Goal: Task Accomplishment & Management: Complete application form

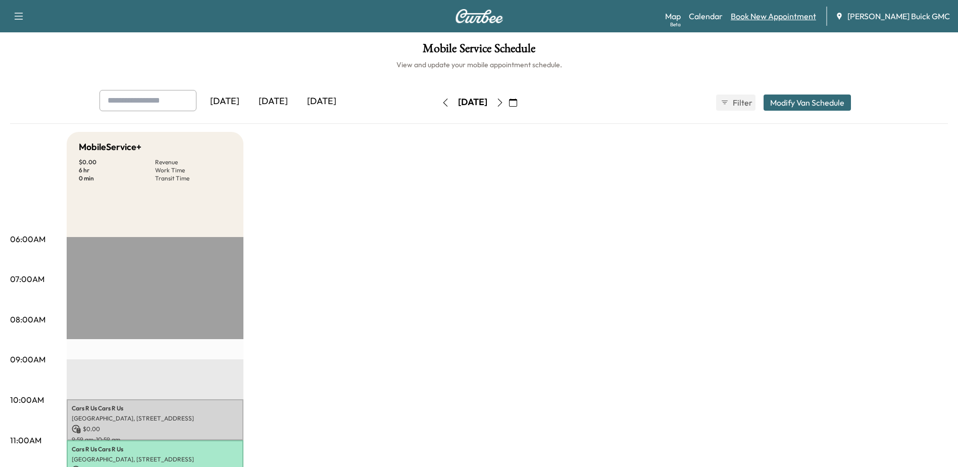
click at [786, 16] on link "Book New Appointment" at bounding box center [773, 16] width 85 height 12
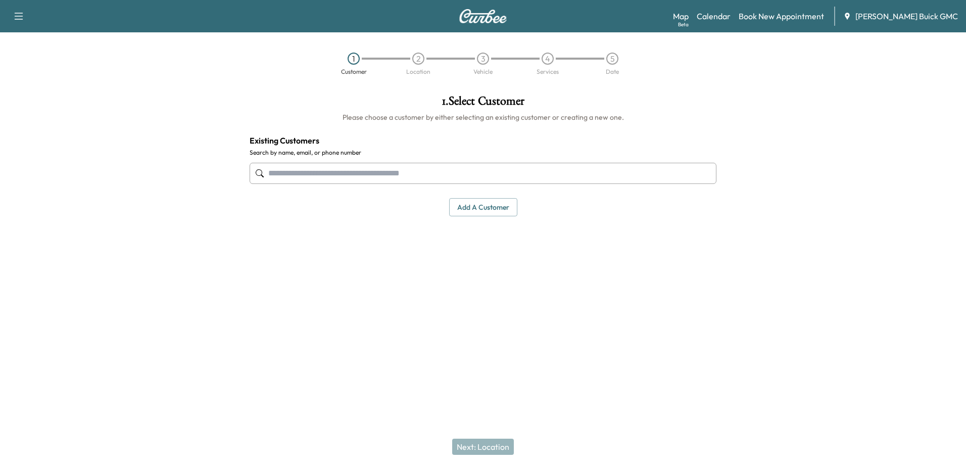
drag, startPoint x: 288, startPoint y: 176, endPoint x: 306, endPoint y: 176, distance: 17.2
click at [289, 176] on input "text" at bounding box center [482, 173] width 467 height 21
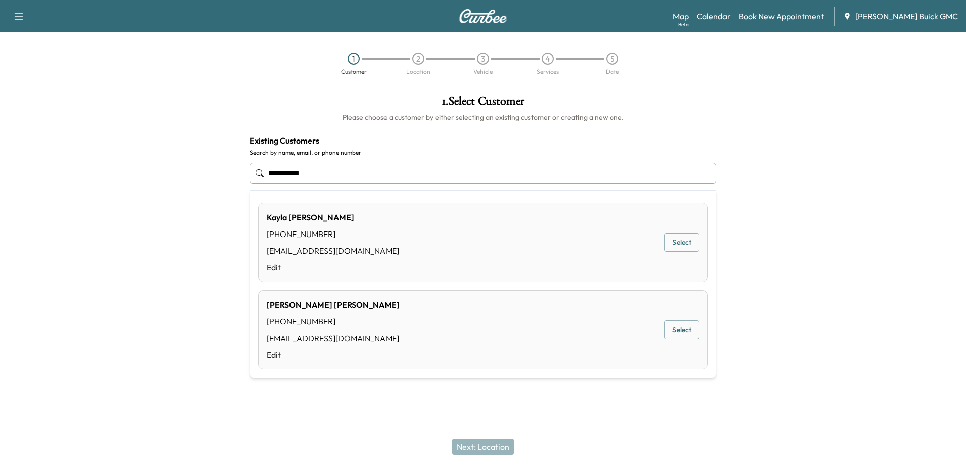
drag, startPoint x: 345, startPoint y: 179, endPoint x: 229, endPoint y: 192, distance: 116.8
click at [229, 192] on div "**********" at bounding box center [483, 203] width 966 height 233
type input "**********"
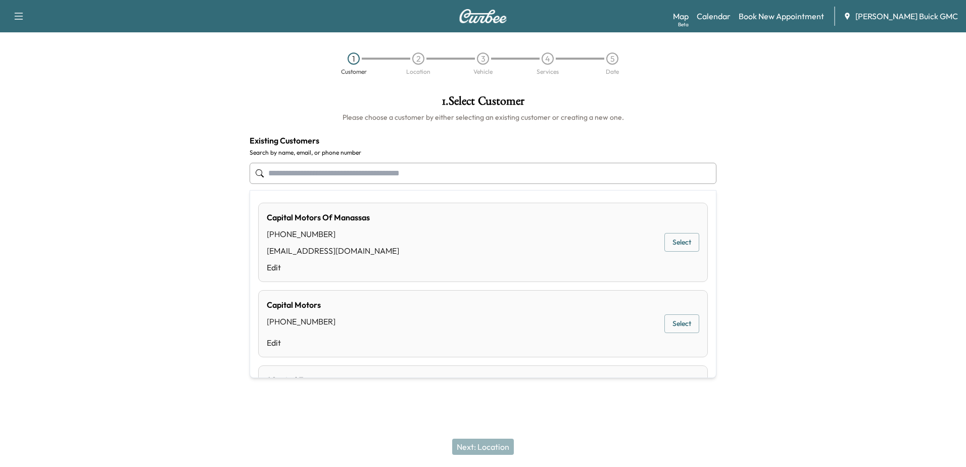
click at [826, 237] on div at bounding box center [844, 203] width 241 height 233
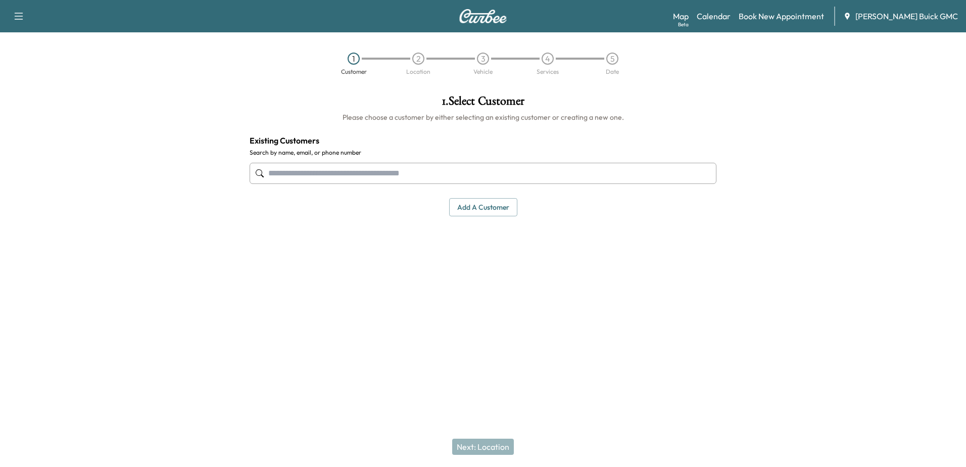
drag, startPoint x: 477, startPoint y: 200, endPoint x: 479, endPoint y: 209, distance: 8.8
click at [477, 200] on button "Add a customer" at bounding box center [483, 207] width 68 height 19
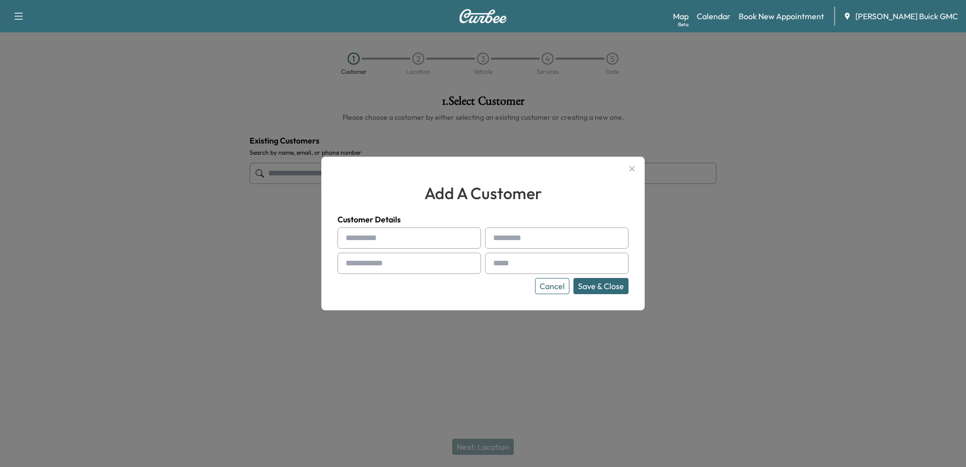
click at [414, 242] on input "text" at bounding box center [408, 237] width 143 height 21
type input "**********"
type input "**"
type input "**********"
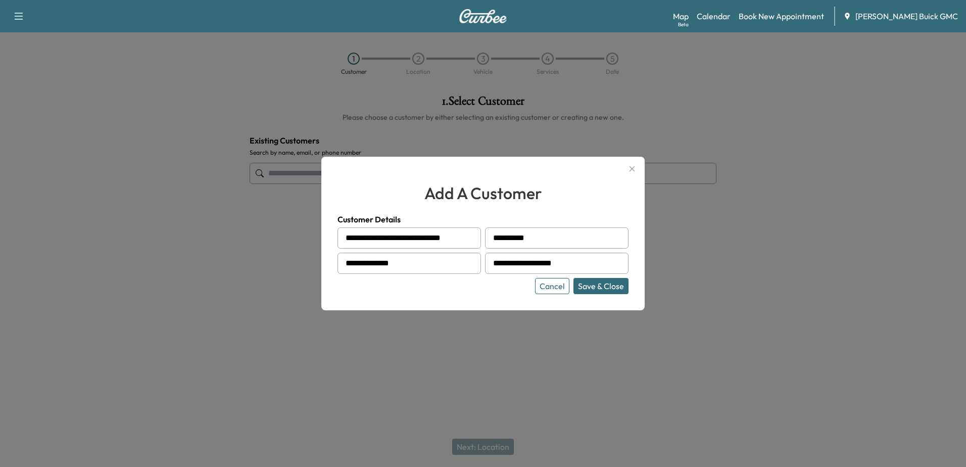
type input "**********"
drag, startPoint x: 602, startPoint y: 288, endPoint x: 606, endPoint y: 298, distance: 11.1
click at [602, 287] on button "Save & Close" at bounding box center [600, 286] width 55 height 16
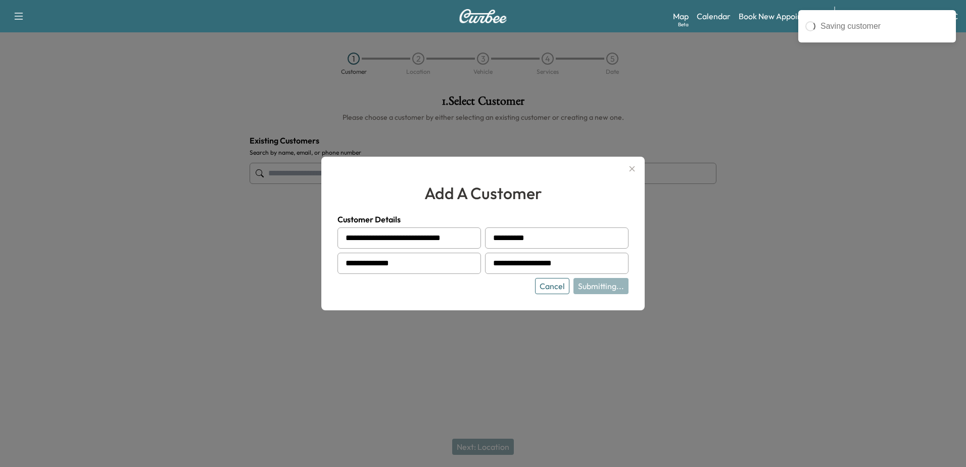
type input "**********"
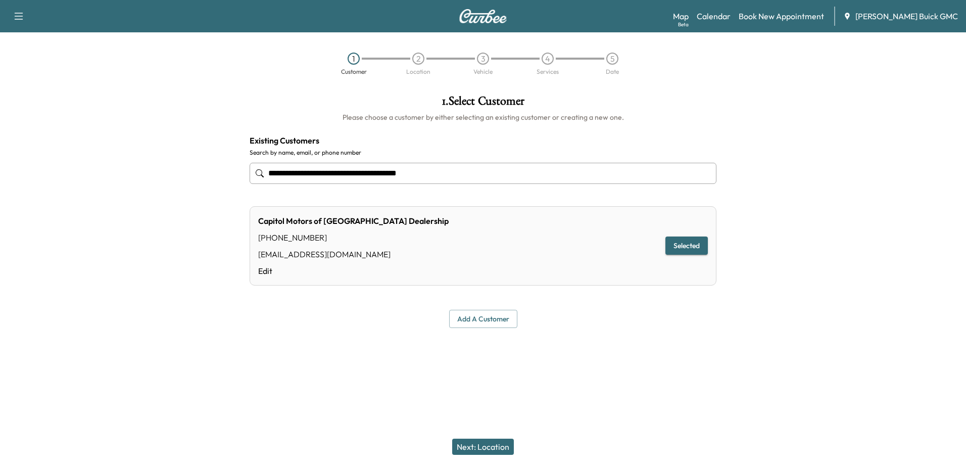
click at [494, 443] on button "Next: Location" at bounding box center [483, 446] width 62 height 16
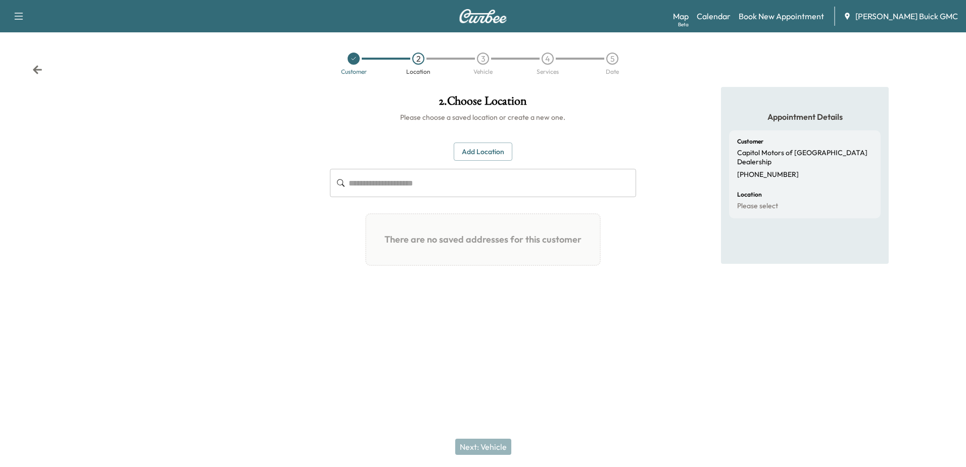
click at [465, 147] on button "Add Location" at bounding box center [482, 151] width 59 height 19
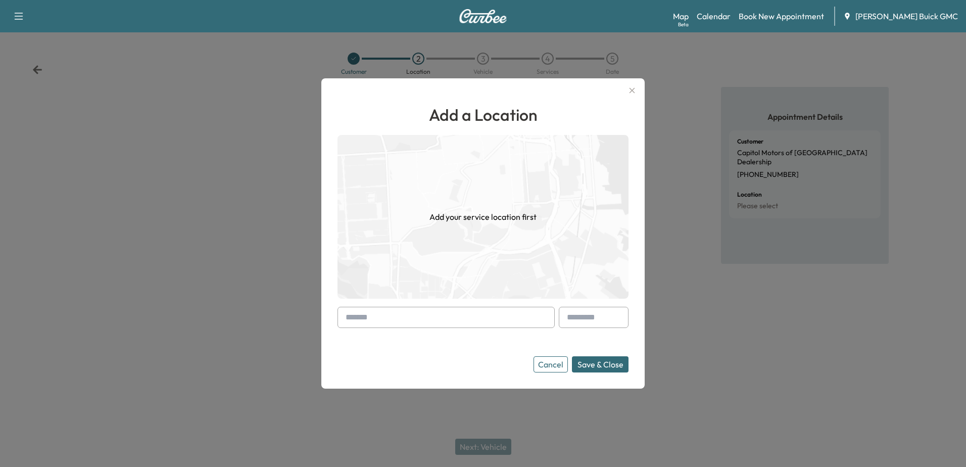
click at [419, 323] on input "text" at bounding box center [445, 317] width 217 height 21
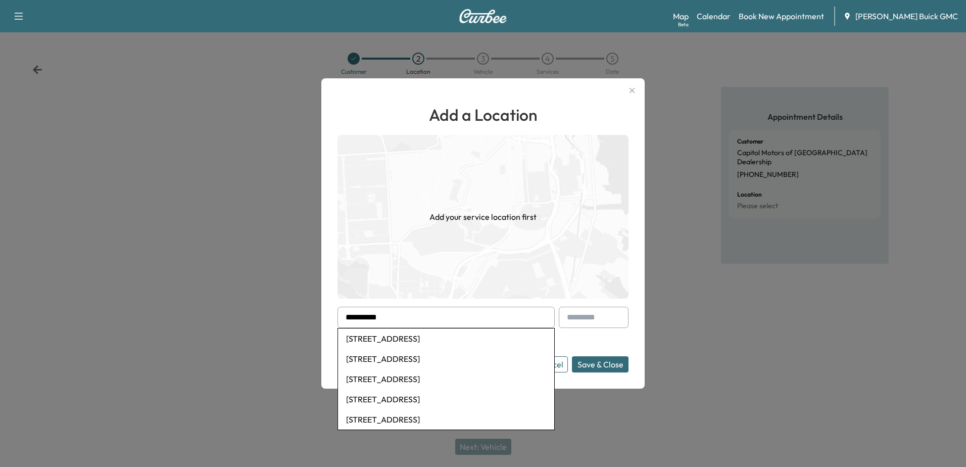
click at [465, 340] on li "[STREET_ADDRESS]" at bounding box center [446, 338] width 216 height 20
type input "**********"
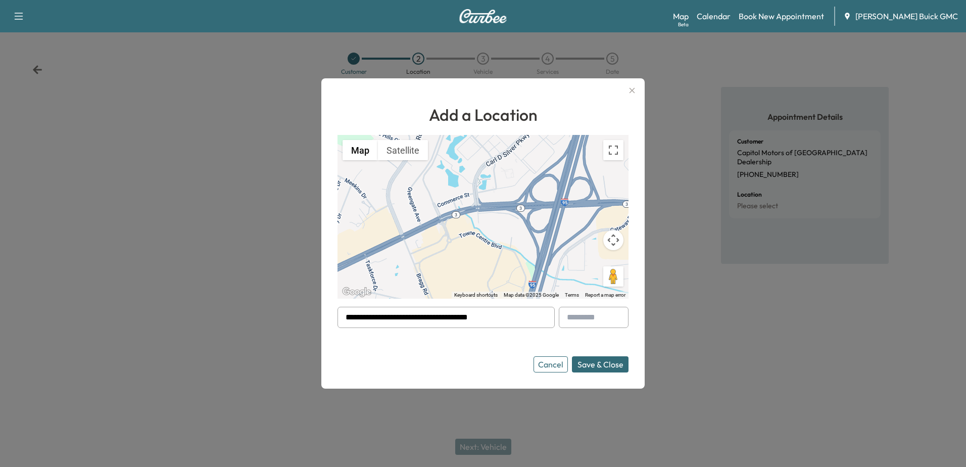
click at [601, 365] on button "Save & Close" at bounding box center [600, 364] width 57 height 16
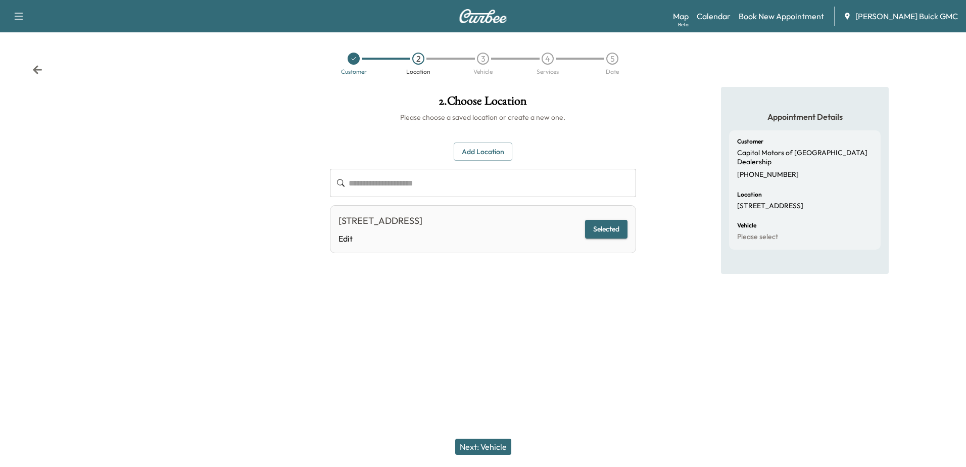
click at [499, 449] on button "Next: Vehicle" at bounding box center [483, 446] width 56 height 16
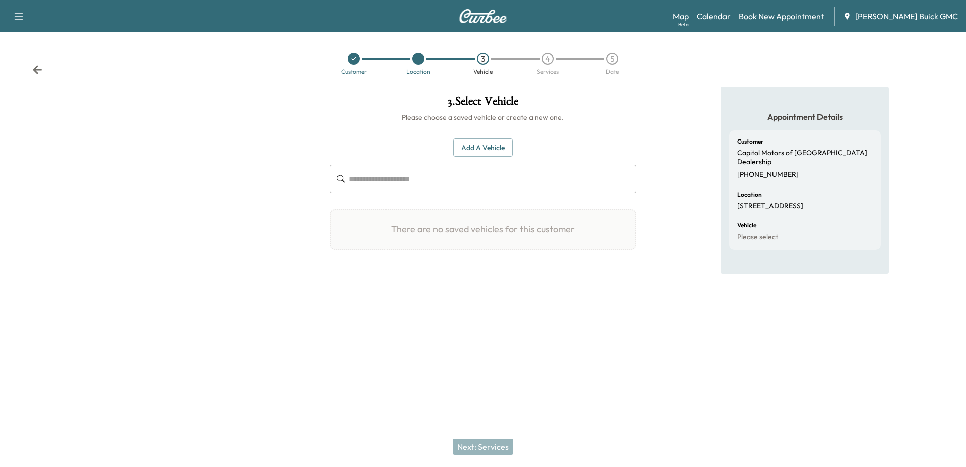
drag, startPoint x: 486, startPoint y: 144, endPoint x: 550, endPoint y: 262, distance: 134.2
click at [486, 144] on button "Add a Vehicle" at bounding box center [483, 147] width 60 height 19
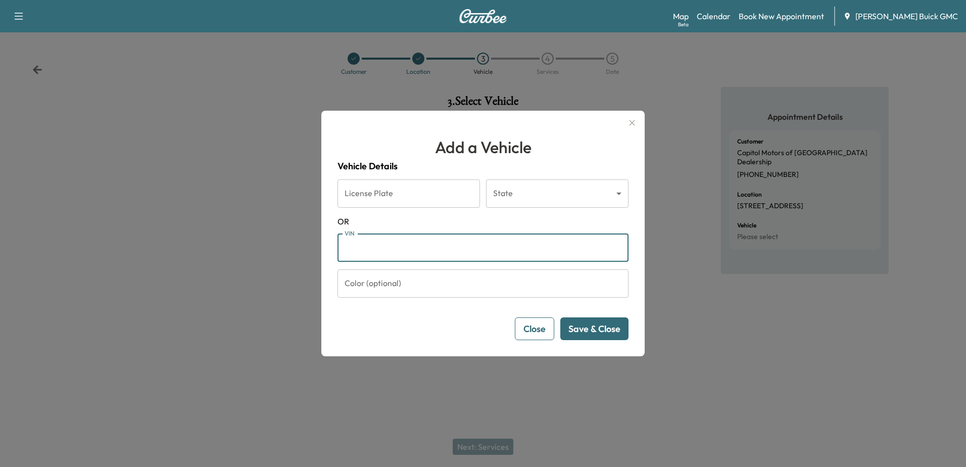
click at [422, 249] on input "VIN" at bounding box center [482, 247] width 291 height 28
paste input "**********"
type input "**********"
click at [600, 331] on button "Save & Close" at bounding box center [594, 328] width 68 height 23
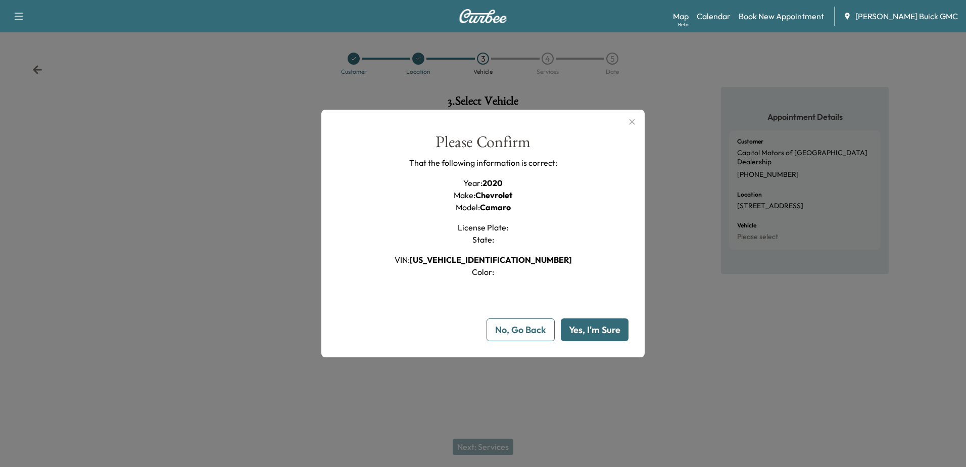
click at [602, 327] on button "Yes, I'm Sure" at bounding box center [595, 329] width 68 height 23
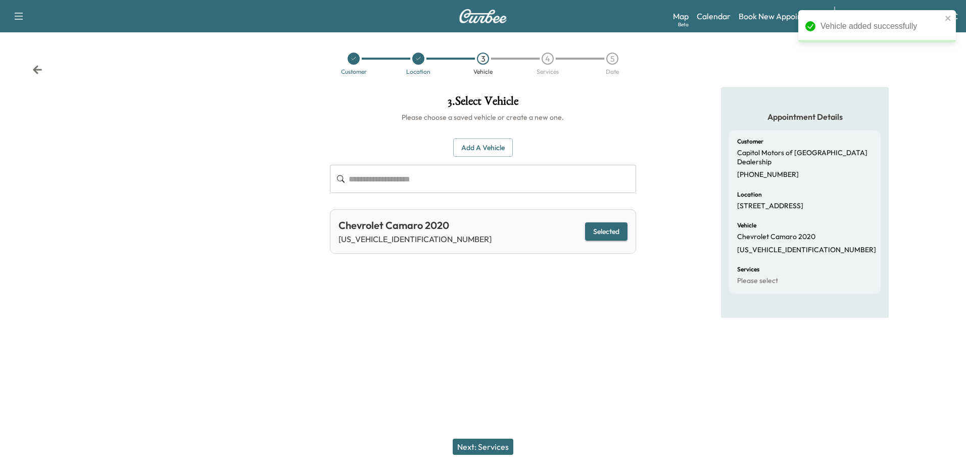
click at [500, 445] on button "Next: Services" at bounding box center [482, 446] width 61 height 16
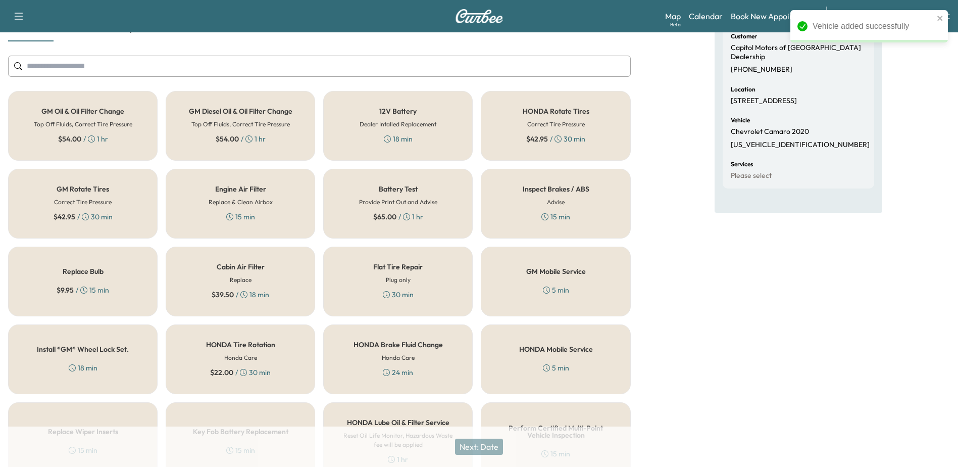
scroll to position [304, 0]
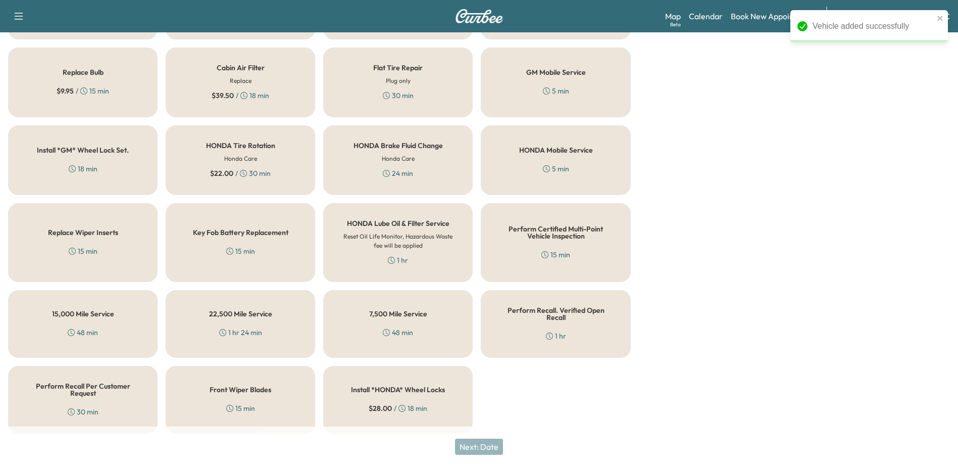
click at [578, 337] on div "Perform Recall. Verified Open Recall 1 hr" at bounding box center [555, 324] width 149 height 68
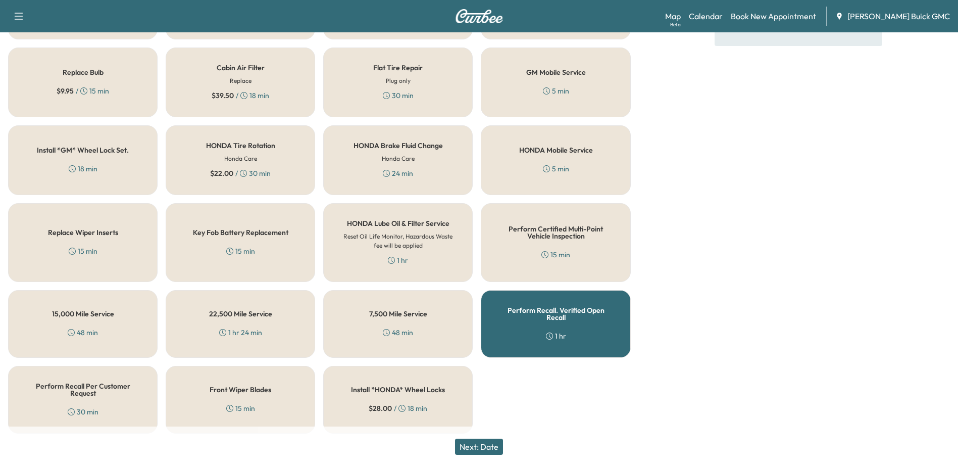
click at [491, 445] on button "Next: Date" at bounding box center [479, 446] width 48 height 16
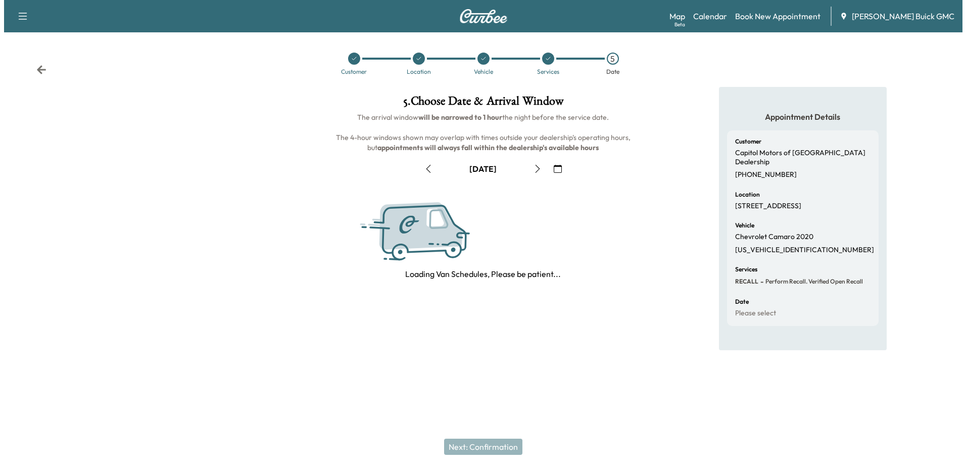
scroll to position [0, 0]
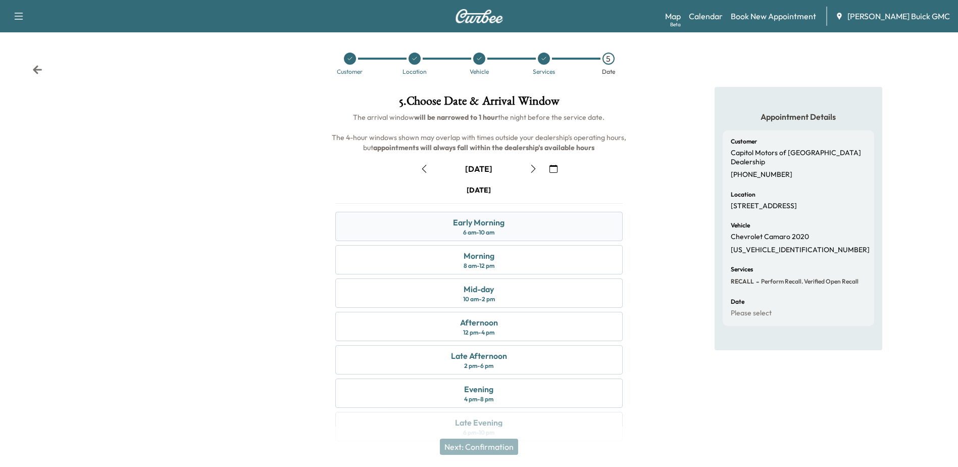
click at [504, 221] on div "Early Morning" at bounding box center [479, 222] width 52 height 12
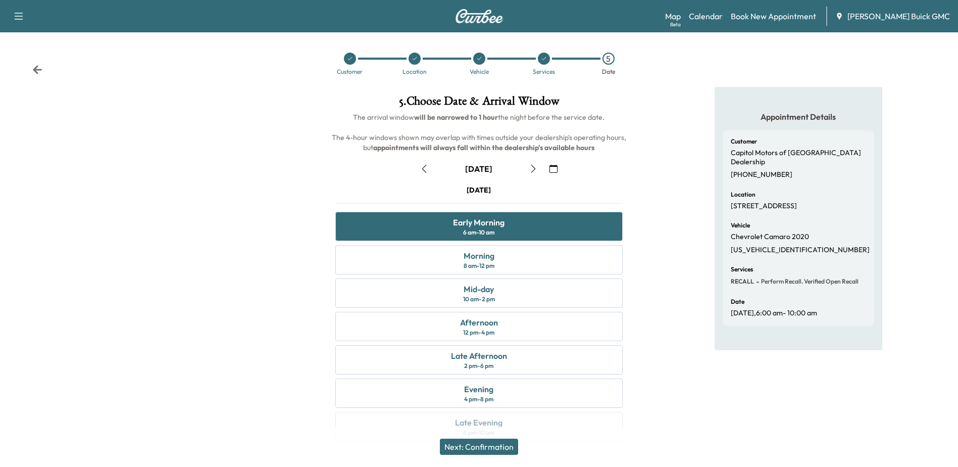
click at [490, 448] on button "Next: Confirmation" at bounding box center [479, 446] width 78 height 16
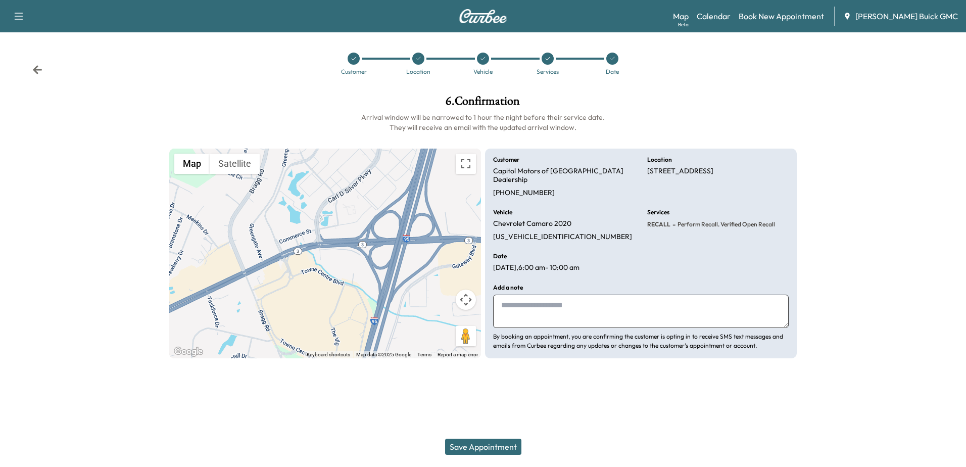
click at [562, 296] on textarea at bounding box center [640, 310] width 295 height 33
drag, startPoint x: 570, startPoint y: 298, endPoint x: 413, endPoint y: 287, distance: 157.9
click at [413, 287] on div "**********" at bounding box center [483, 253] width 628 height 210
drag, startPoint x: 669, startPoint y: 293, endPoint x: 857, endPoint y: 325, distance: 190.9
click at [669, 294] on textarea "**********" at bounding box center [640, 310] width 295 height 33
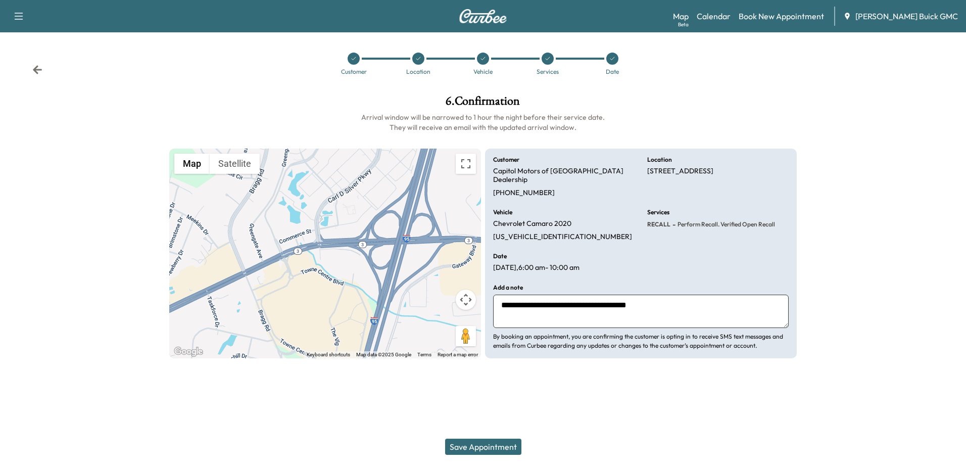
type textarea "**********"
click at [470, 448] on button "Save Appointment" at bounding box center [483, 446] width 76 height 16
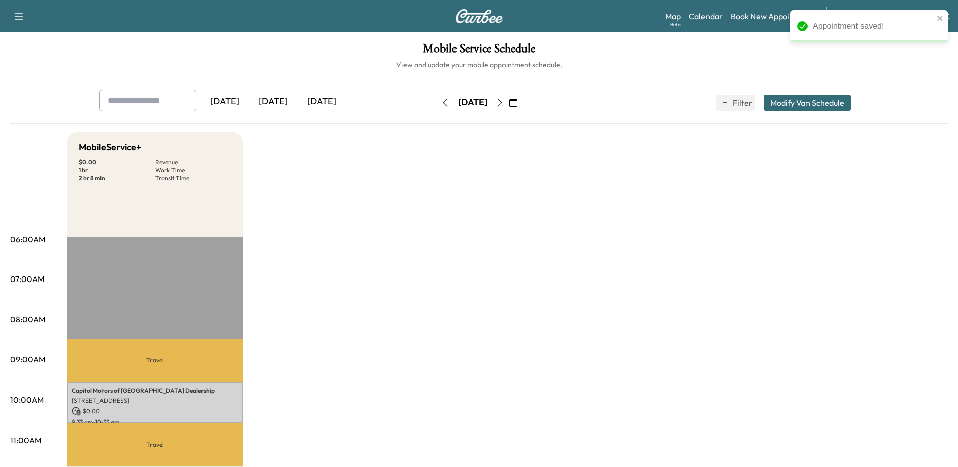
click at [765, 18] on link "Book New Appointment" at bounding box center [773, 16] width 85 height 12
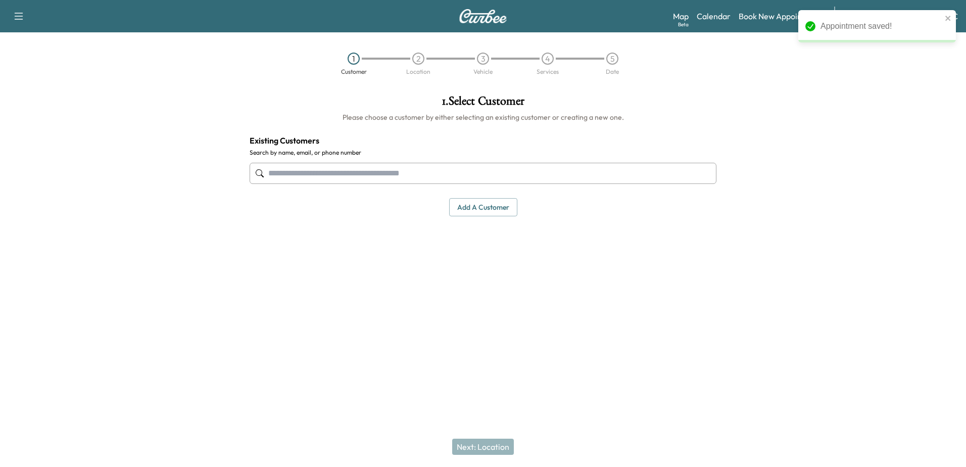
click at [317, 175] on input "text" at bounding box center [482, 173] width 467 height 21
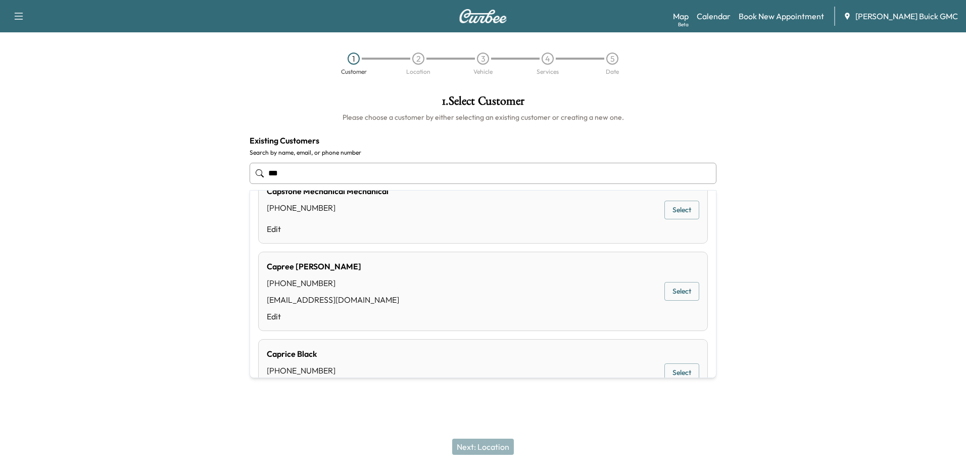
scroll to position [202, 0]
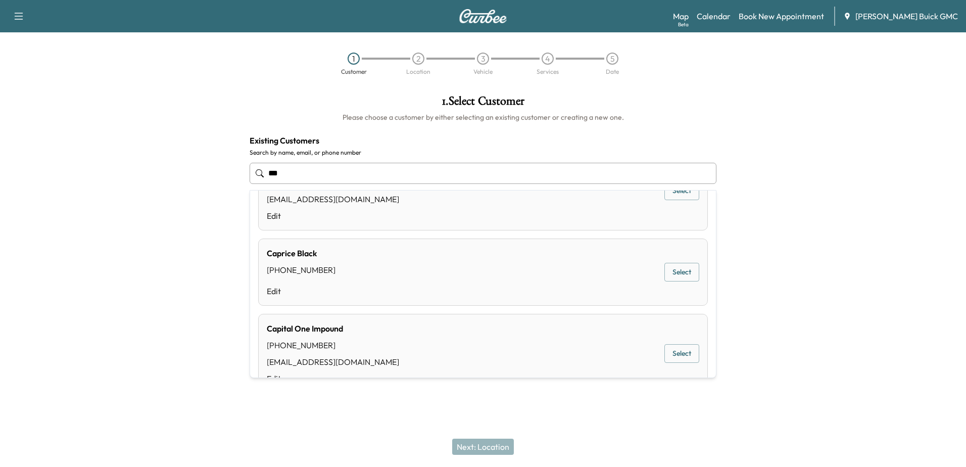
drag, startPoint x: 320, startPoint y: 170, endPoint x: 105, endPoint y: 160, distance: 215.4
click at [141, 167] on div "1 . Select Customer Please choose a customer by either selecting an existing cu…" at bounding box center [483, 203] width 966 height 233
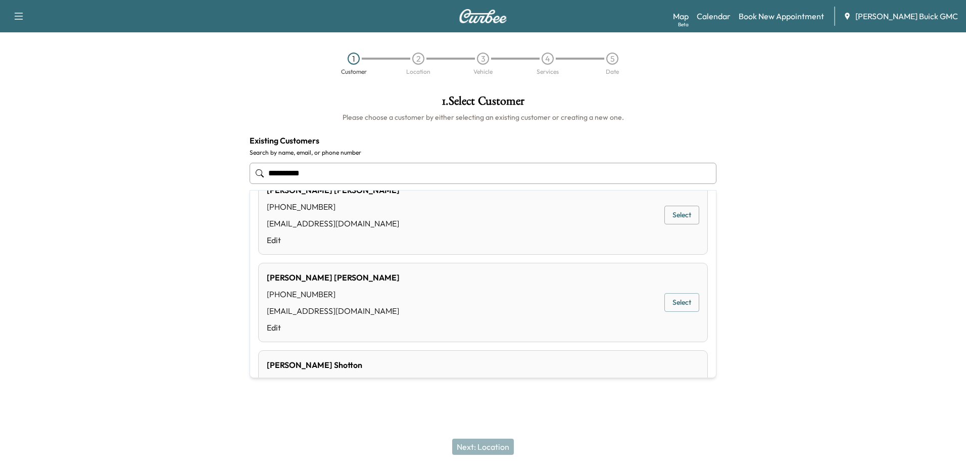
scroll to position [353, 0]
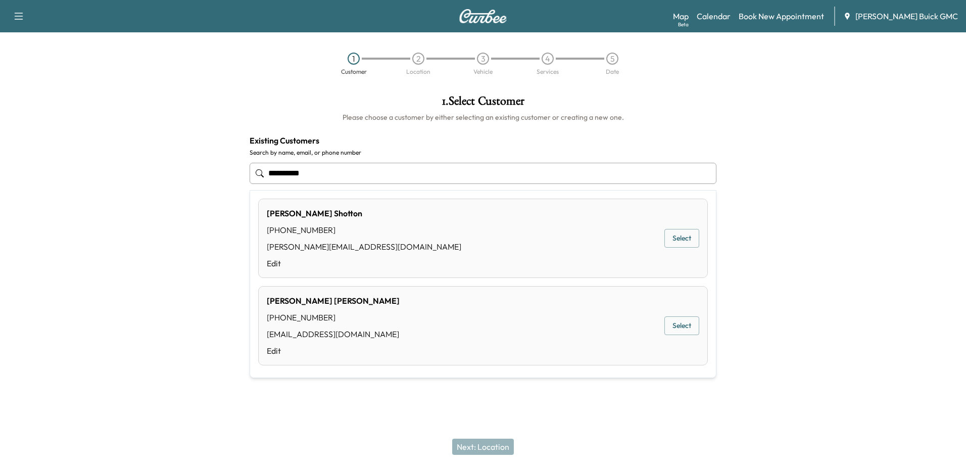
drag, startPoint x: 362, startPoint y: 176, endPoint x: -105, endPoint y: 135, distance: 468.4
click at [0, 135] on html "**********" at bounding box center [483, 233] width 966 height 467
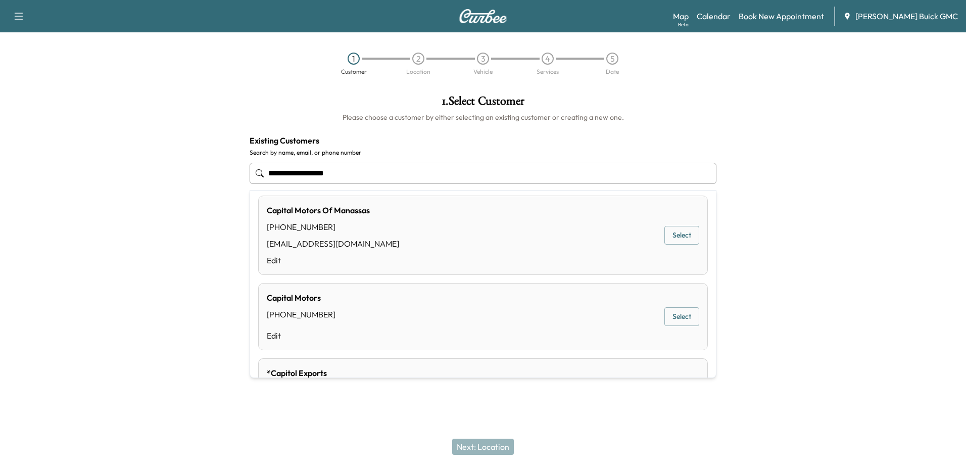
scroll to position [0, 0]
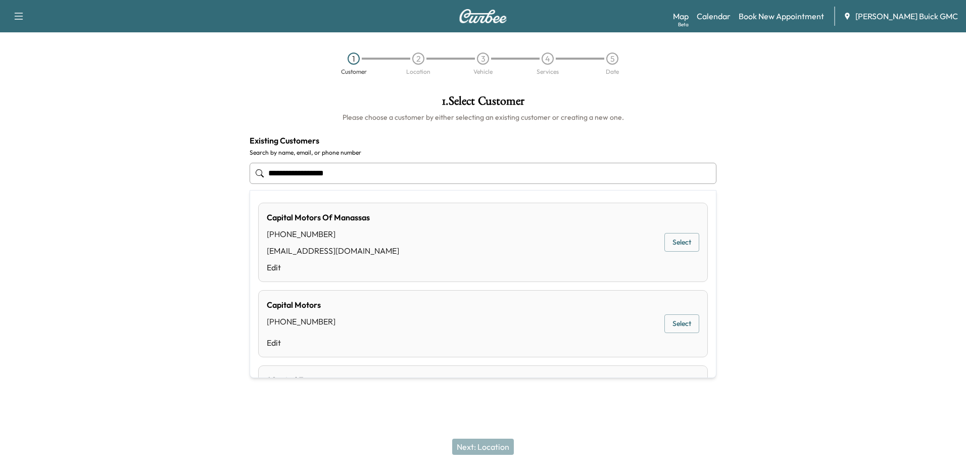
drag, startPoint x: -75, startPoint y: 175, endPoint x: -83, endPoint y: 175, distance: 7.6
click at [0, 175] on html "**********" at bounding box center [483, 233] width 966 height 467
type input "**********"
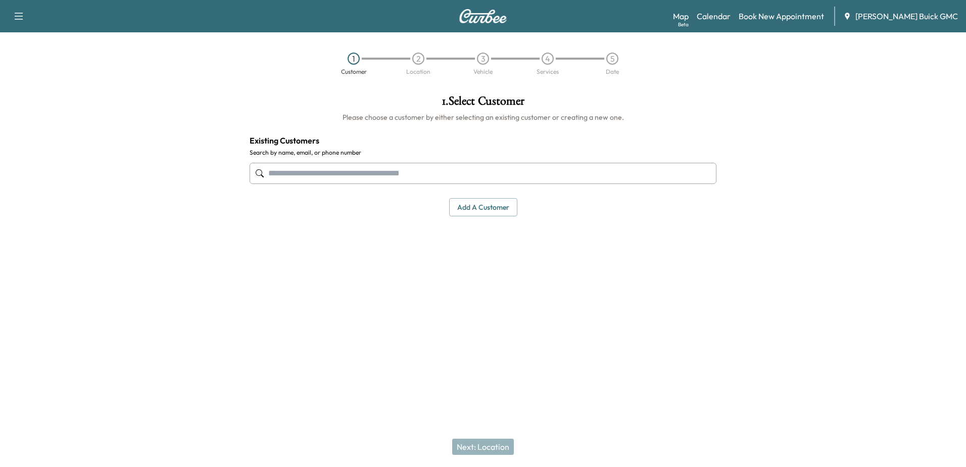
click at [357, 175] on input "text" at bounding box center [482, 173] width 467 height 21
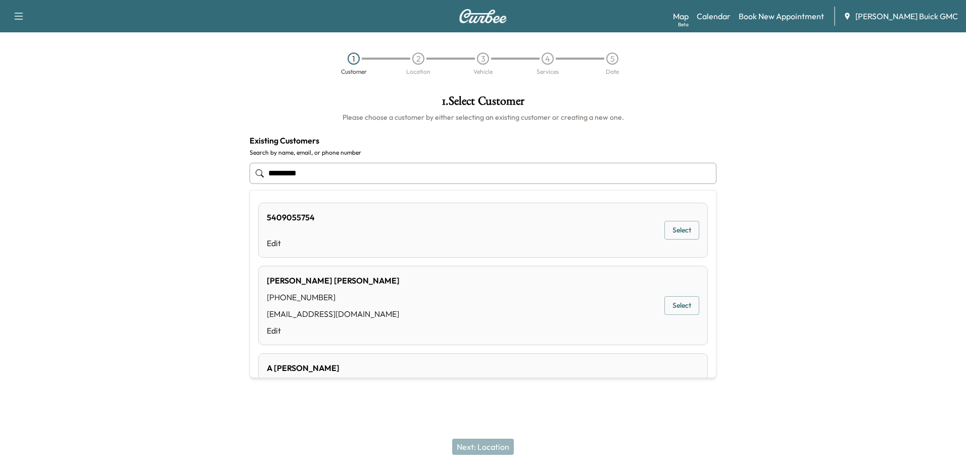
type input "**********"
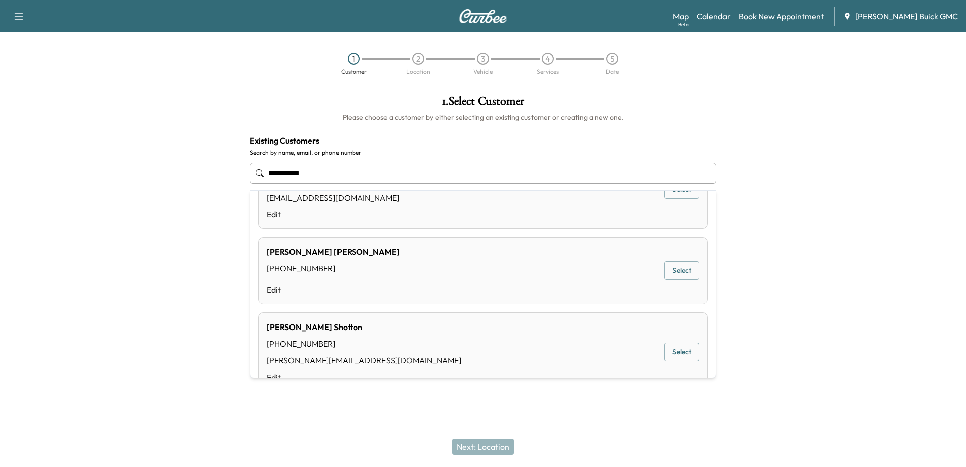
scroll to position [679, 0]
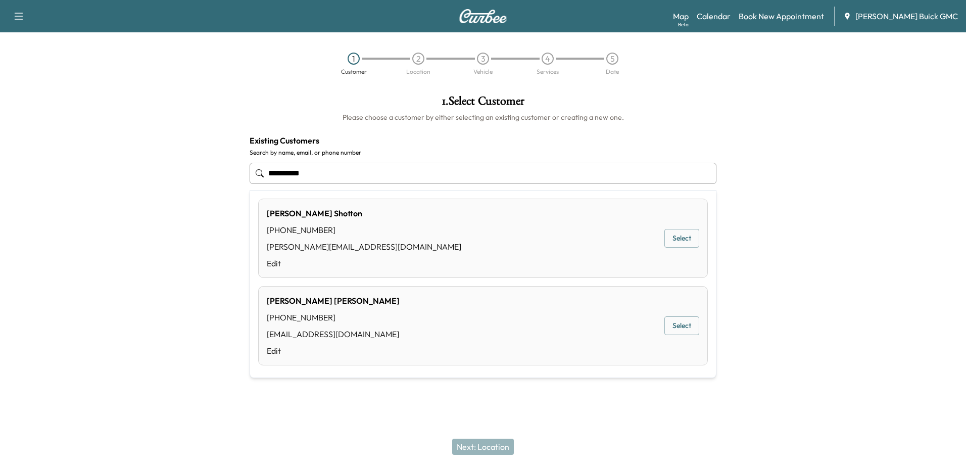
click at [321, 164] on input "**********" at bounding box center [482, 173] width 467 height 21
drag, startPoint x: 152, startPoint y: 161, endPoint x: -127, endPoint y: 115, distance: 282.6
click at [0, 115] on html "**********" at bounding box center [483, 233] width 966 height 467
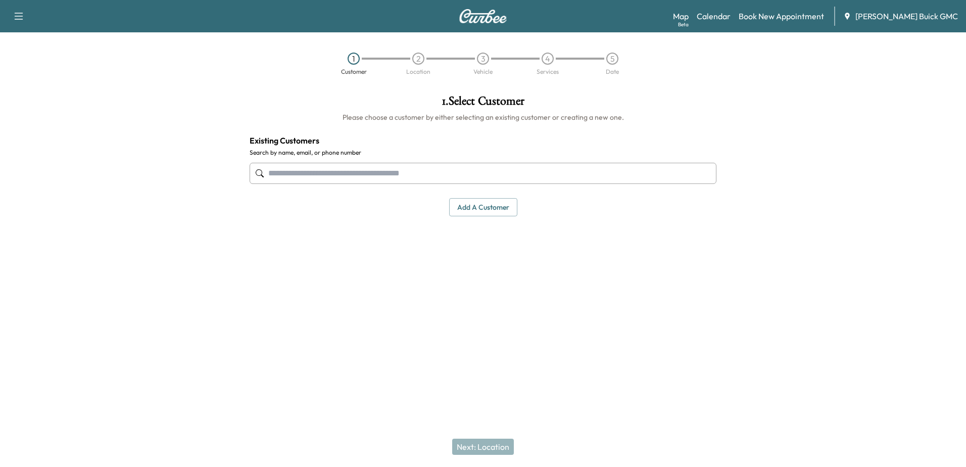
click at [308, 178] on input "text" at bounding box center [482, 173] width 467 height 21
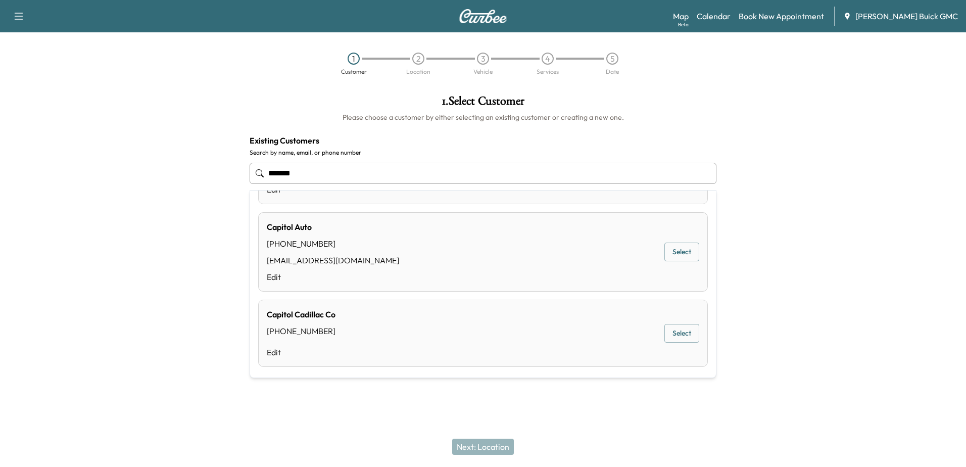
scroll to position [594, 0]
type input "*******"
click at [805, 317] on div at bounding box center [844, 203] width 241 height 233
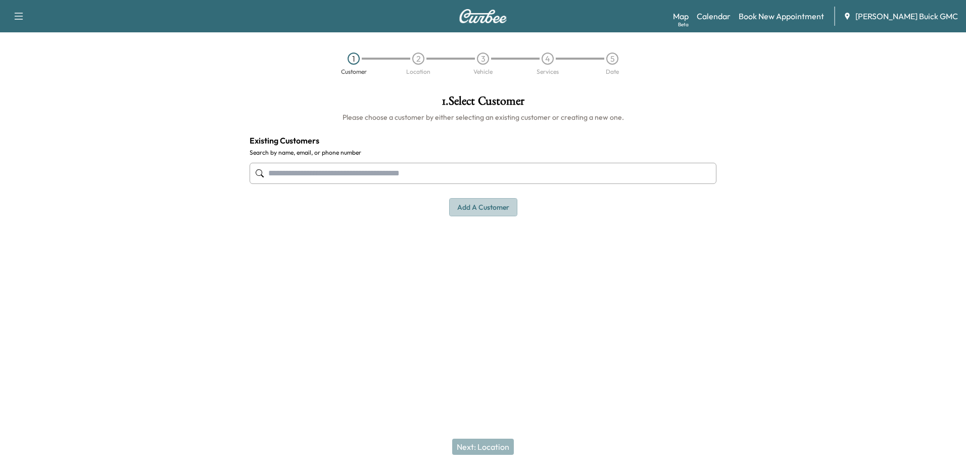
click at [498, 212] on button "Add a customer" at bounding box center [483, 207] width 68 height 19
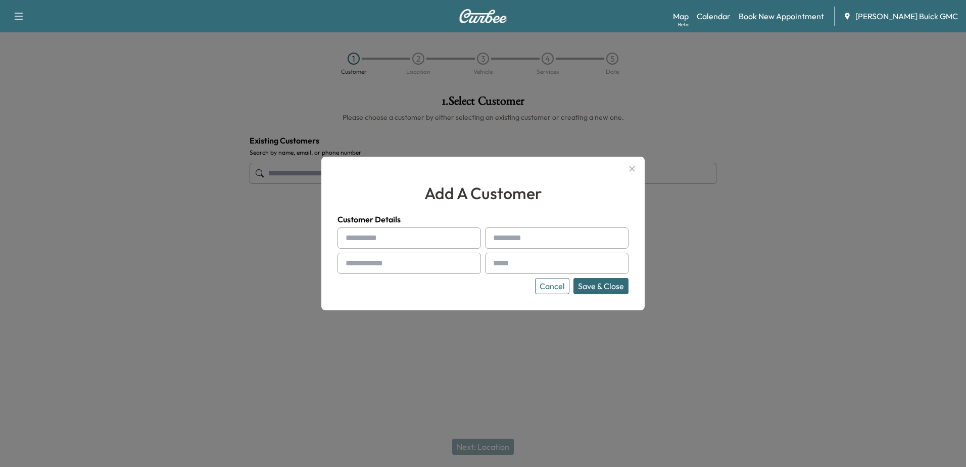
click at [456, 243] on input "text" at bounding box center [408, 237] width 143 height 21
type input "**********"
click at [632, 170] on icon "button" at bounding box center [632, 169] width 6 height 6
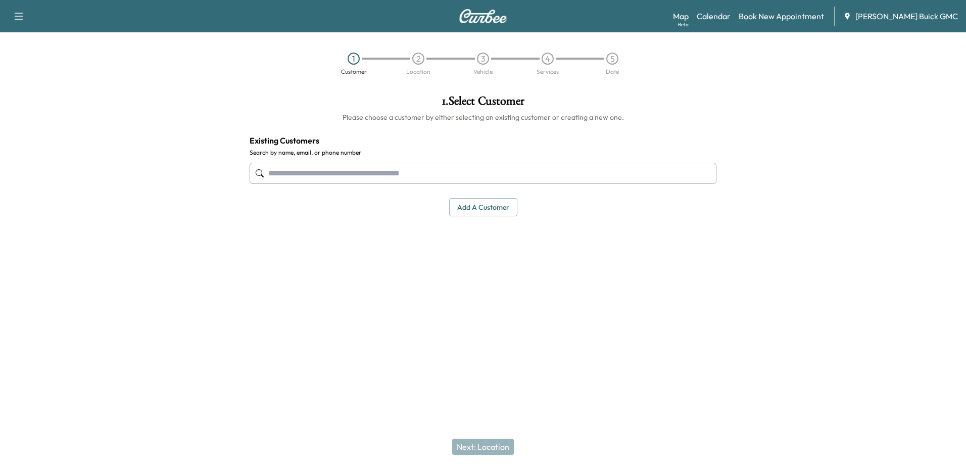
drag, startPoint x: 306, startPoint y: 172, endPoint x: 351, endPoint y: 174, distance: 45.5
click at [306, 172] on input "text" at bounding box center [482, 173] width 467 height 21
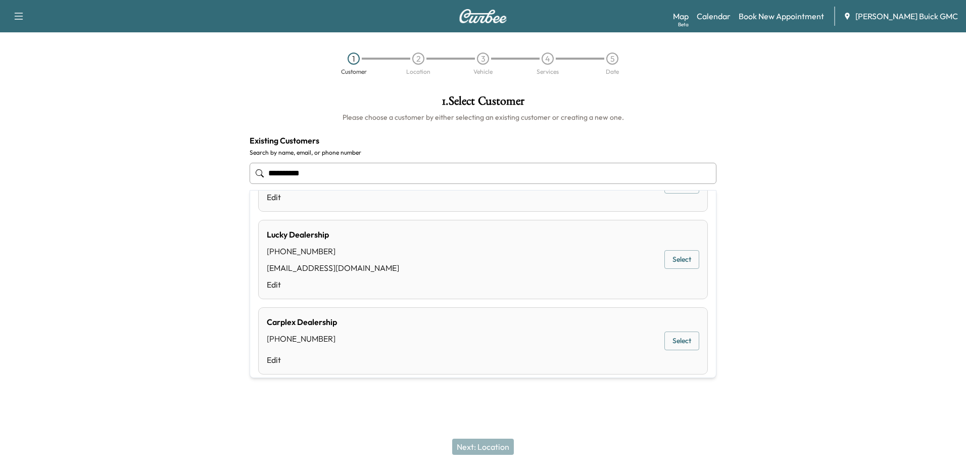
scroll to position [582, 0]
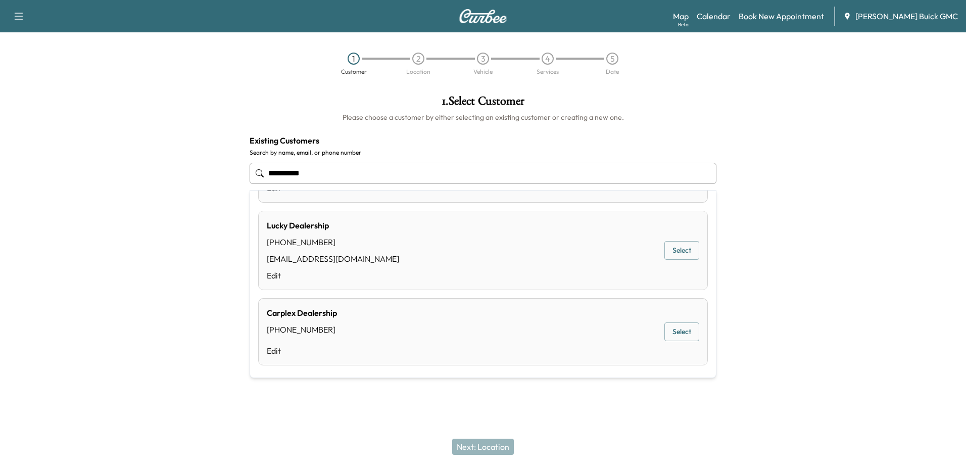
drag, startPoint x: 399, startPoint y: 174, endPoint x: -85, endPoint y: 102, distance: 489.6
click at [0, 102] on html "**********" at bounding box center [483, 233] width 966 height 467
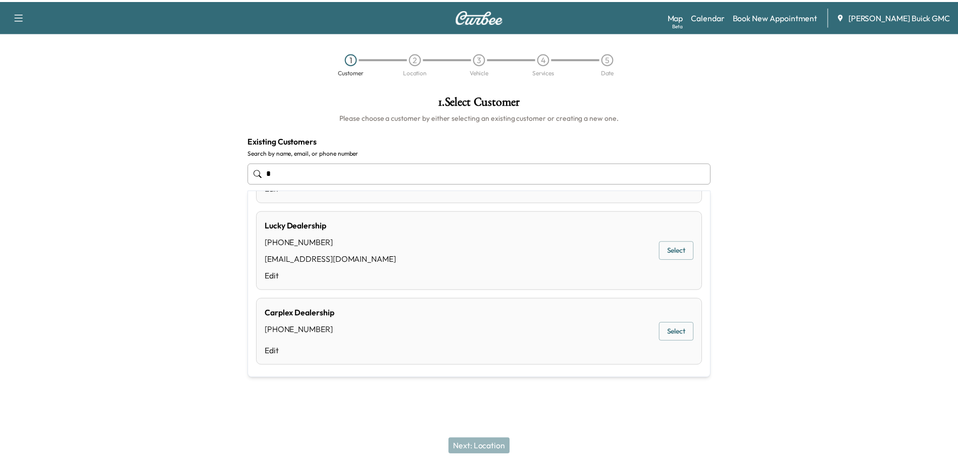
scroll to position [0, 0]
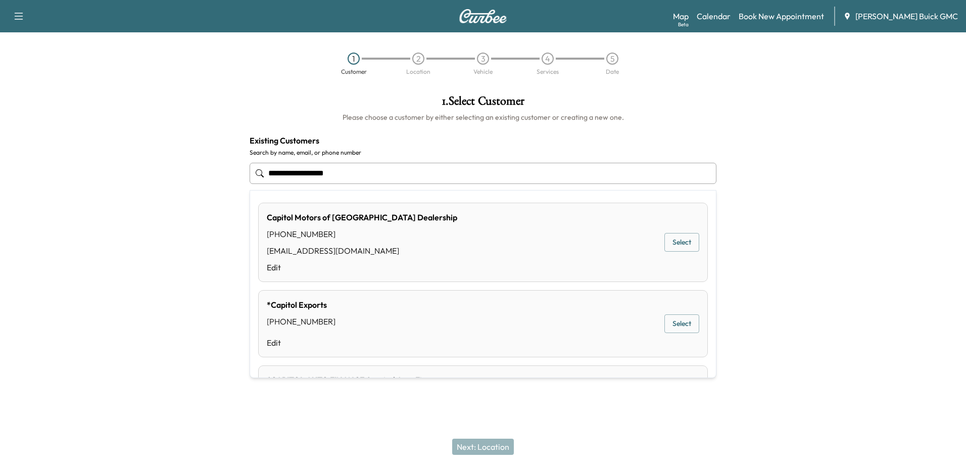
click at [670, 241] on button "Select" at bounding box center [681, 242] width 35 height 19
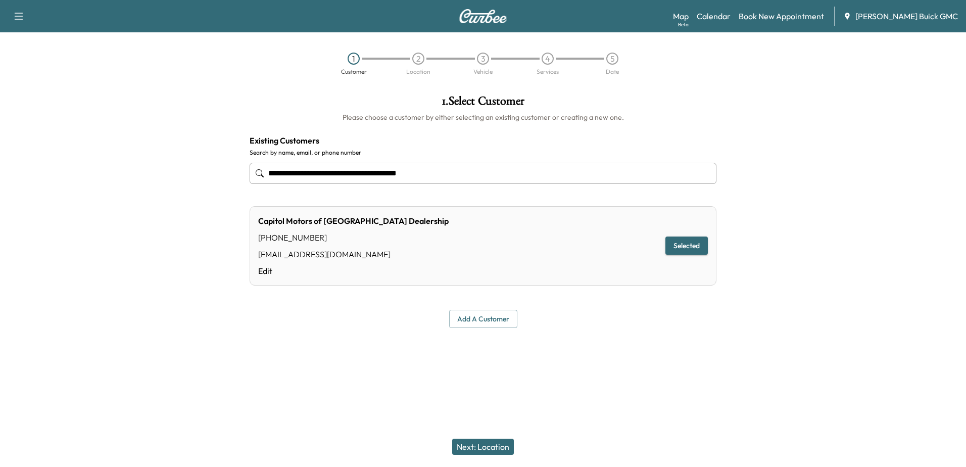
type input "**********"
drag, startPoint x: 482, startPoint y: 447, endPoint x: 635, endPoint y: 454, distance: 153.7
click at [482, 447] on button "Next: Location" at bounding box center [483, 446] width 62 height 16
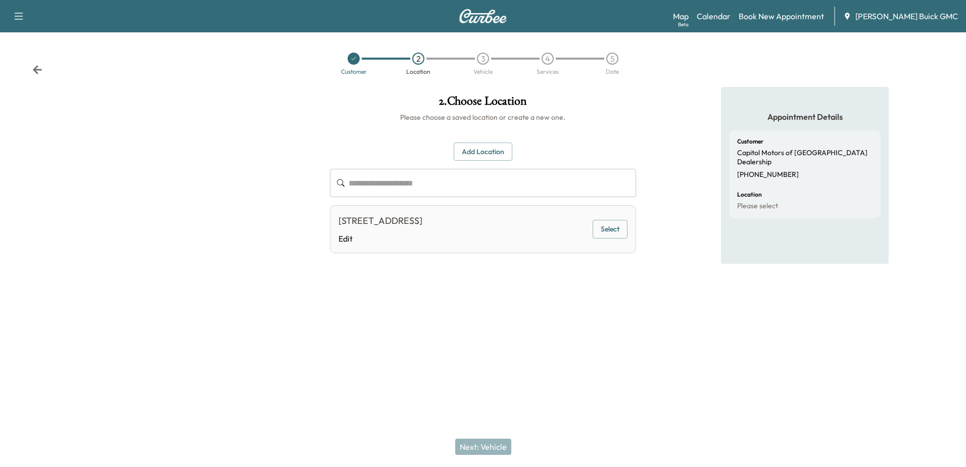
click at [607, 228] on button "Select" at bounding box center [609, 229] width 35 height 19
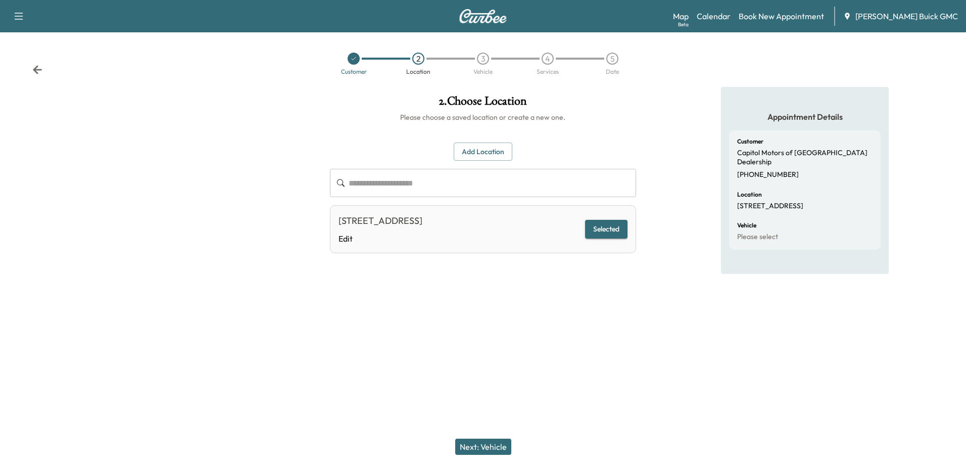
click at [489, 450] on button "Next: Vehicle" at bounding box center [483, 446] width 56 height 16
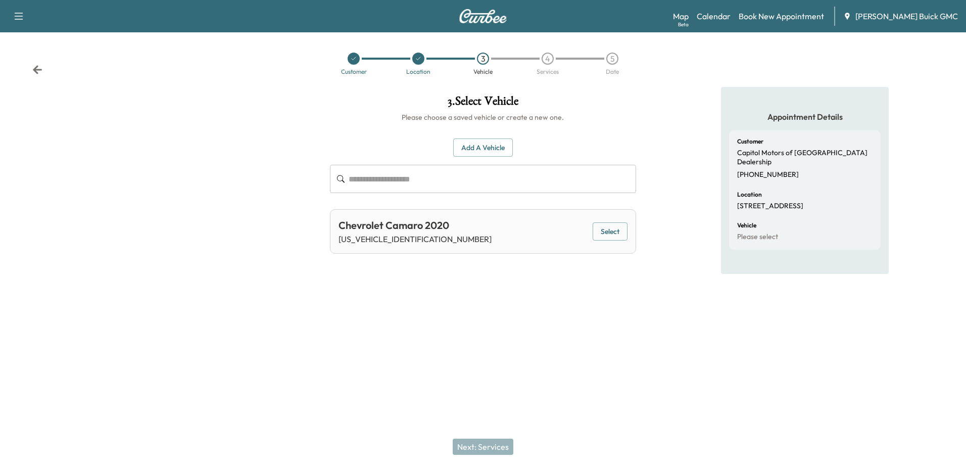
drag, startPoint x: 501, startPoint y: 143, endPoint x: 509, endPoint y: 186, distance: 43.0
click at [501, 143] on button "Add a Vehicle" at bounding box center [483, 147] width 60 height 19
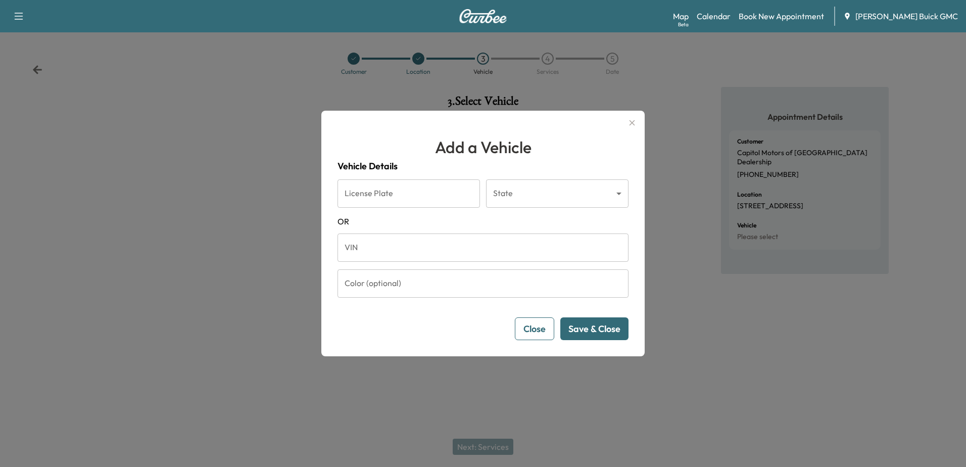
drag, startPoint x: 411, startPoint y: 248, endPoint x: 468, endPoint y: 283, distance: 66.7
click at [411, 248] on input "VIN" at bounding box center [482, 247] width 291 height 28
paste input "**********"
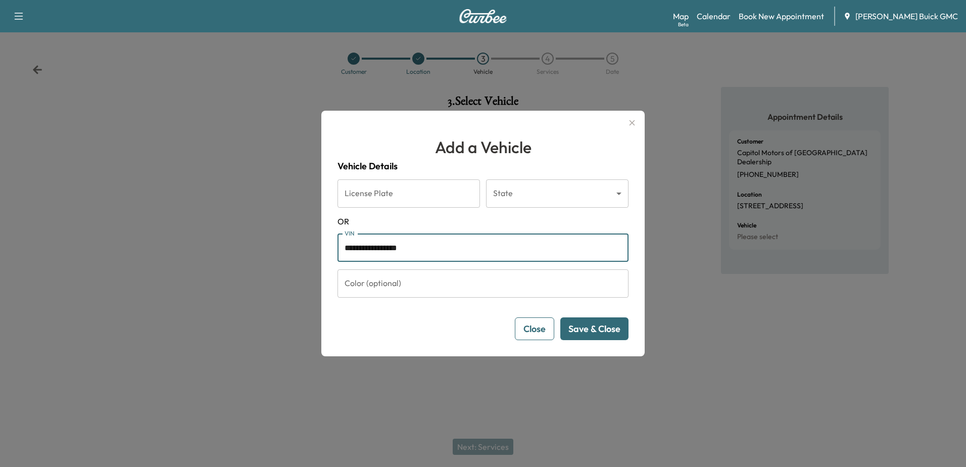
type input "**********"
click at [606, 328] on button "Save & Close" at bounding box center [594, 328] width 68 height 23
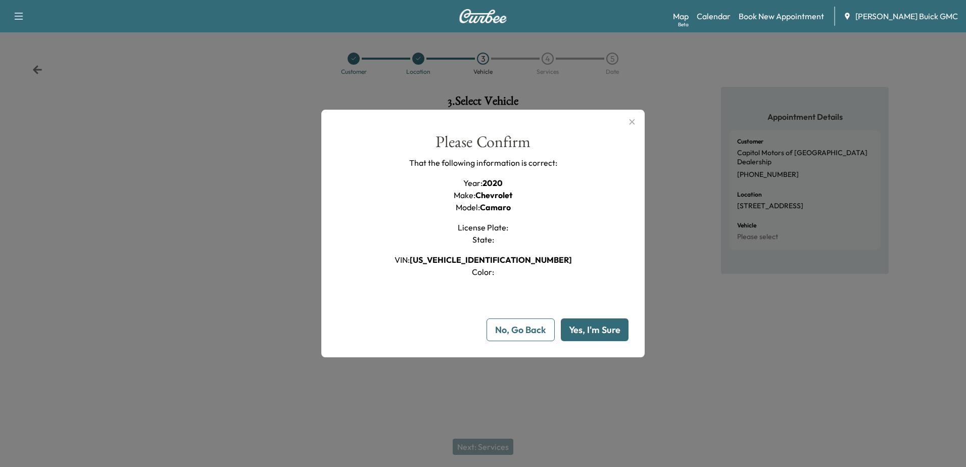
click at [625, 333] on button "Yes, I'm Sure" at bounding box center [595, 329] width 68 height 23
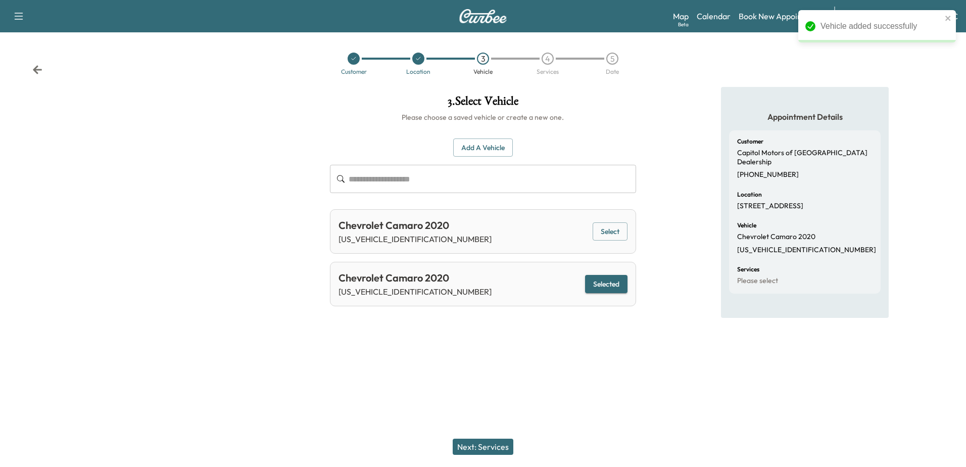
click at [497, 445] on button "Next: Services" at bounding box center [482, 446] width 61 height 16
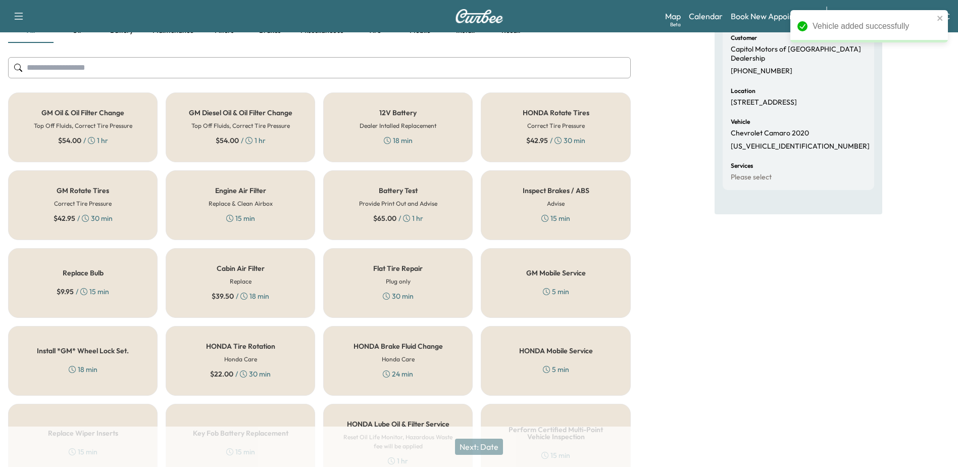
scroll to position [304, 0]
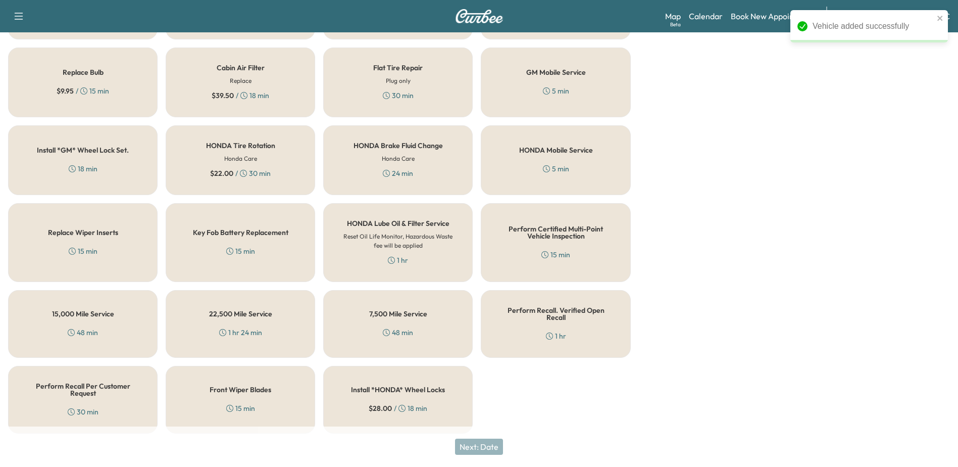
click at [563, 331] on div "1 hr" at bounding box center [556, 336] width 20 height 10
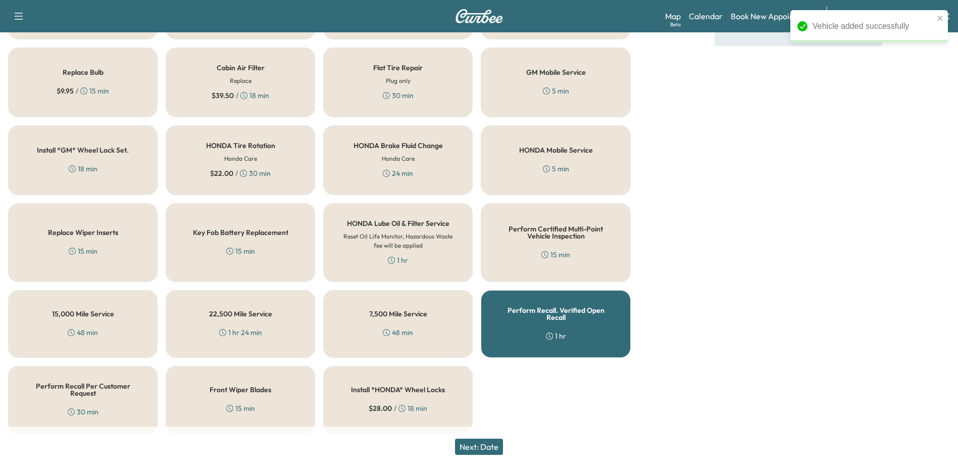
click at [490, 443] on button "Next: Date" at bounding box center [479, 446] width 48 height 16
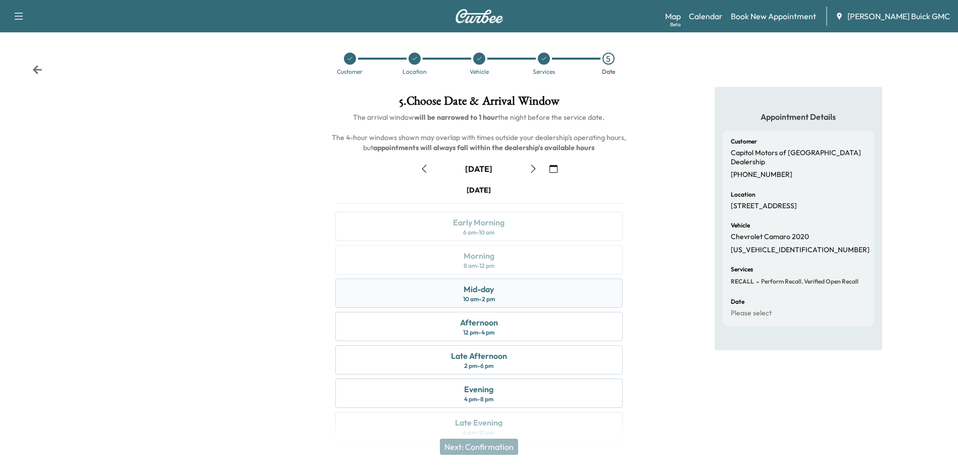
click at [478, 297] on div "10 am - 2 pm" at bounding box center [479, 299] width 32 height 8
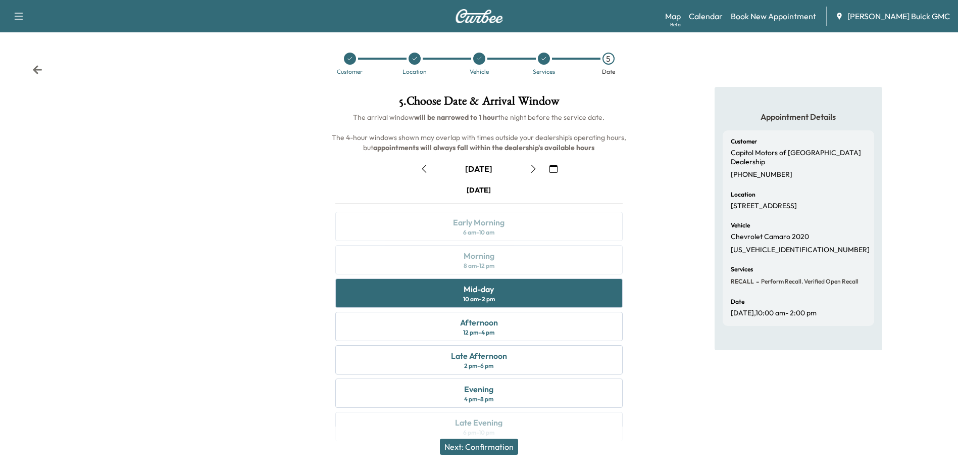
click at [486, 444] on button "Next: Confirmation" at bounding box center [479, 446] width 78 height 16
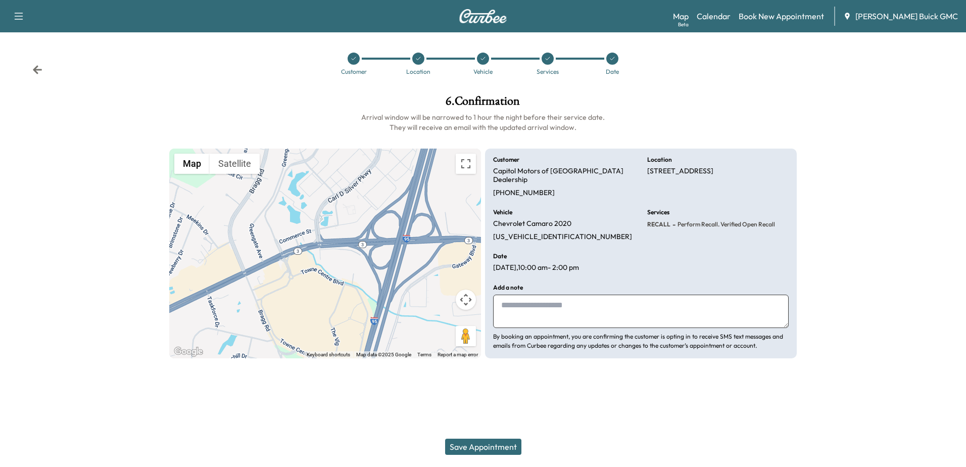
drag, startPoint x: 537, startPoint y: 312, endPoint x: 965, endPoint y: 262, distance: 431.1
click at [544, 309] on textarea at bounding box center [640, 310] width 295 height 33
type textarea "**********"
click at [493, 447] on button "Save Appointment" at bounding box center [483, 446] width 76 height 16
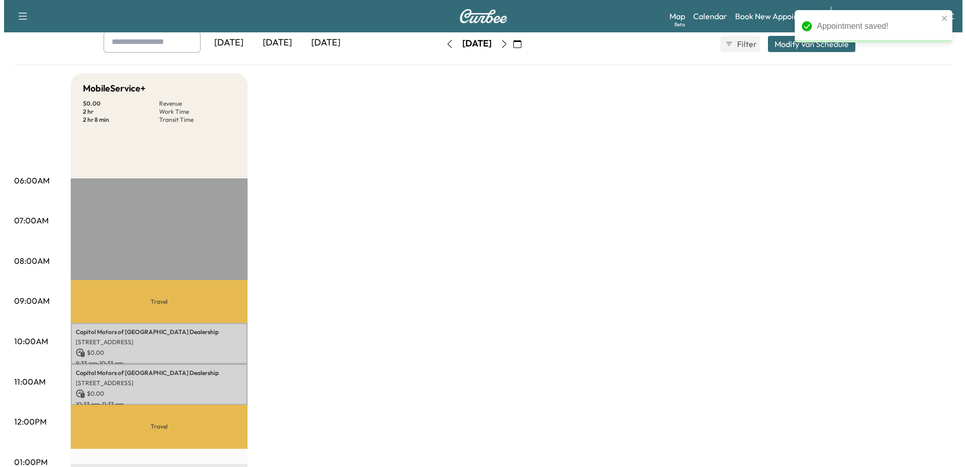
scroll to position [151, 0]
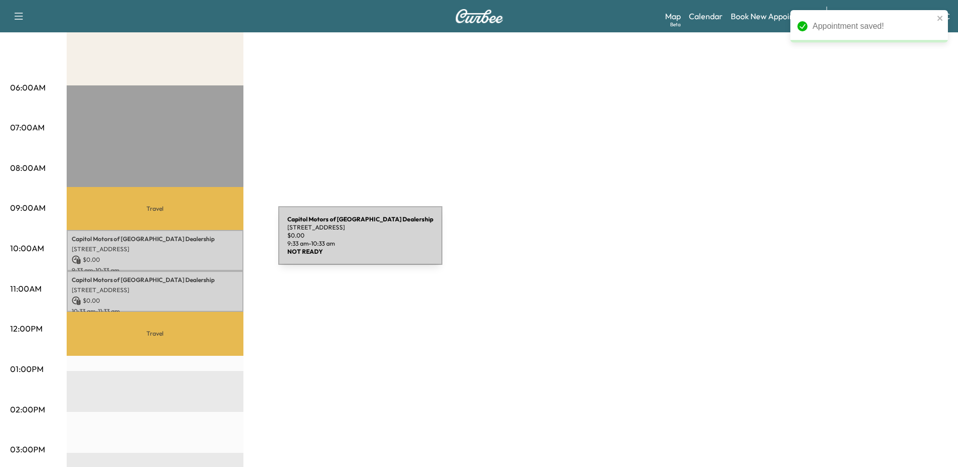
click at [202, 241] on div "Capitol Motors of Central Park Dealership [STREET_ADDRESS] $ 0.00 9:33 am - 10:…" at bounding box center [155, 250] width 177 height 41
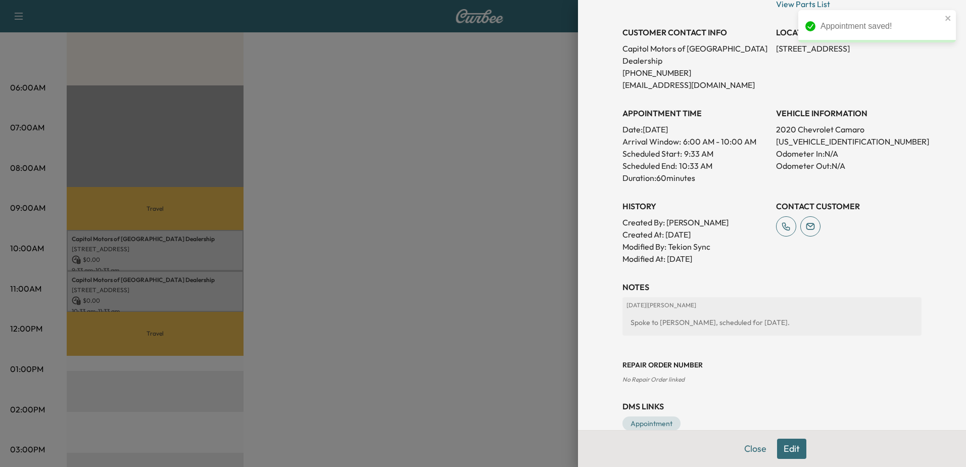
scroll to position [214, 0]
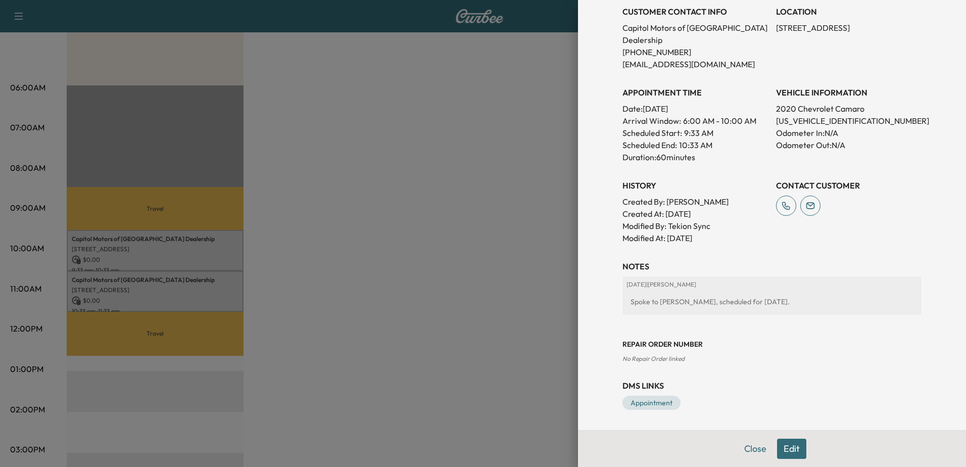
click at [781, 450] on button "Edit" at bounding box center [791, 448] width 29 height 20
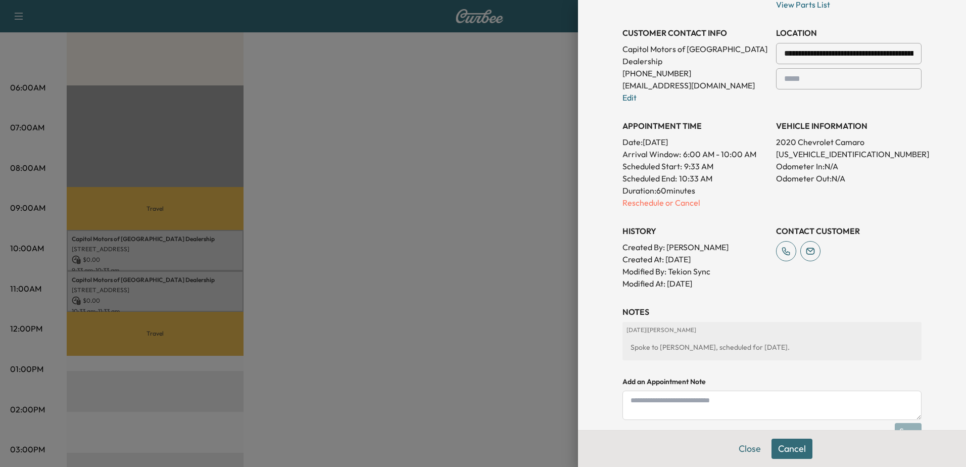
scroll to position [235, 0]
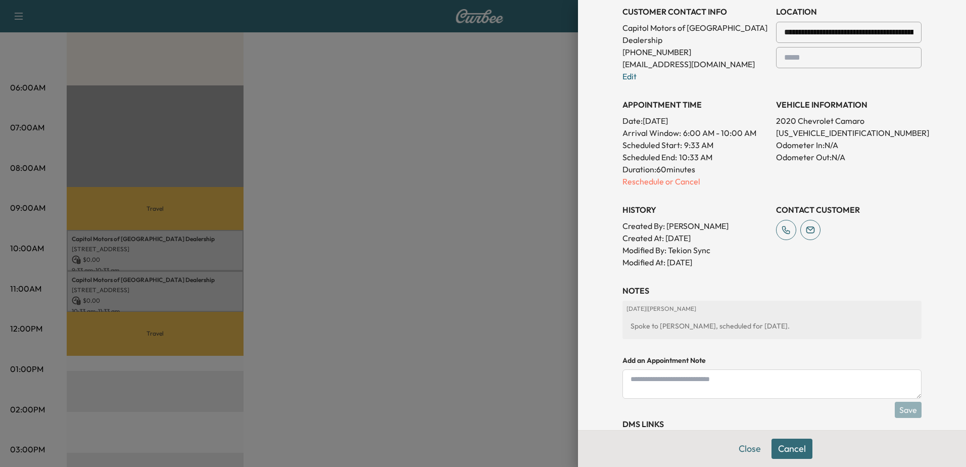
click at [732, 330] on div "Spoke to [PERSON_NAME], scheduled for [DATE]." at bounding box center [771, 326] width 291 height 18
drag, startPoint x: 623, startPoint y: 326, endPoint x: 765, endPoint y: 341, distance: 142.7
click at [765, 341] on div "[DATE] | [PERSON_NAME] Spoke to [PERSON_NAME], scheduled for [DATE]." at bounding box center [771, 323] width 299 height 46
drag, startPoint x: 765, startPoint y: 341, endPoint x: 723, endPoint y: 326, distance: 44.7
copy div "Spoke to [PERSON_NAME], scheduled for [DATE]."
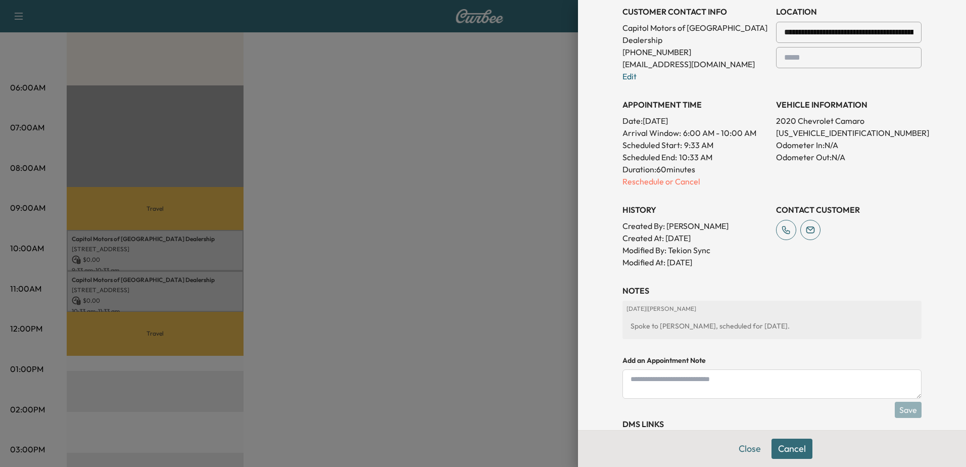
drag, startPoint x: 706, startPoint y: 387, endPoint x: 719, endPoint y: 387, distance: 12.6
click at [706, 387] on textarea at bounding box center [771, 383] width 299 height 29
paste textarea "**********"
drag, startPoint x: 749, startPoint y: 379, endPoint x: 799, endPoint y: 383, distance: 50.7
click at [749, 379] on textarea "**********" at bounding box center [771, 383] width 299 height 29
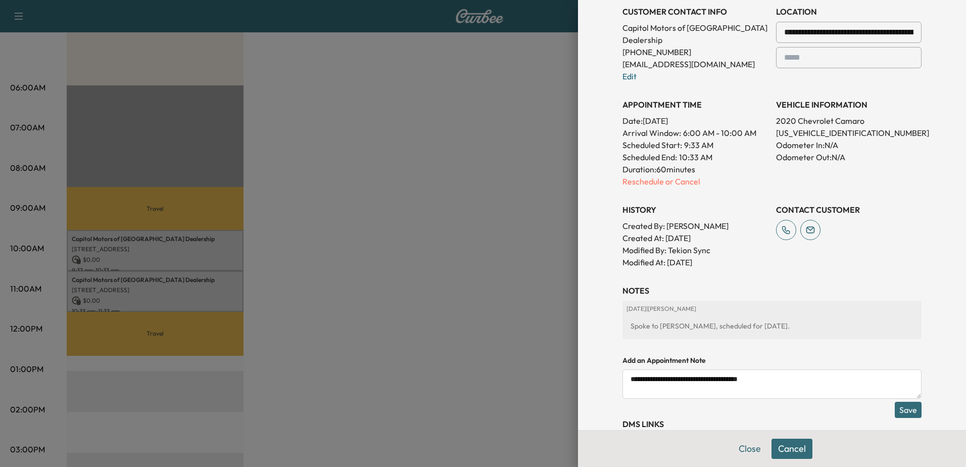
type textarea "**********"
click at [909, 409] on button "Save" at bounding box center [907, 409] width 27 height 16
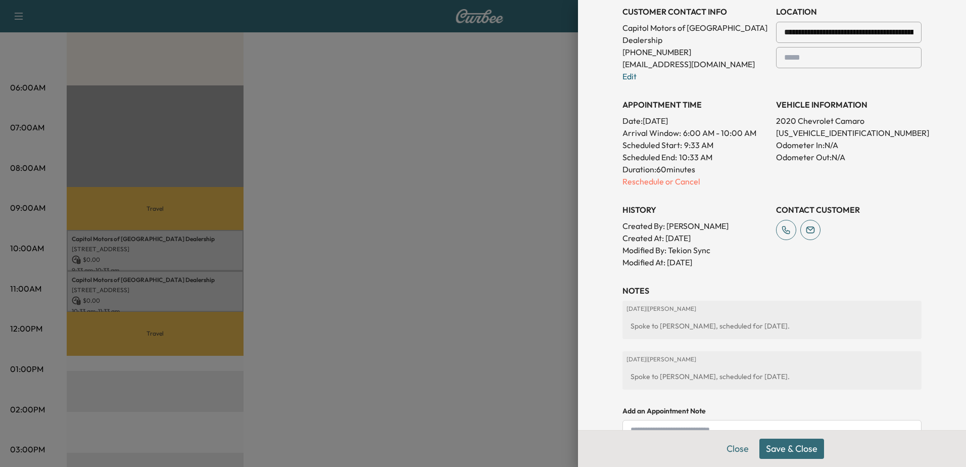
click at [788, 449] on button "Save & Close" at bounding box center [791, 448] width 65 height 20
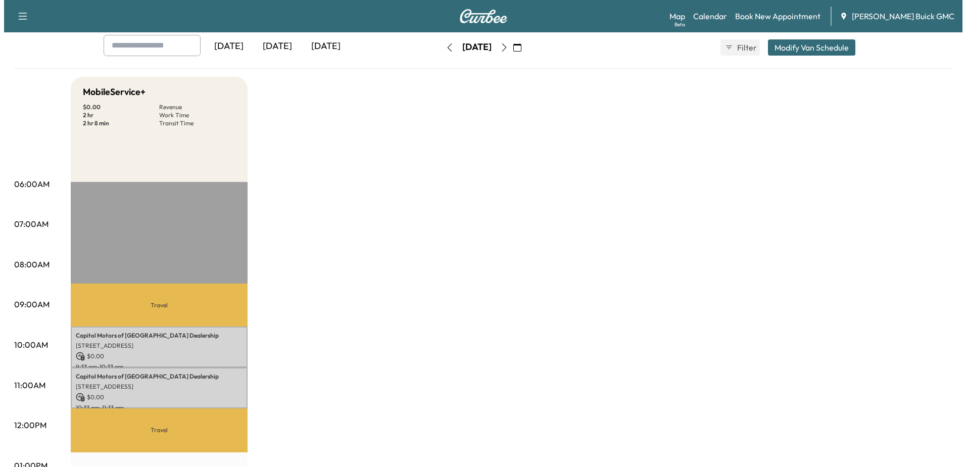
scroll to position [0, 0]
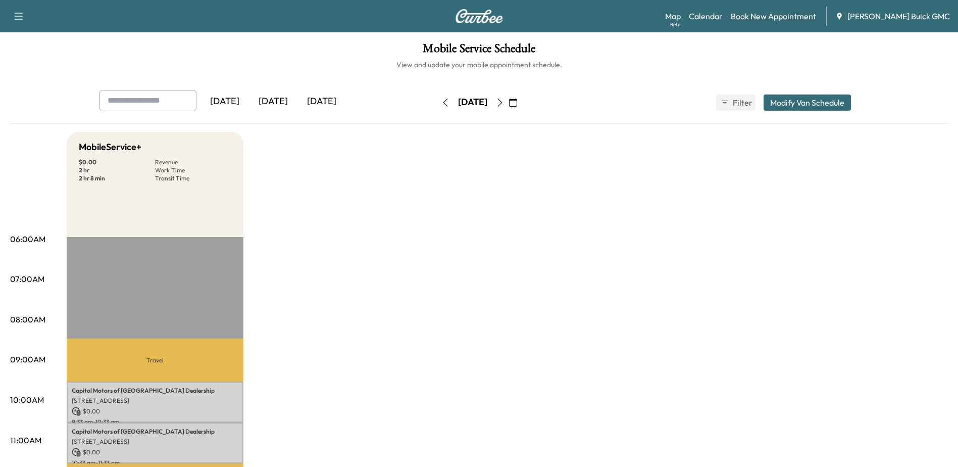
click at [811, 18] on link "Book New Appointment" at bounding box center [773, 16] width 85 height 12
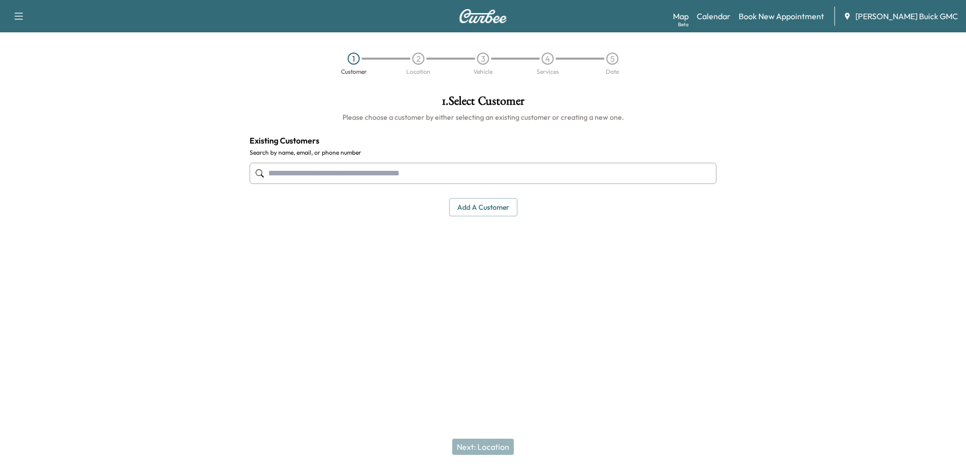
click at [483, 192] on div "1 . Select Customer Please choose a customer by either selecting an existing cu…" at bounding box center [482, 155] width 483 height 137
click at [431, 174] on input "text" at bounding box center [482, 173] width 467 height 21
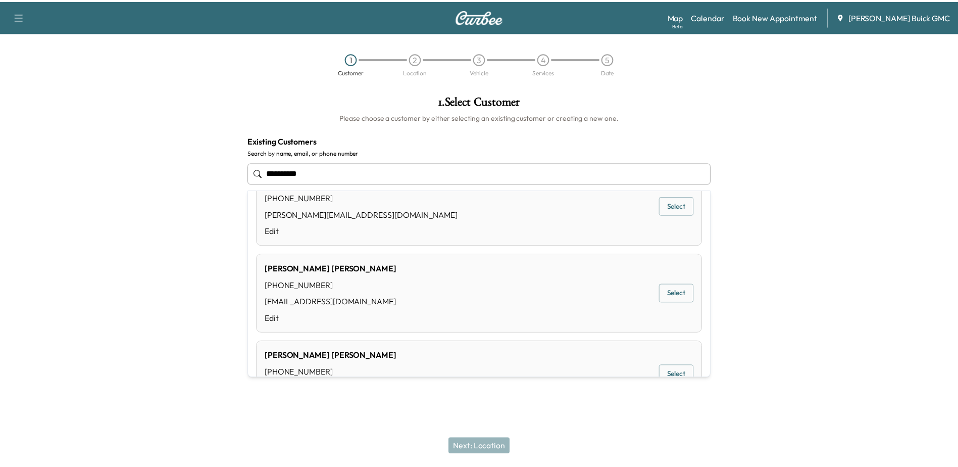
scroll to position [353, 0]
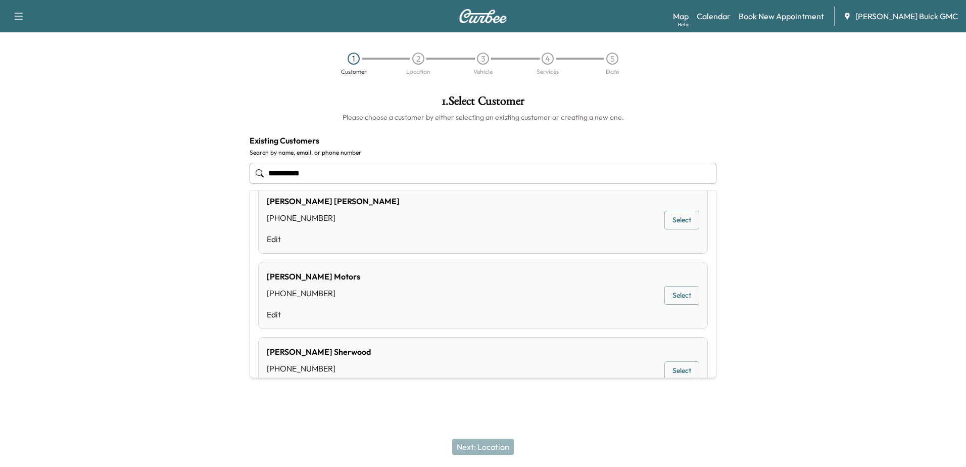
drag, startPoint x: 338, startPoint y: 177, endPoint x: 110, endPoint y: 148, distance: 230.6
click at [110, 148] on div "**********" at bounding box center [483, 203] width 966 height 233
type input "**********"
drag, startPoint x: 765, startPoint y: 247, endPoint x: 788, endPoint y: 254, distance: 24.8
click at [777, 245] on div at bounding box center [844, 203] width 241 height 233
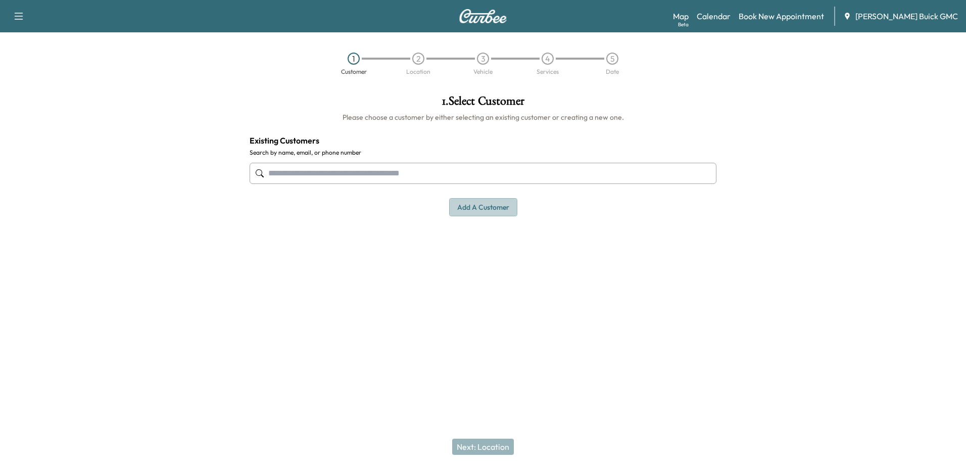
click at [472, 203] on button "Add a customer" at bounding box center [483, 207] width 68 height 19
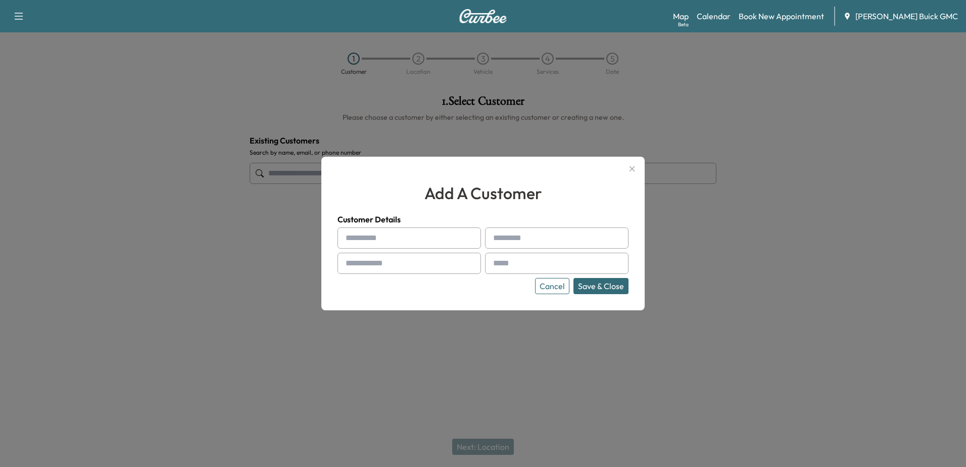
click at [409, 242] on input "text" at bounding box center [408, 237] width 143 height 21
click at [386, 238] on input "text" at bounding box center [408, 237] width 143 height 21
type input "**********"
click at [433, 264] on input "text" at bounding box center [408, 262] width 143 height 21
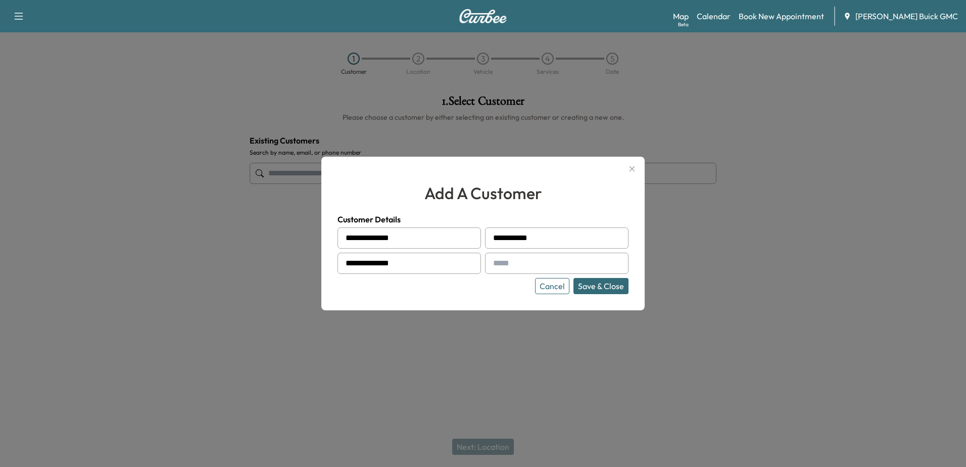
type input "**********"
drag, startPoint x: 612, startPoint y: 282, endPoint x: 784, endPoint y: 454, distance: 243.2
click at [612, 282] on button "Save & Close" at bounding box center [600, 286] width 55 height 16
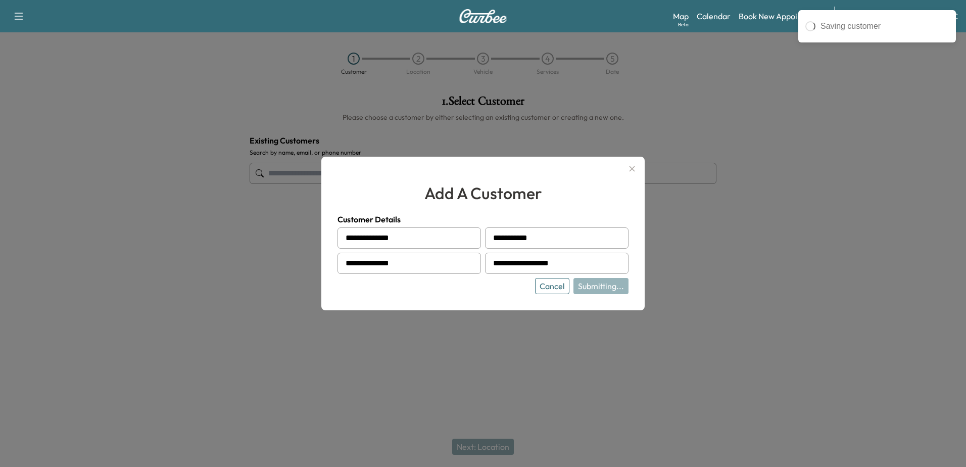
type input "**********"
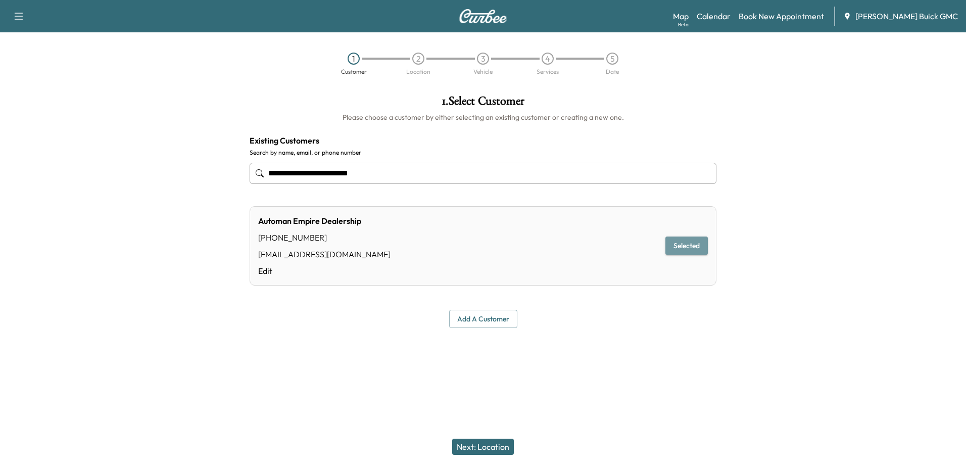
click at [693, 251] on button "Selected" at bounding box center [686, 245] width 42 height 19
click at [499, 450] on button "Next: Location" at bounding box center [483, 446] width 62 height 16
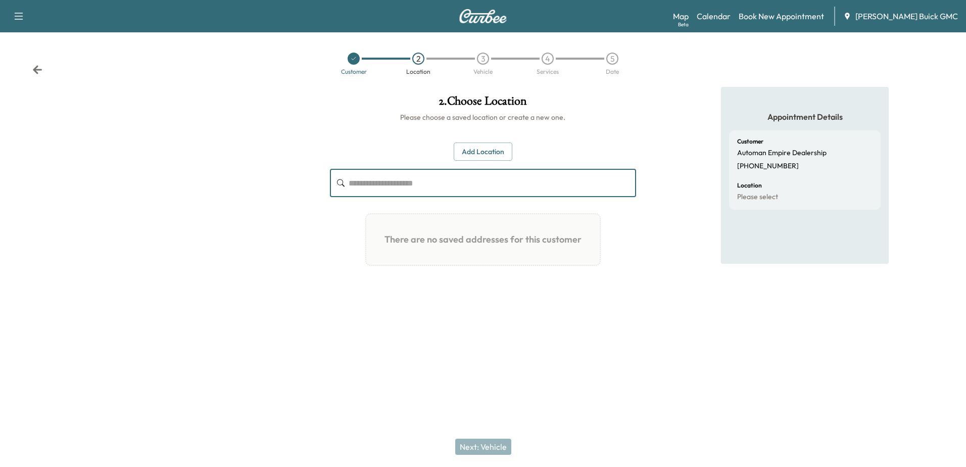
click at [392, 187] on input "text" at bounding box center [491, 183] width 287 height 28
drag, startPoint x: 480, startPoint y: 147, endPoint x: 484, endPoint y: 157, distance: 10.4
click at [482, 151] on button "Add Location" at bounding box center [482, 151] width 59 height 19
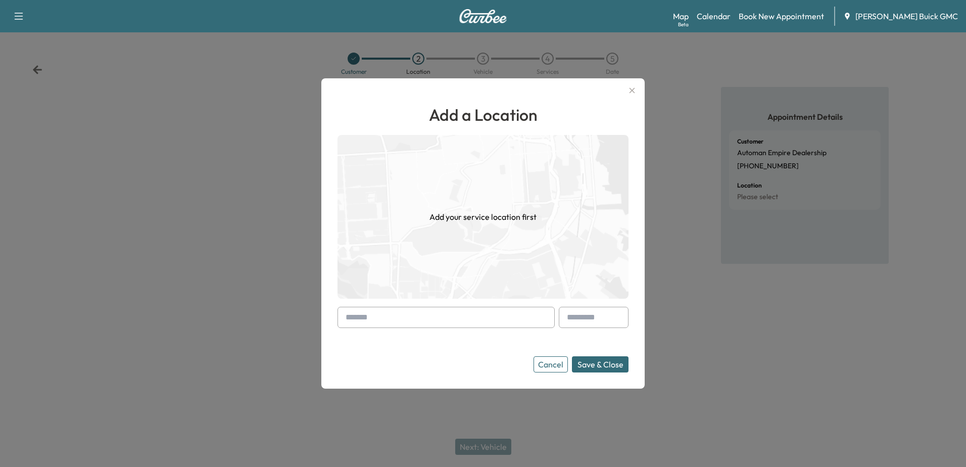
click at [405, 319] on input "text" at bounding box center [445, 317] width 217 height 21
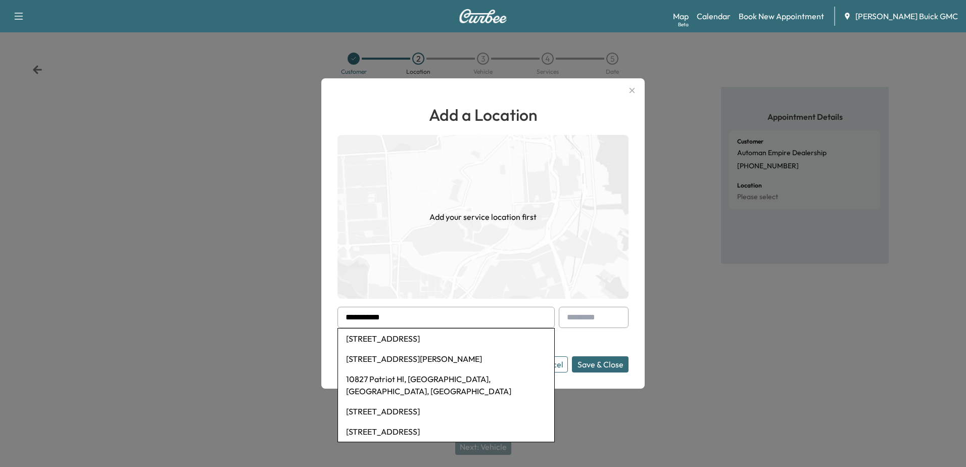
click at [462, 335] on li "[STREET_ADDRESS]" at bounding box center [446, 338] width 216 height 20
type input "**********"
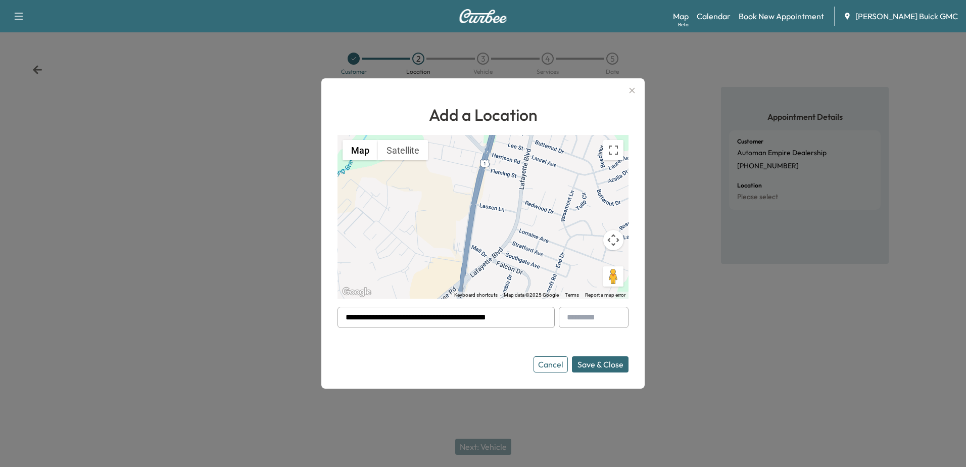
drag, startPoint x: 613, startPoint y: 362, endPoint x: 744, endPoint y: 466, distance: 168.2
click at [613, 362] on button "Save & Close" at bounding box center [600, 364] width 57 height 16
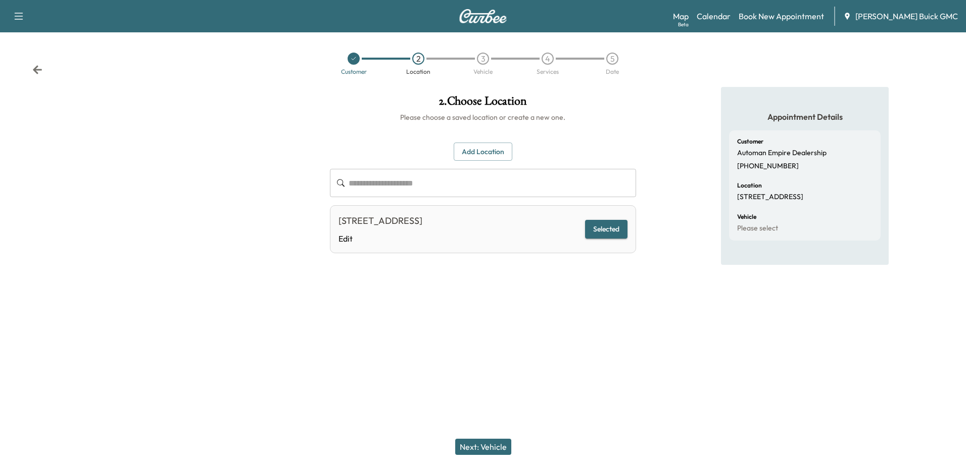
click at [477, 447] on button "Next: Vehicle" at bounding box center [483, 446] width 56 height 16
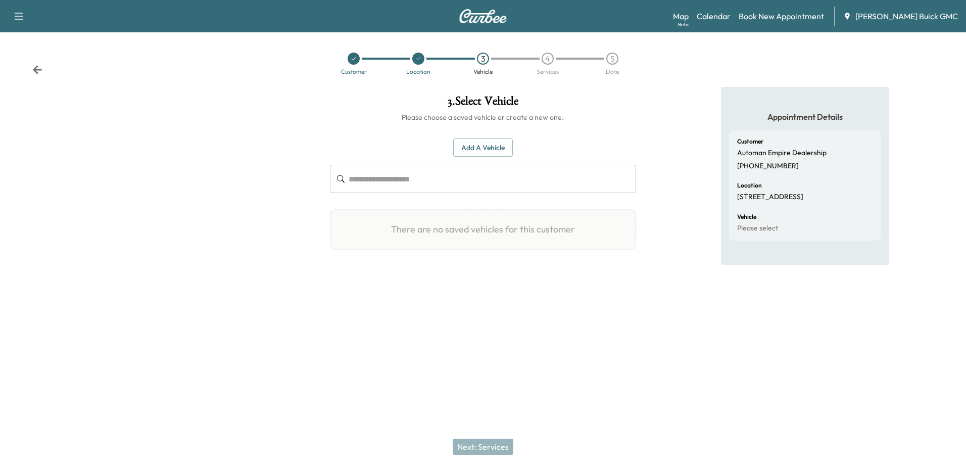
click at [478, 145] on button "Add a Vehicle" at bounding box center [483, 147] width 60 height 19
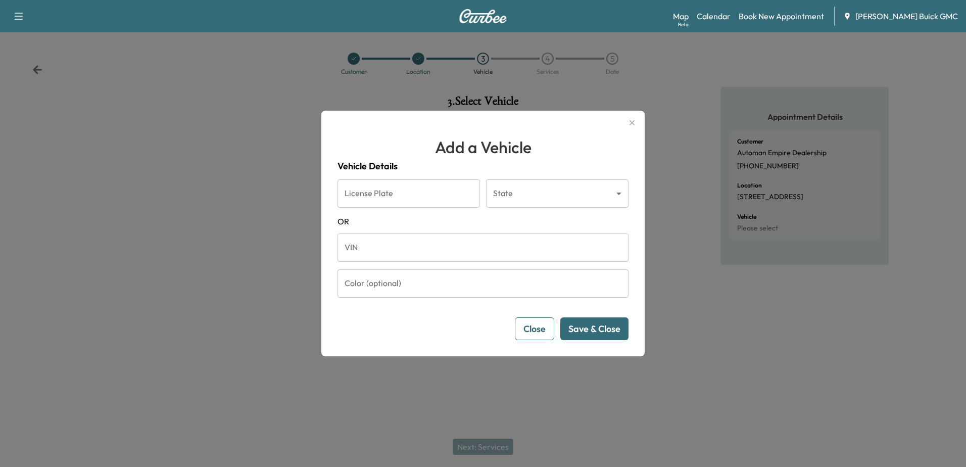
click at [438, 249] on input "VIN" at bounding box center [482, 247] width 291 height 28
paste input "**********"
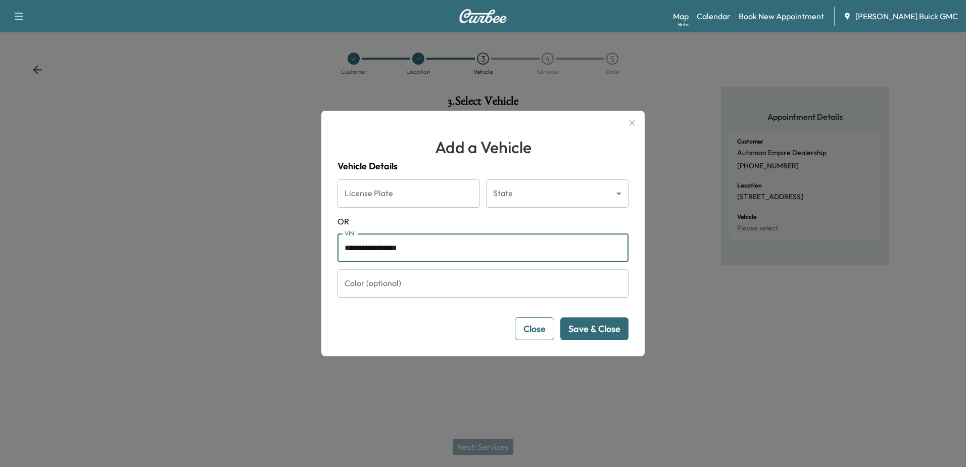
type input "**********"
click at [602, 333] on button "Save & Close" at bounding box center [594, 328] width 68 height 23
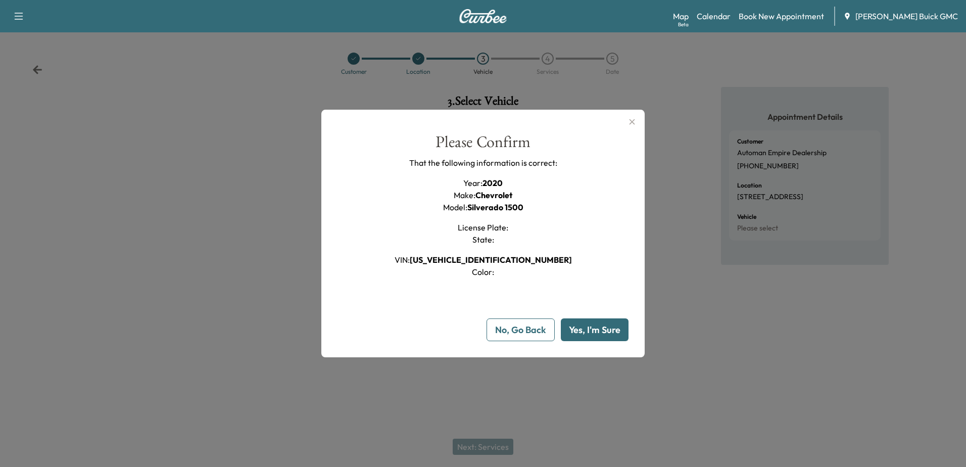
drag, startPoint x: 601, startPoint y: 329, endPoint x: 635, endPoint y: 426, distance: 102.9
click at [601, 331] on button "Yes, I'm Sure" at bounding box center [595, 329] width 68 height 23
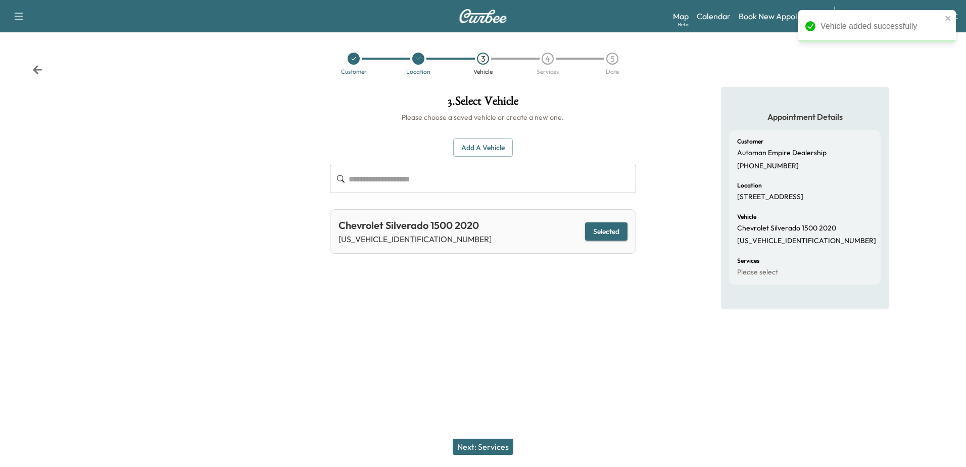
click at [489, 446] on button "Next: Services" at bounding box center [482, 446] width 61 height 16
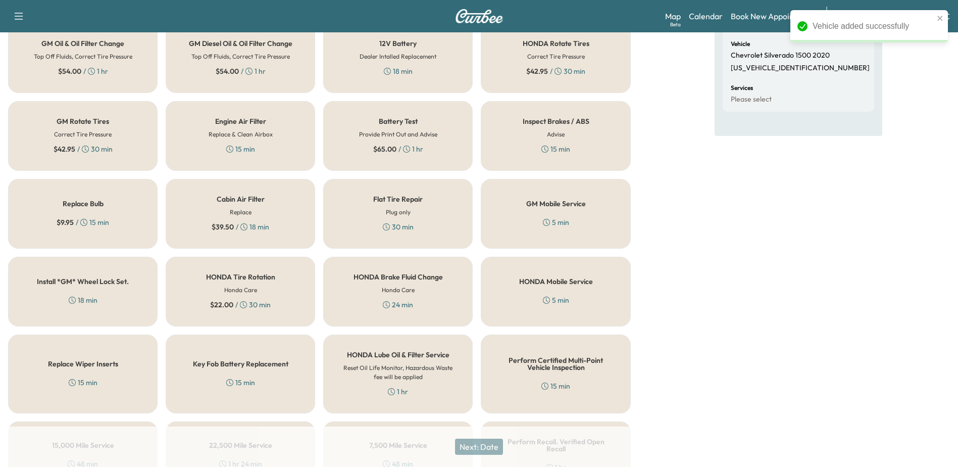
scroll to position [304, 0]
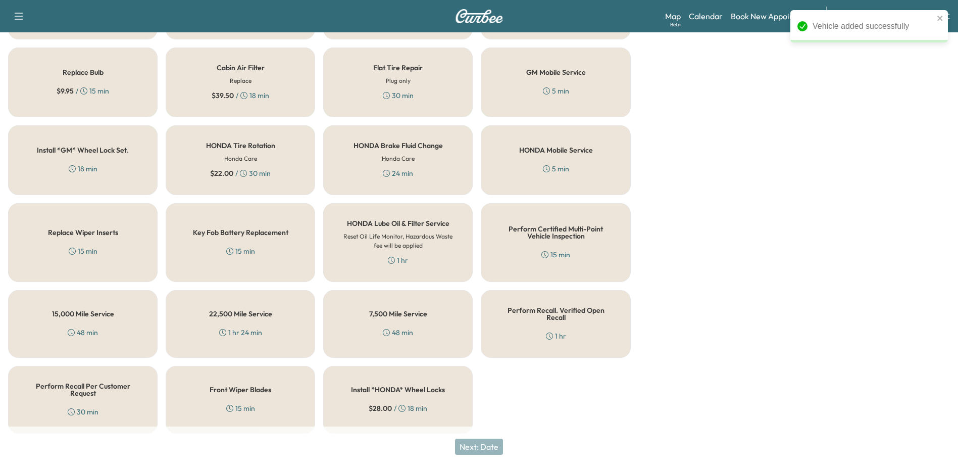
click at [583, 310] on h5 "Perform Recall. Verified Open Recall" at bounding box center [555, 314] width 116 height 14
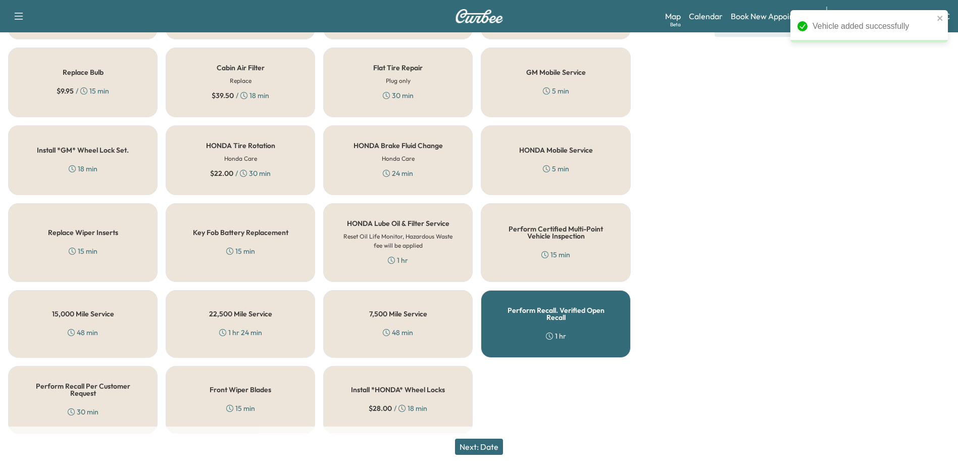
click at [482, 447] on button "Next: Date" at bounding box center [479, 446] width 48 height 16
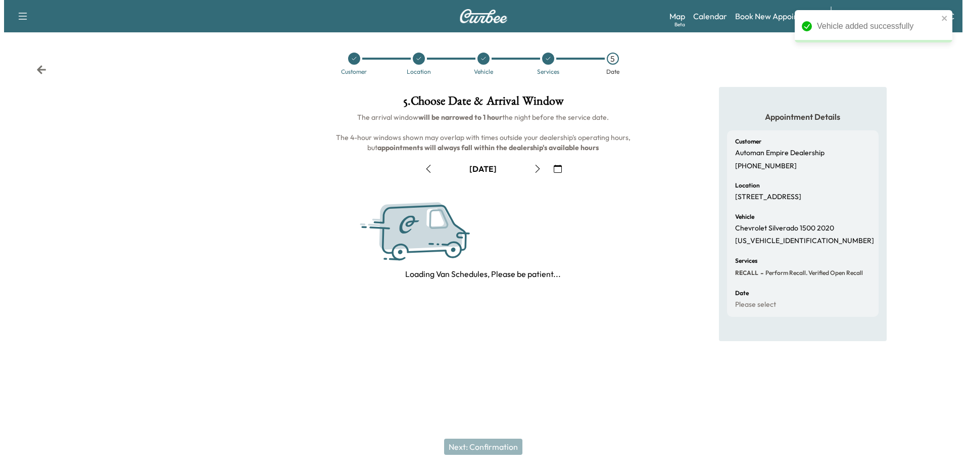
scroll to position [0, 0]
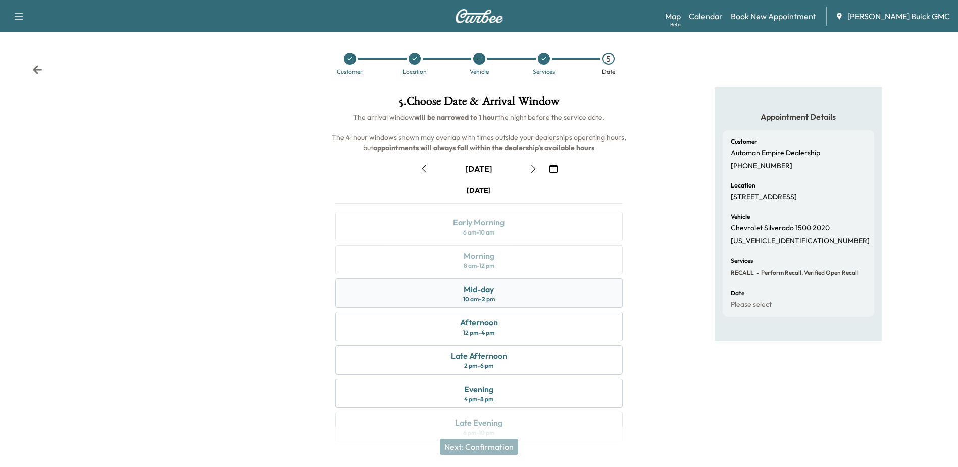
click at [507, 296] on div "Mid-day 10 am - 2 pm" at bounding box center [478, 292] width 287 height 29
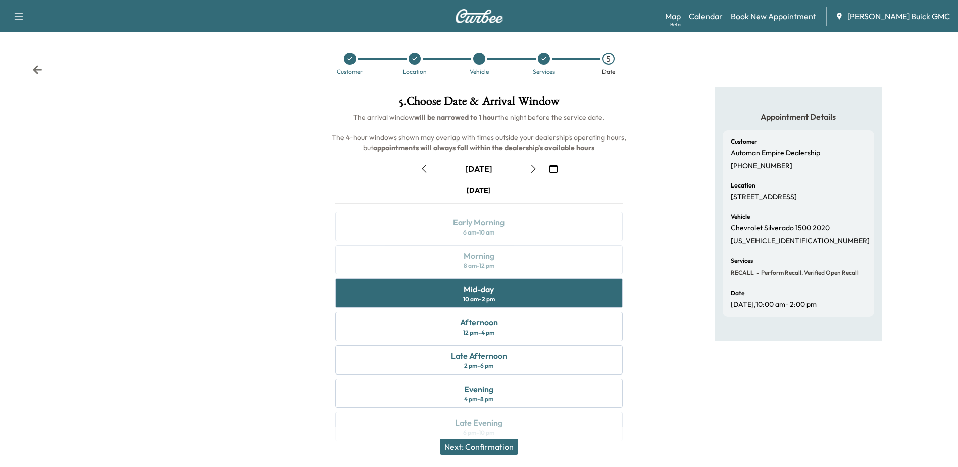
click at [479, 446] on button "Next: Confirmation" at bounding box center [479, 446] width 78 height 16
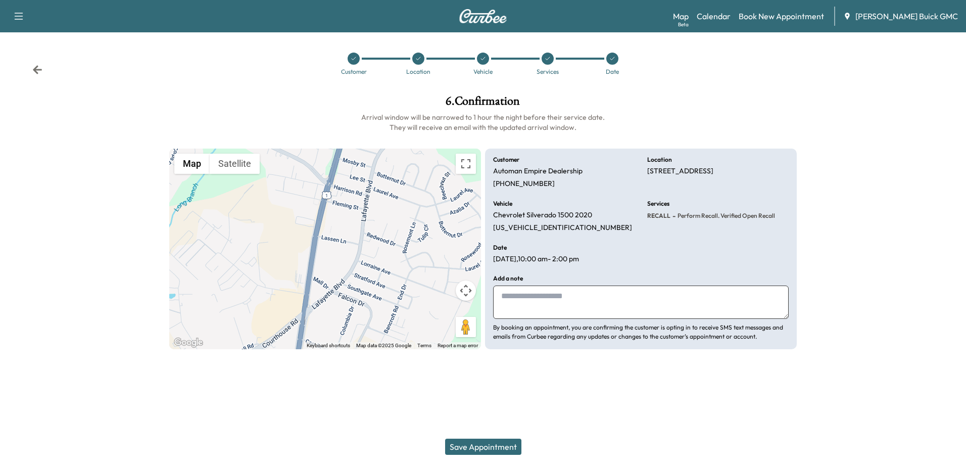
drag, startPoint x: 563, startPoint y: 308, endPoint x: 825, endPoint y: 306, distance: 262.1
click at [572, 306] on textarea at bounding box center [640, 301] width 295 height 33
type textarea "**********"
click at [486, 443] on button "Save Appointment" at bounding box center [483, 446] width 76 height 16
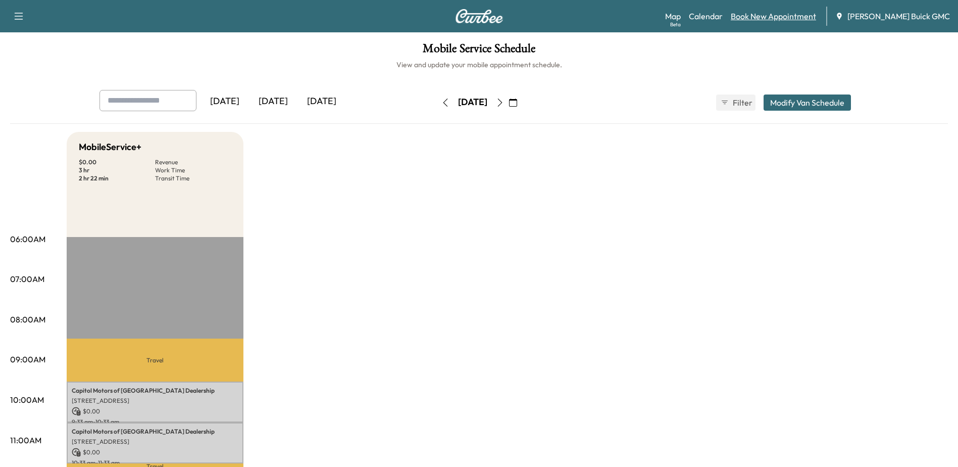
click at [799, 18] on link "Book New Appointment" at bounding box center [773, 16] width 85 height 12
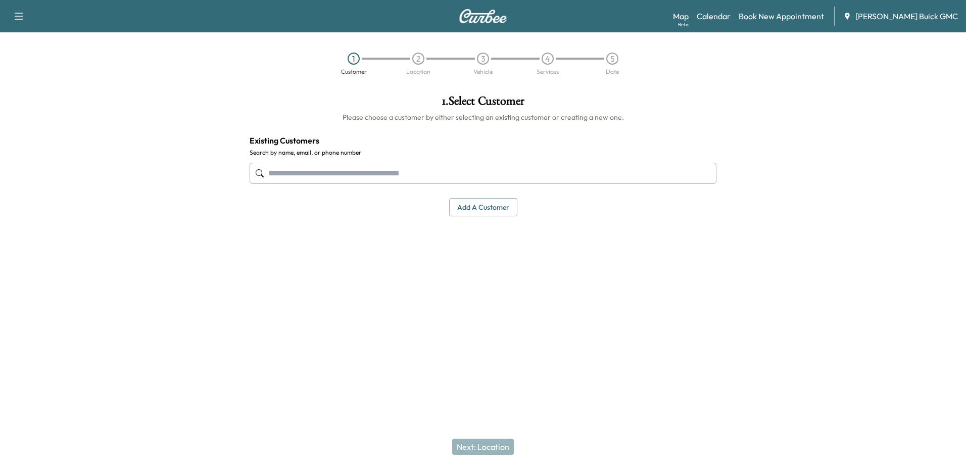
click at [353, 178] on input "text" at bounding box center [482, 173] width 467 height 21
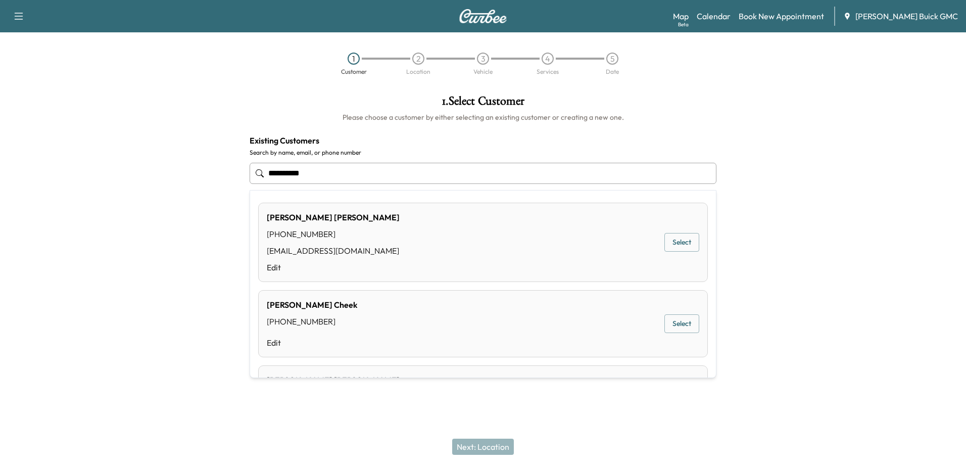
type input "**********"
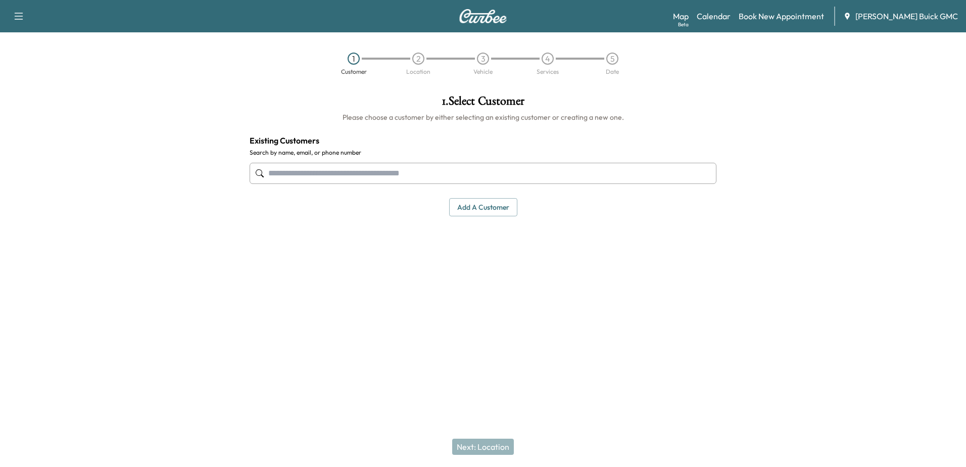
click at [386, 178] on input "text" at bounding box center [482, 173] width 467 height 21
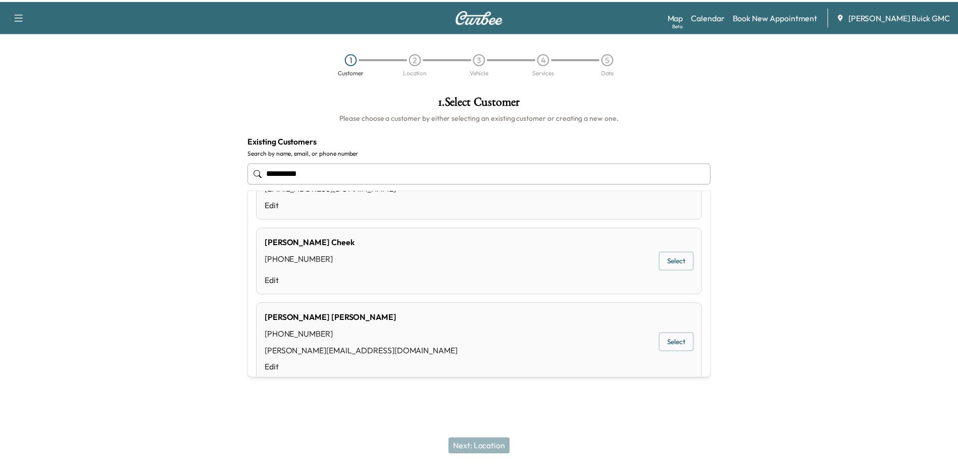
scroll to position [404, 0]
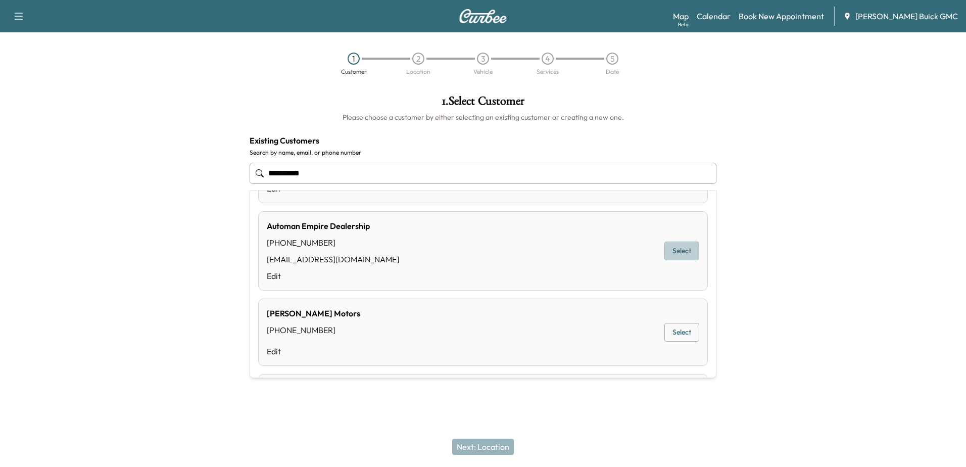
click at [668, 249] on button "Select" at bounding box center [681, 250] width 35 height 19
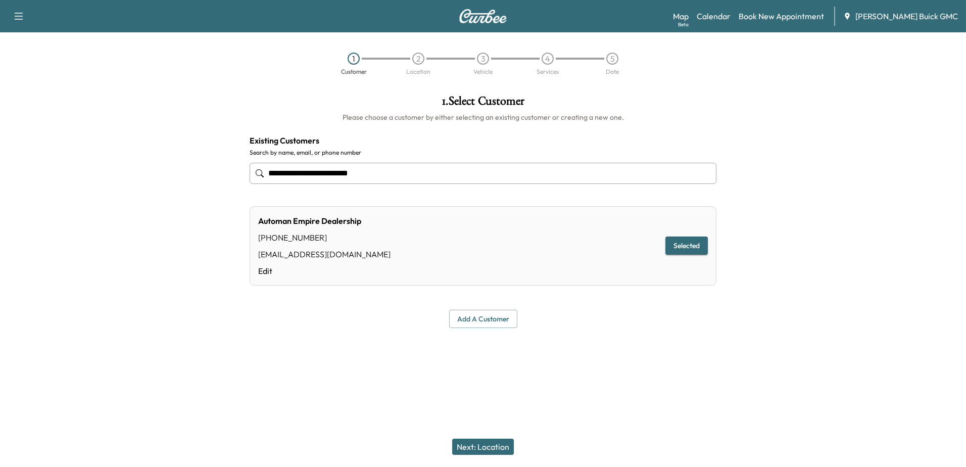
type input "**********"
click at [483, 441] on button "Next: Location" at bounding box center [483, 446] width 62 height 16
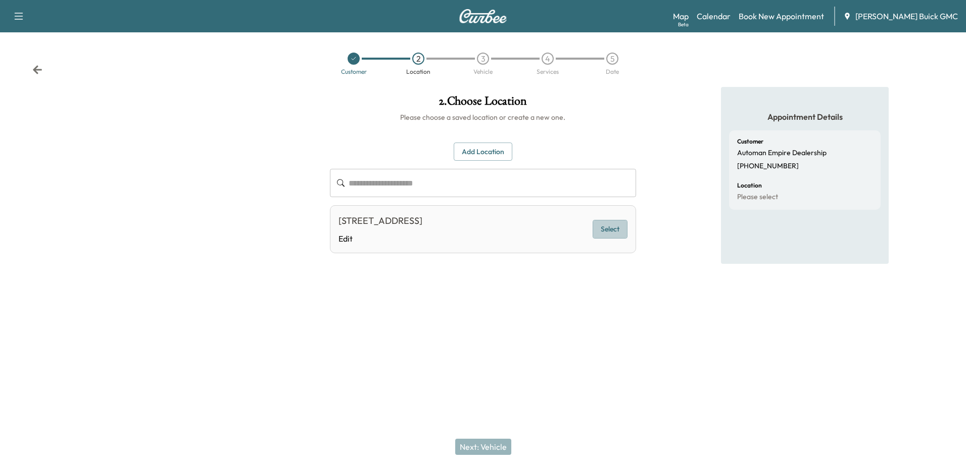
click at [618, 228] on button "Select" at bounding box center [609, 229] width 35 height 19
click at [479, 446] on button "Next: Vehicle" at bounding box center [483, 446] width 56 height 16
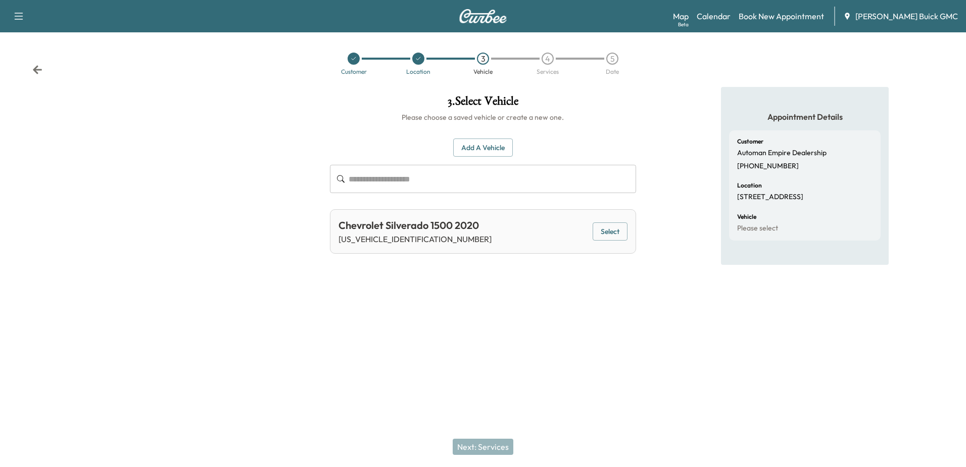
click at [481, 148] on button "Add a Vehicle" at bounding box center [483, 147] width 60 height 19
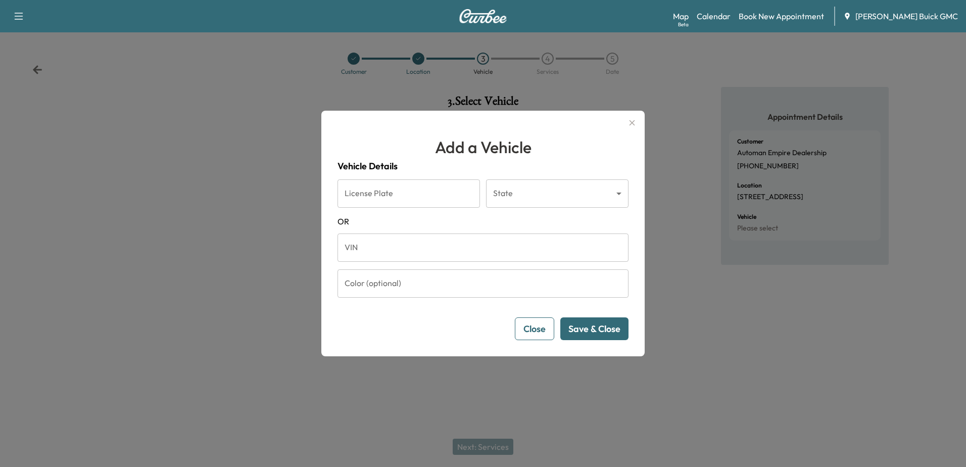
click at [451, 242] on input "VIN" at bounding box center [482, 247] width 291 height 28
paste input "**********"
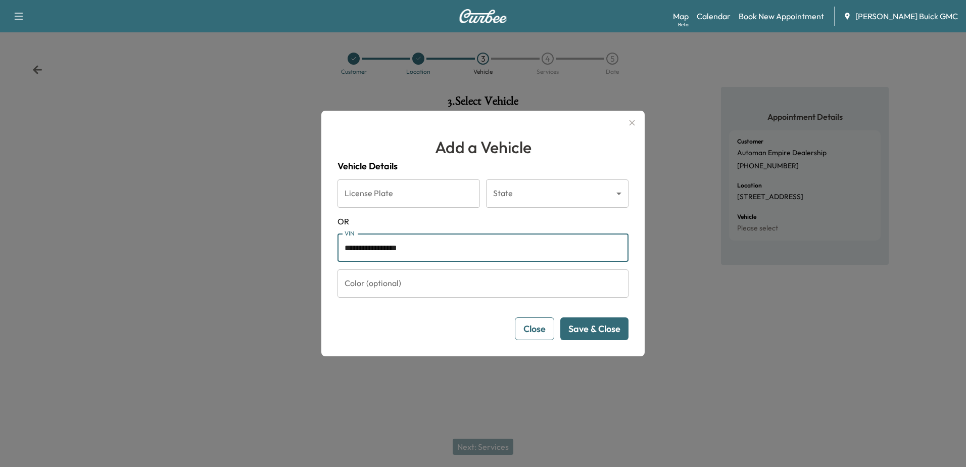
type input "**********"
click at [603, 334] on button "Save & Close" at bounding box center [594, 328] width 68 height 23
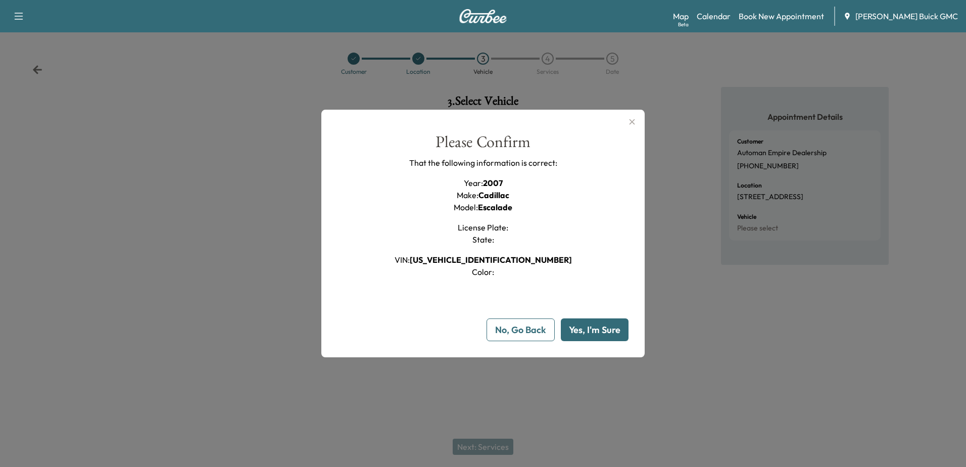
click at [603, 313] on div "Please Confirm That the following information is correct: Year : 2007 Make : Ca…" at bounding box center [482, 237] width 291 height 207
click at [612, 328] on button "Yes, I'm Sure" at bounding box center [595, 329] width 68 height 23
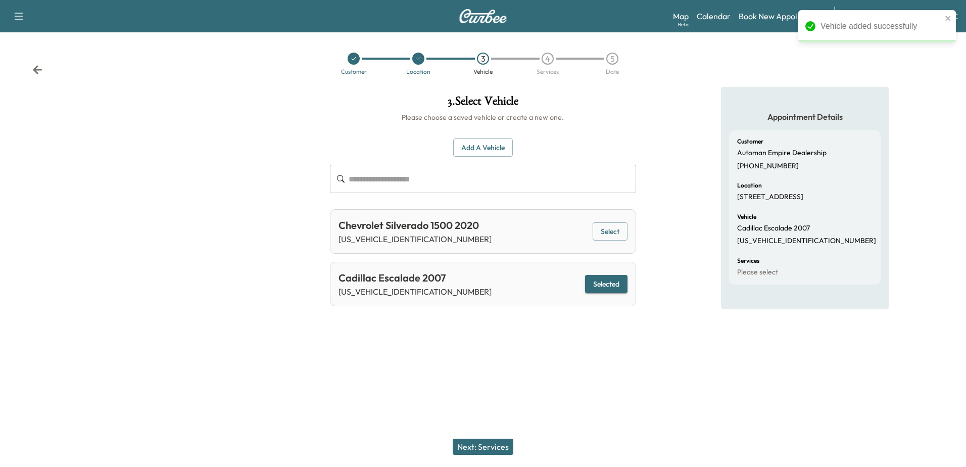
click at [503, 445] on button "Next: Services" at bounding box center [482, 446] width 61 height 16
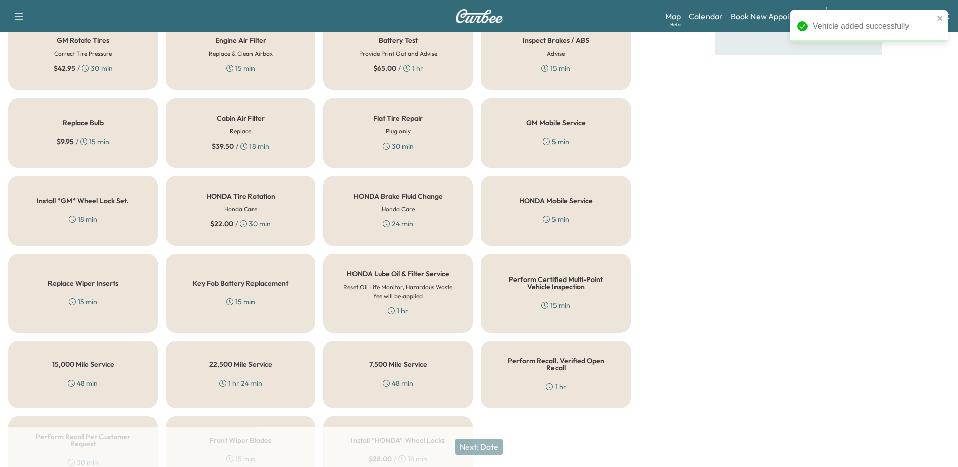
scroll to position [304, 0]
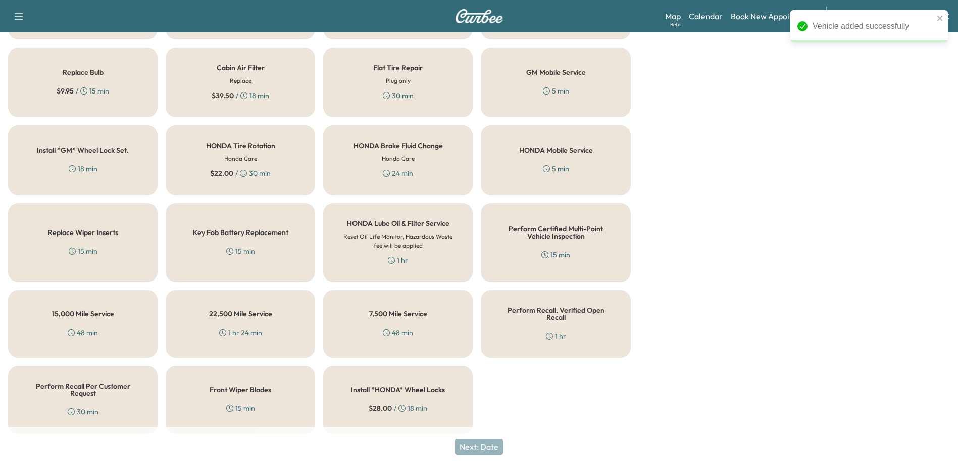
click at [581, 312] on h5 "Perform Recall. Verified Open Recall" at bounding box center [555, 314] width 116 height 14
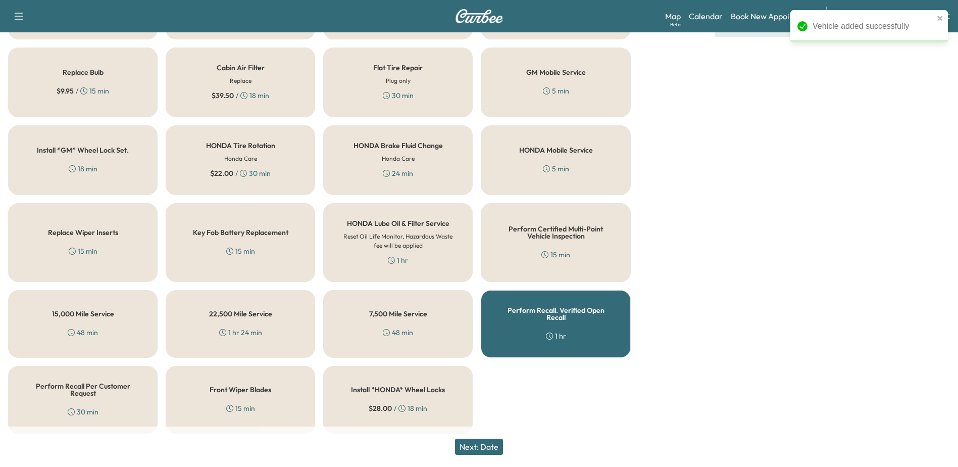
click at [487, 444] on button "Next: Date" at bounding box center [479, 446] width 48 height 16
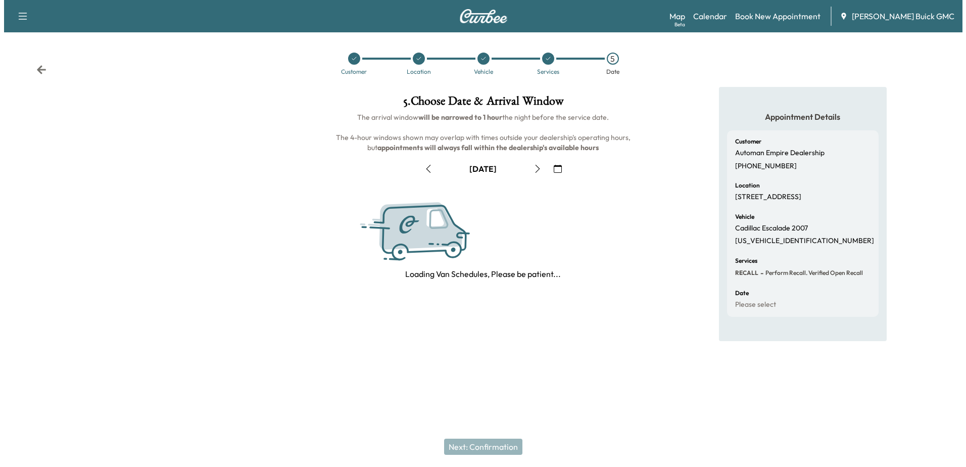
scroll to position [0, 0]
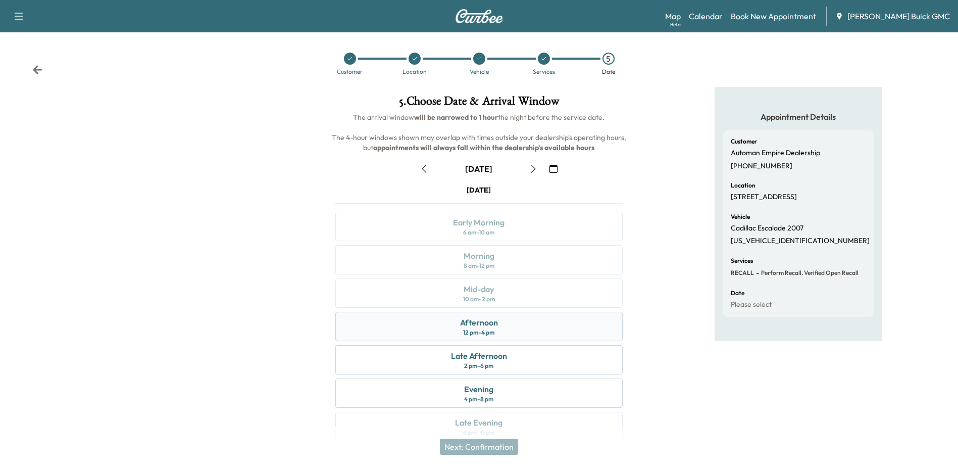
click at [520, 321] on div "Afternoon 12 pm - 4 pm" at bounding box center [478, 326] width 287 height 29
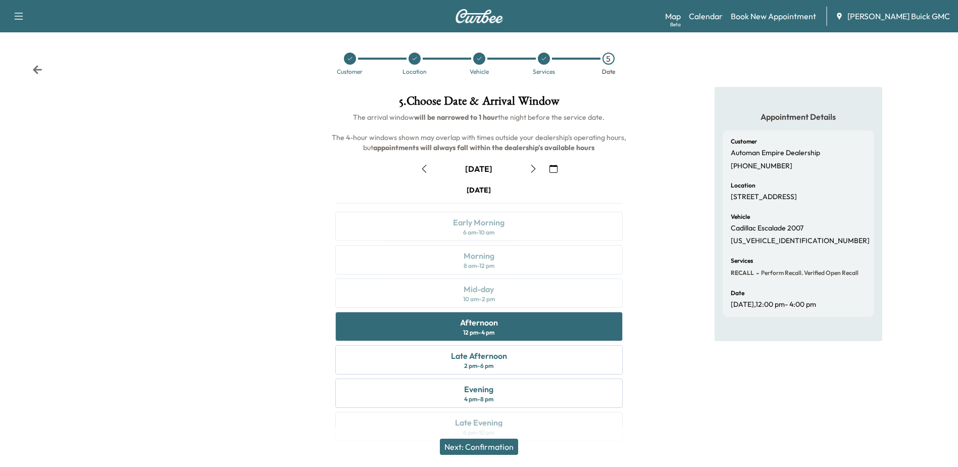
click at [478, 448] on button "Next: Confirmation" at bounding box center [479, 446] width 78 height 16
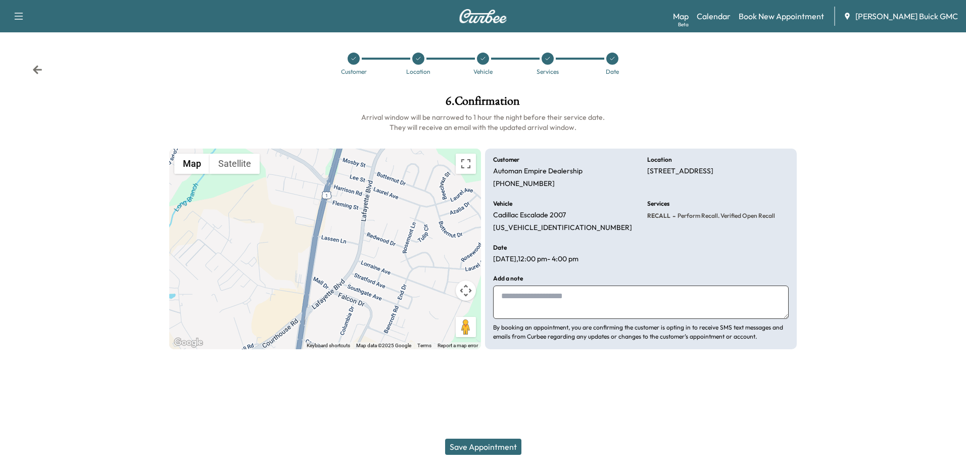
drag, startPoint x: 562, startPoint y: 308, endPoint x: 719, endPoint y: 302, distance: 156.7
click at [562, 308] on textarea at bounding box center [640, 301] width 295 height 33
type textarea "**********"
click at [495, 448] on button "Save Appointment" at bounding box center [483, 446] width 76 height 16
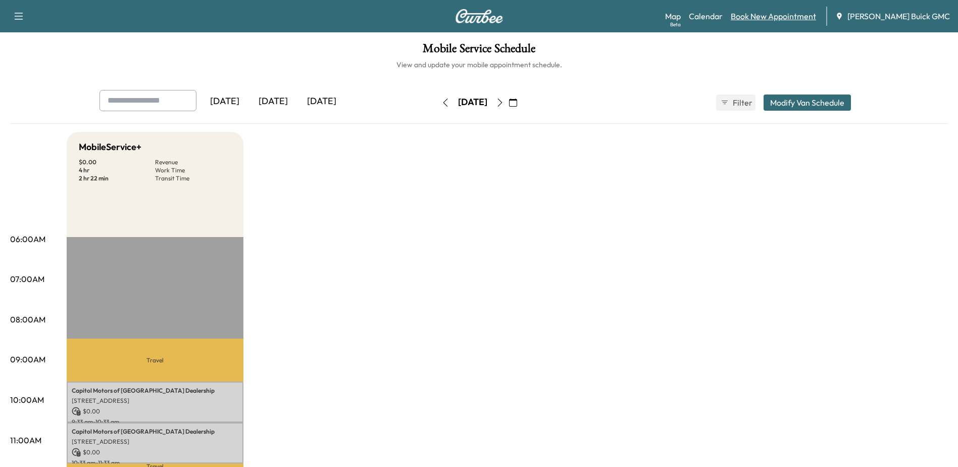
click at [788, 16] on link "Book New Appointment" at bounding box center [773, 16] width 85 height 12
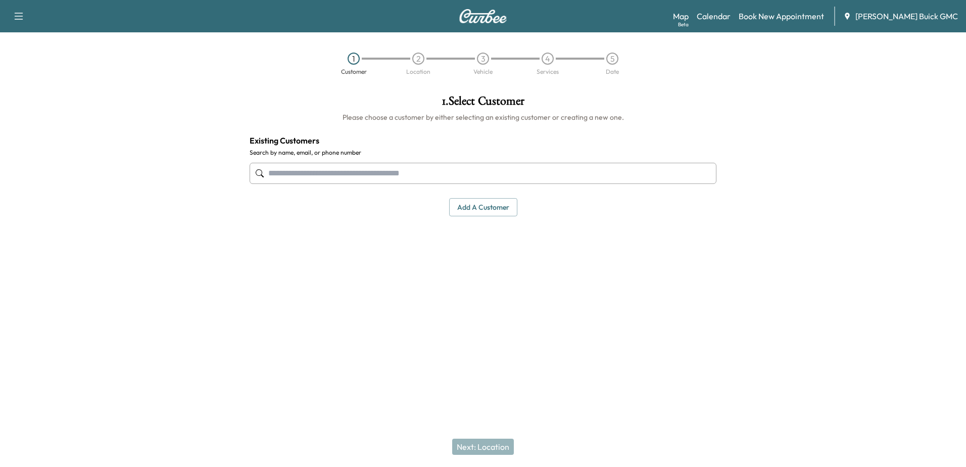
drag, startPoint x: 339, startPoint y: 169, endPoint x: 673, endPoint y: 277, distance: 351.2
click at [339, 169] on input "text" at bounding box center [482, 173] width 467 height 21
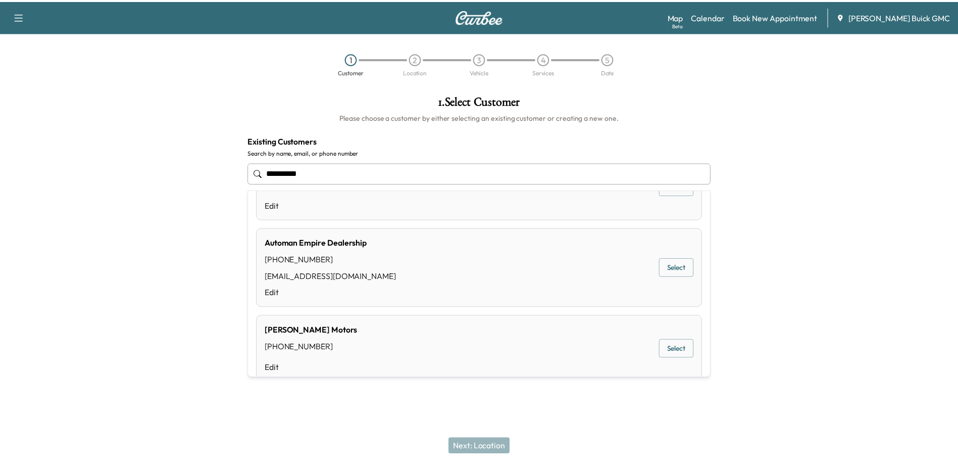
scroll to position [404, 0]
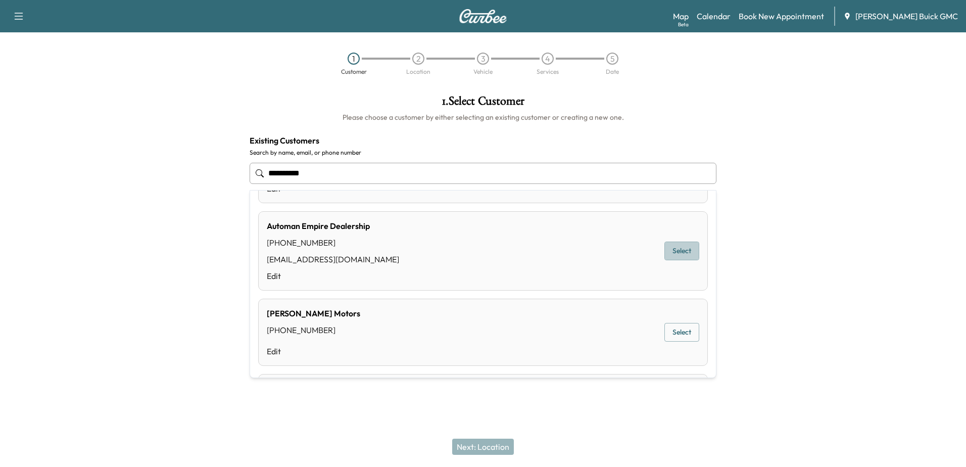
click at [682, 250] on button "Select" at bounding box center [681, 250] width 35 height 19
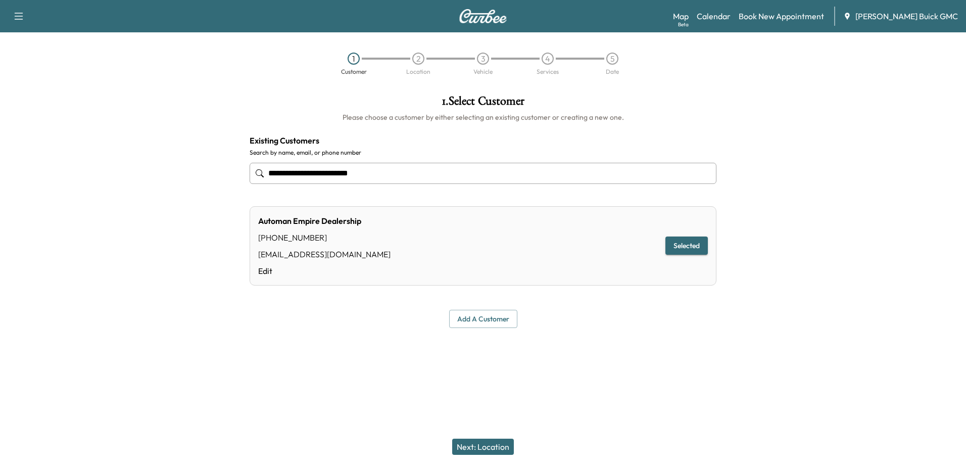
type input "**********"
click at [504, 449] on button "Next: Location" at bounding box center [483, 446] width 62 height 16
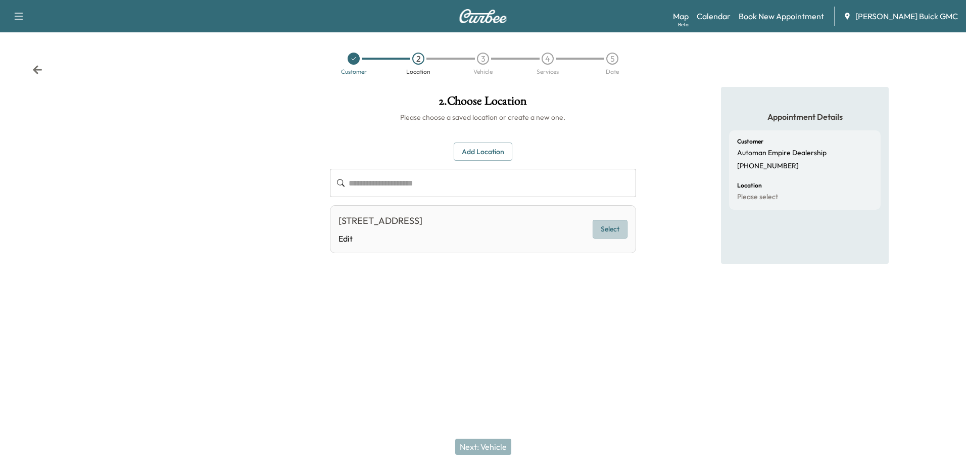
click at [611, 228] on button "Select" at bounding box center [609, 229] width 35 height 19
click at [485, 446] on button "Next: Vehicle" at bounding box center [483, 446] width 56 height 16
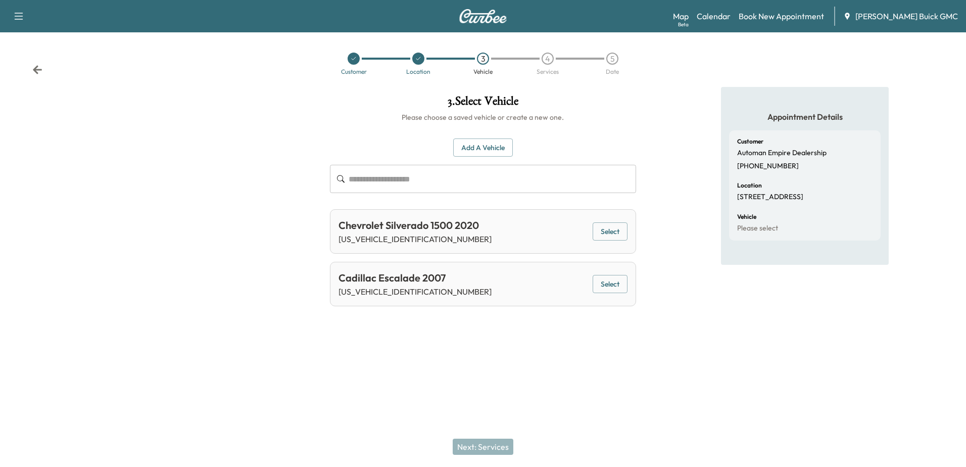
click at [486, 146] on button "Add a Vehicle" at bounding box center [483, 147] width 60 height 19
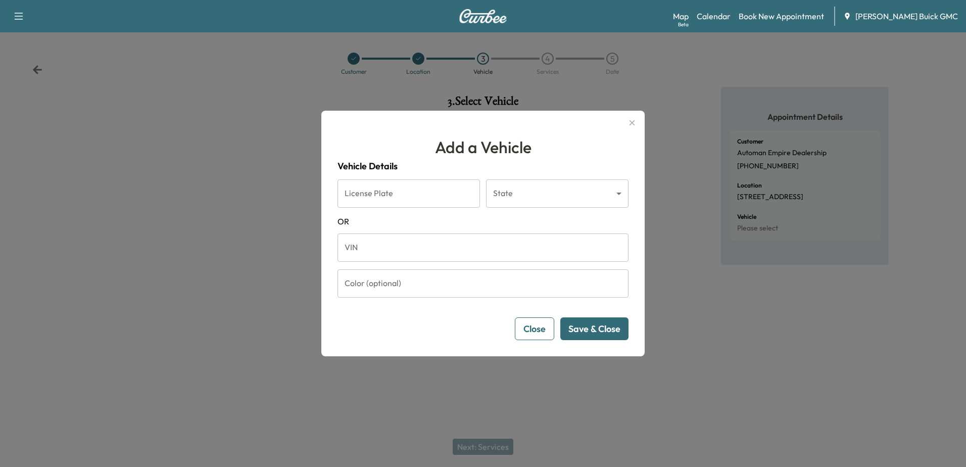
drag, startPoint x: 385, startPoint y: 251, endPoint x: 603, endPoint y: 307, distance: 225.1
click at [385, 251] on input "VIN" at bounding box center [482, 247] width 291 height 28
paste input "**********"
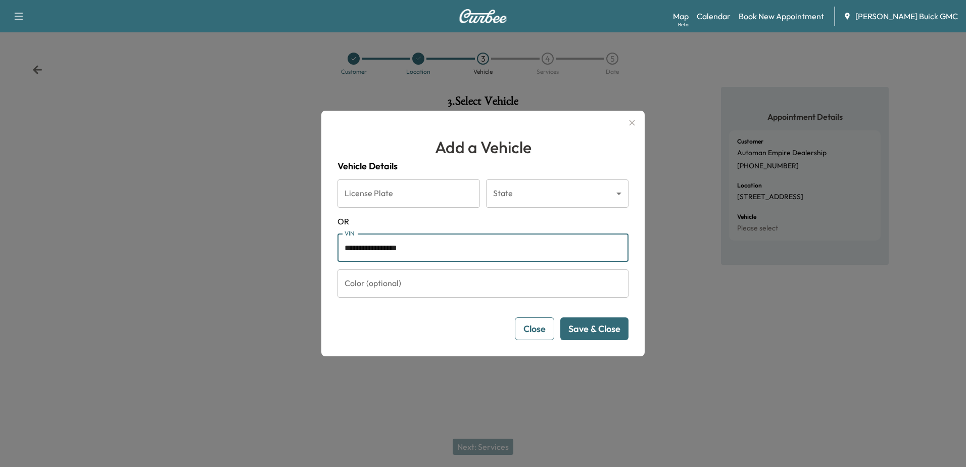
type input "**********"
click at [608, 332] on button "Save & Close" at bounding box center [594, 328] width 68 height 23
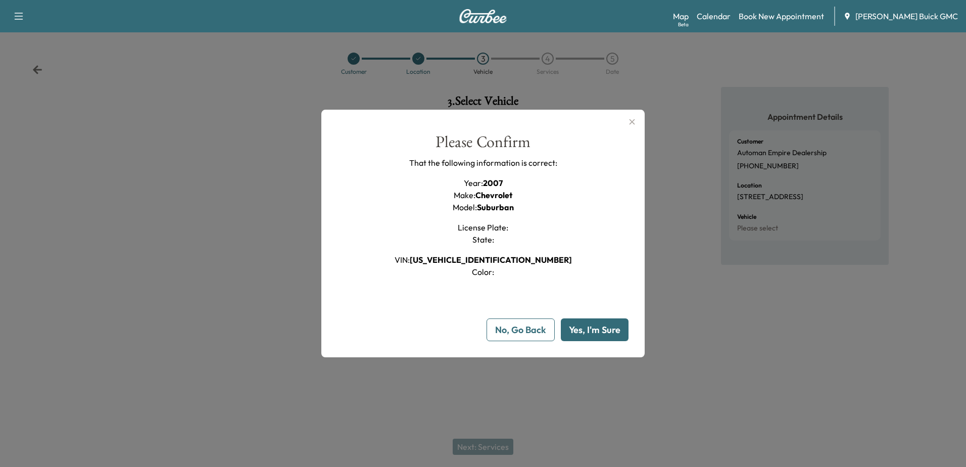
click at [616, 329] on button "Yes, I'm Sure" at bounding box center [595, 329] width 68 height 23
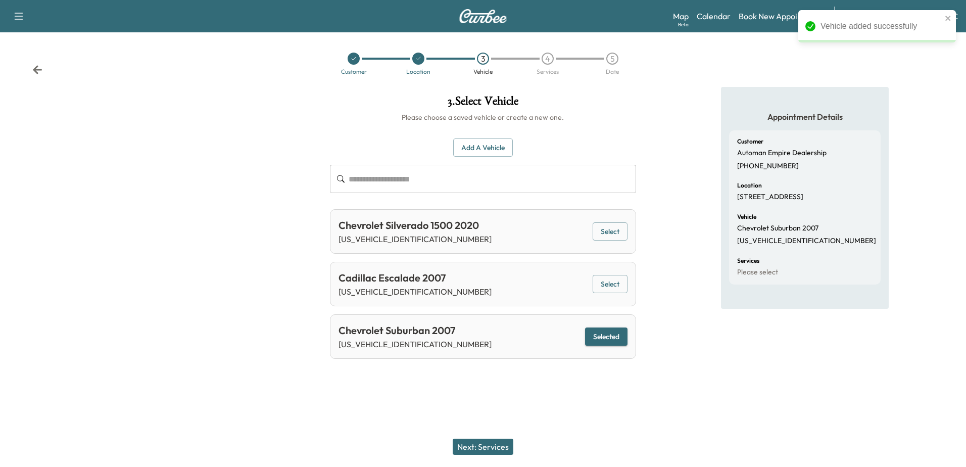
click at [491, 449] on button "Next: Services" at bounding box center [482, 446] width 61 height 16
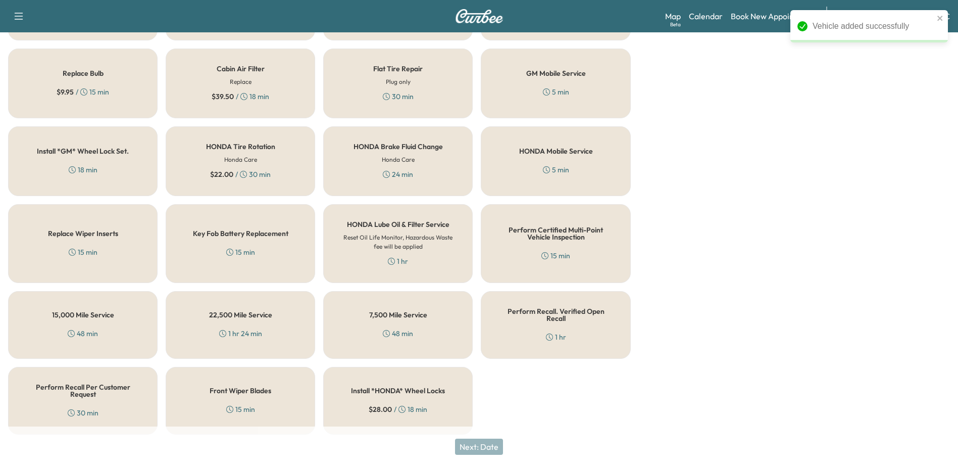
scroll to position [304, 0]
click at [564, 315] on div "Perform Recall. Verified Open Recall 1 hr" at bounding box center [555, 324] width 149 height 68
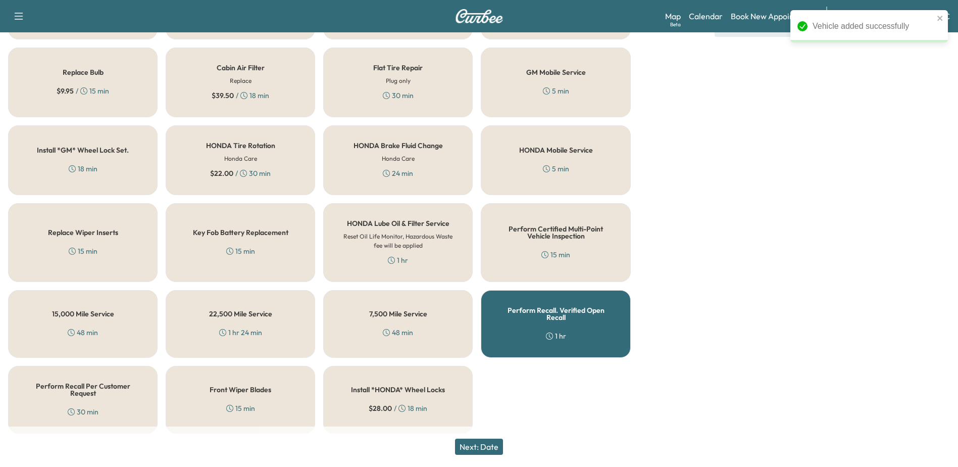
click at [495, 446] on button "Next: Date" at bounding box center [479, 446] width 48 height 16
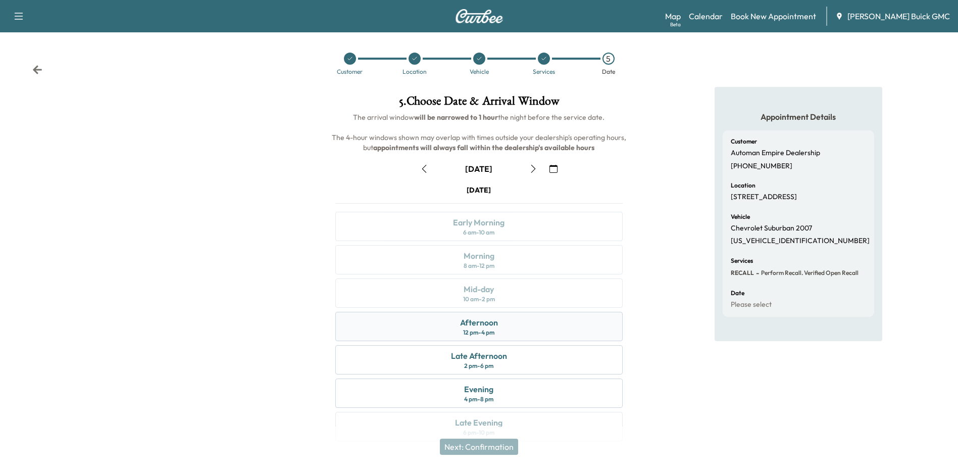
click at [513, 318] on div "Afternoon 12 pm - 4 pm" at bounding box center [478, 326] width 287 height 29
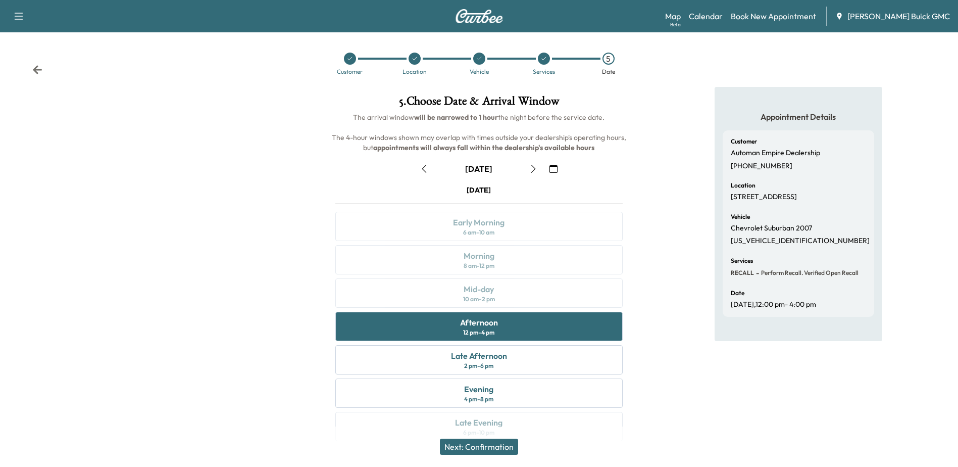
click at [489, 442] on button "Next: Confirmation" at bounding box center [479, 446] width 78 height 16
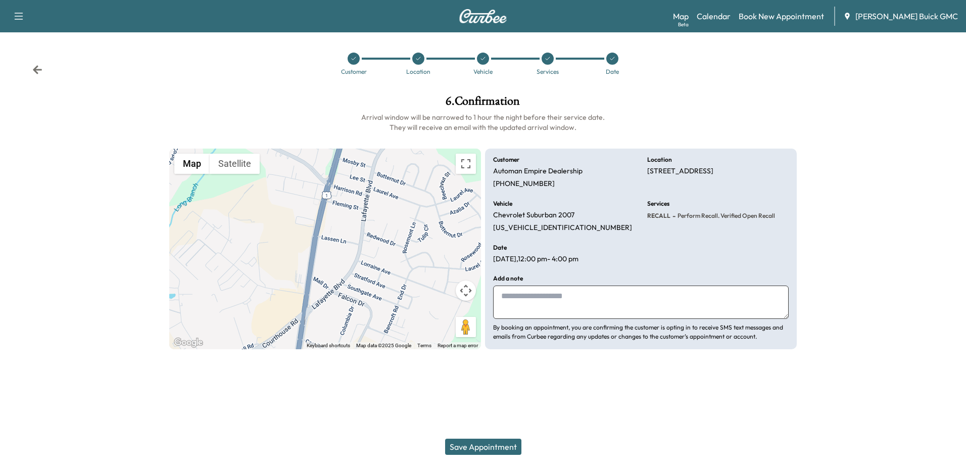
drag, startPoint x: 571, startPoint y: 310, endPoint x: 929, endPoint y: 257, distance: 362.4
click at [571, 310] on textarea at bounding box center [640, 301] width 295 height 33
type textarea "*"
type textarea "**********"
click at [467, 444] on button "Save Appointment" at bounding box center [483, 446] width 76 height 16
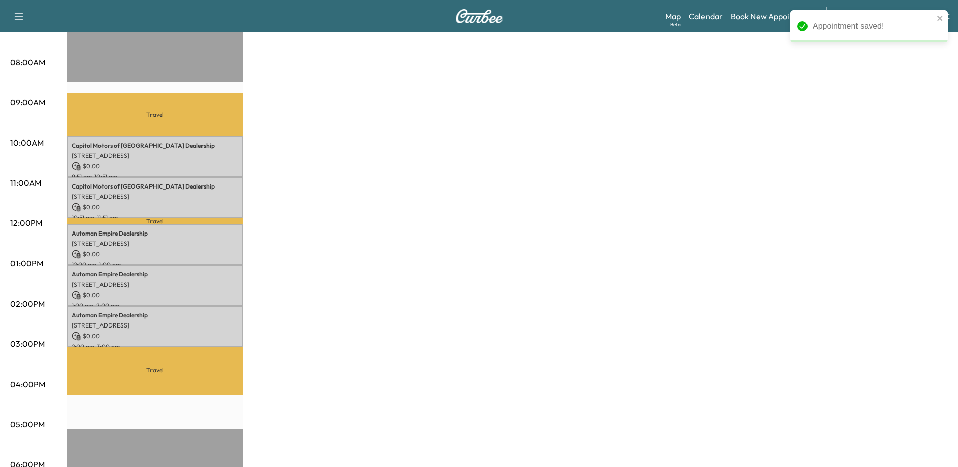
scroll to position [50, 0]
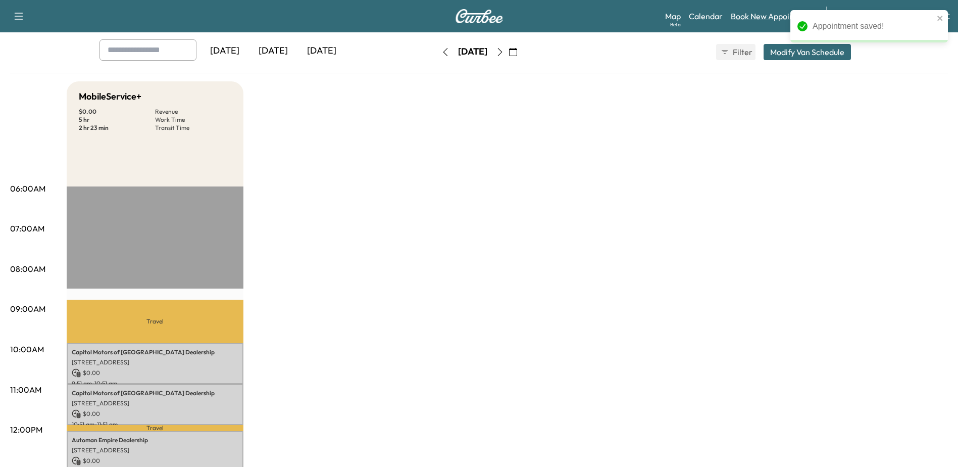
click at [757, 13] on link "Book New Appointment" at bounding box center [773, 16] width 85 height 12
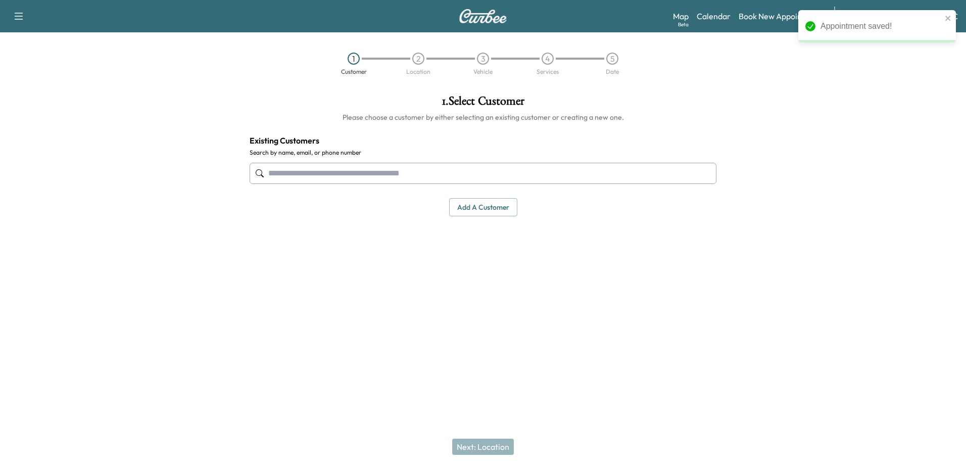
click at [332, 179] on input "text" at bounding box center [482, 173] width 467 height 21
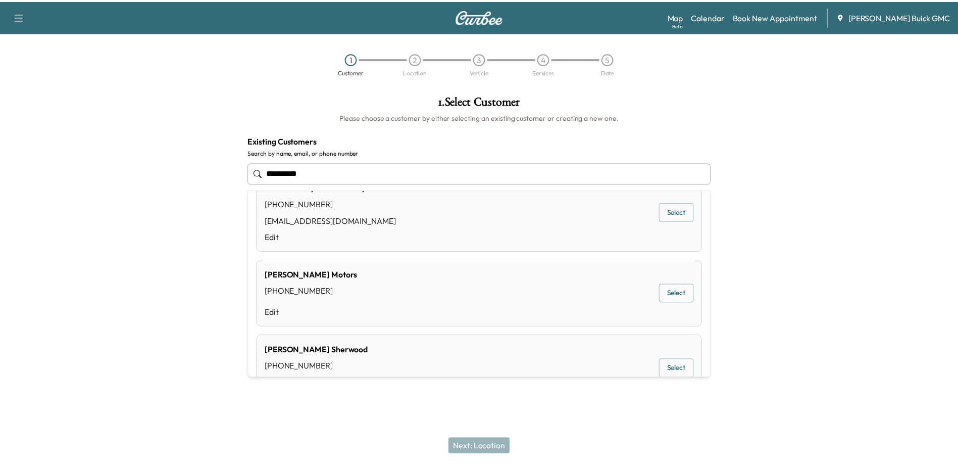
scroll to position [454, 0]
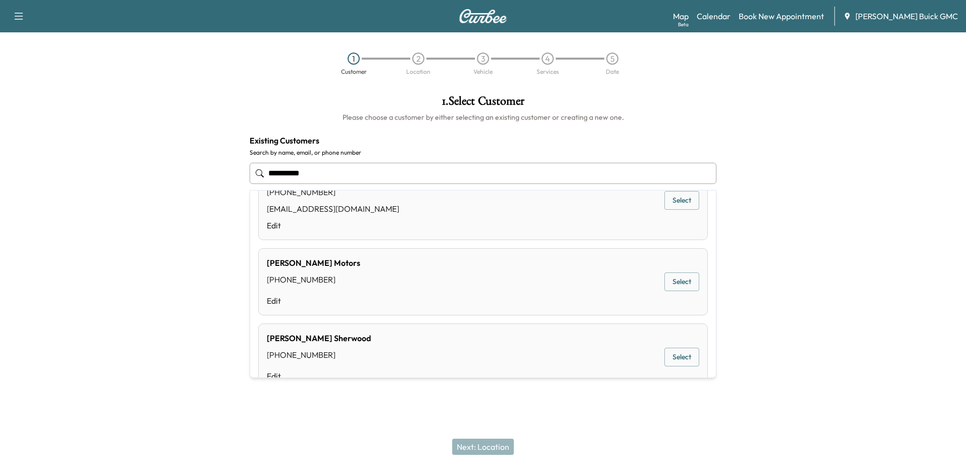
click at [675, 207] on button "Select" at bounding box center [681, 200] width 35 height 19
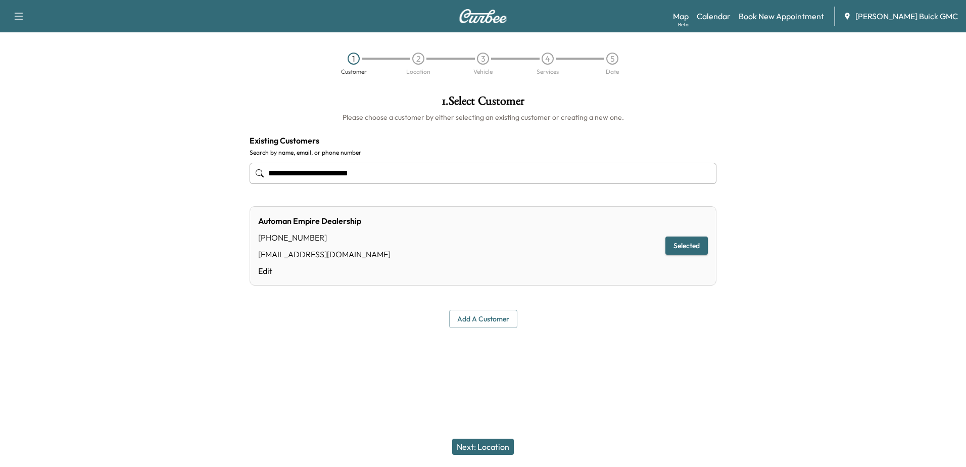
type input "**********"
click at [470, 447] on button "Next: Location" at bounding box center [483, 446] width 62 height 16
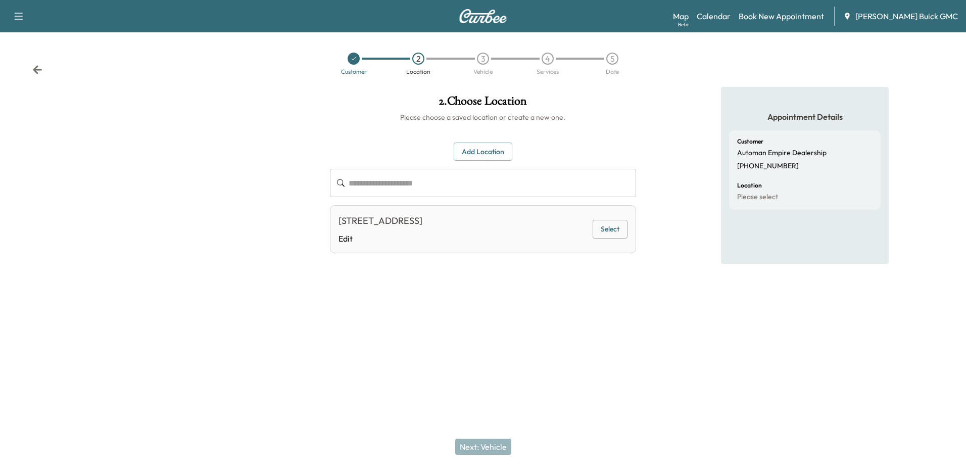
click at [612, 225] on button "Select" at bounding box center [609, 229] width 35 height 19
click at [483, 441] on button "Next: Vehicle" at bounding box center [483, 446] width 56 height 16
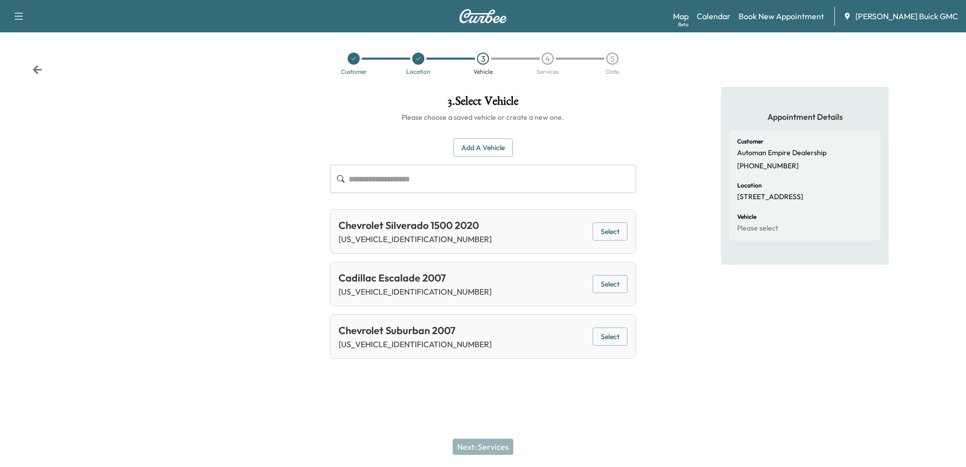
click at [463, 137] on div "Add a Vehicle ​ Chevrolet Silverado 1500 2020 [US_VEHICLE_IDENTIFICATION_NUMBER…" at bounding box center [483, 240] width 306 height 237
click at [468, 144] on button "Add a Vehicle" at bounding box center [483, 147] width 60 height 19
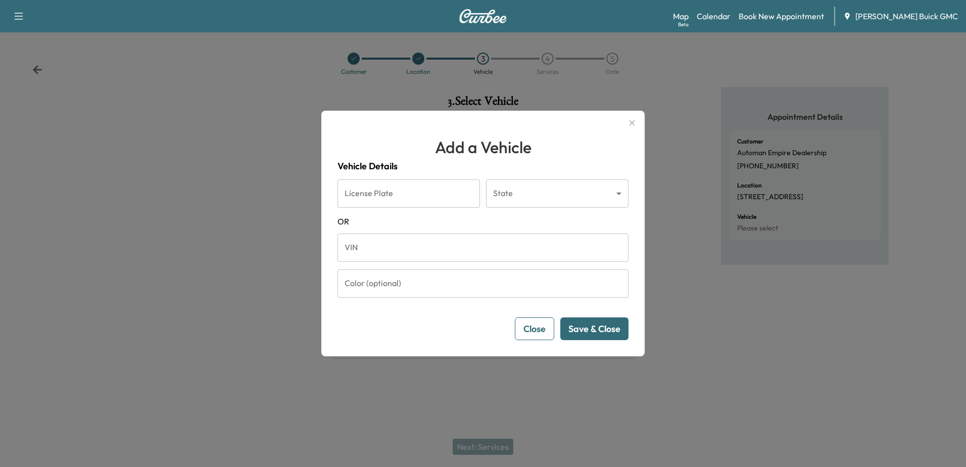
drag, startPoint x: 419, startPoint y: 252, endPoint x: 571, endPoint y: 231, distance: 153.5
click at [419, 252] on input "VIN" at bounding box center [482, 247] width 291 height 28
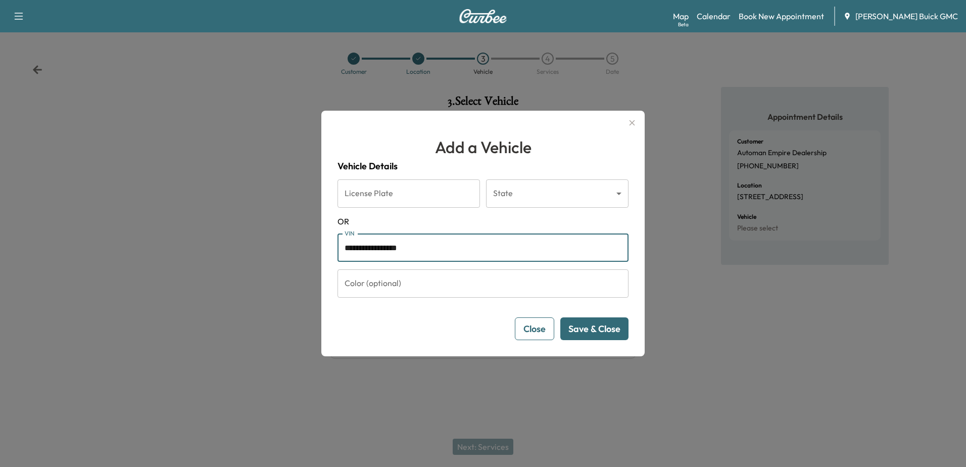
type input "**********"
click at [610, 331] on button "Save & Close" at bounding box center [594, 328] width 68 height 23
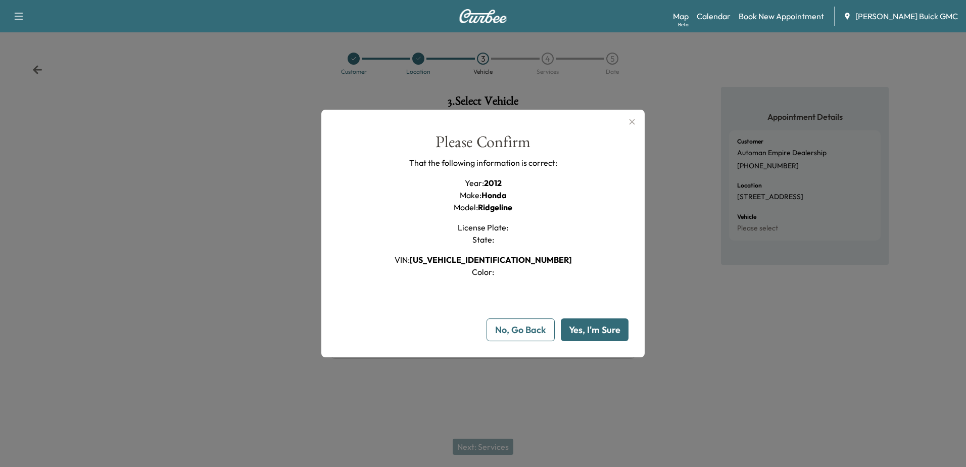
drag, startPoint x: 612, startPoint y: 320, endPoint x: 626, endPoint y: 352, distance: 35.7
click at [613, 322] on button "Yes, I'm Sure" at bounding box center [595, 329] width 68 height 23
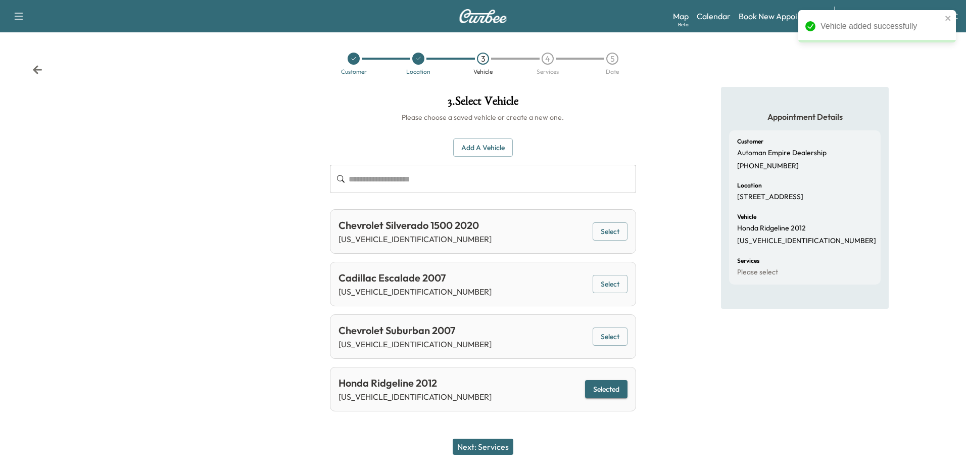
click at [478, 452] on button "Next: Services" at bounding box center [482, 446] width 61 height 16
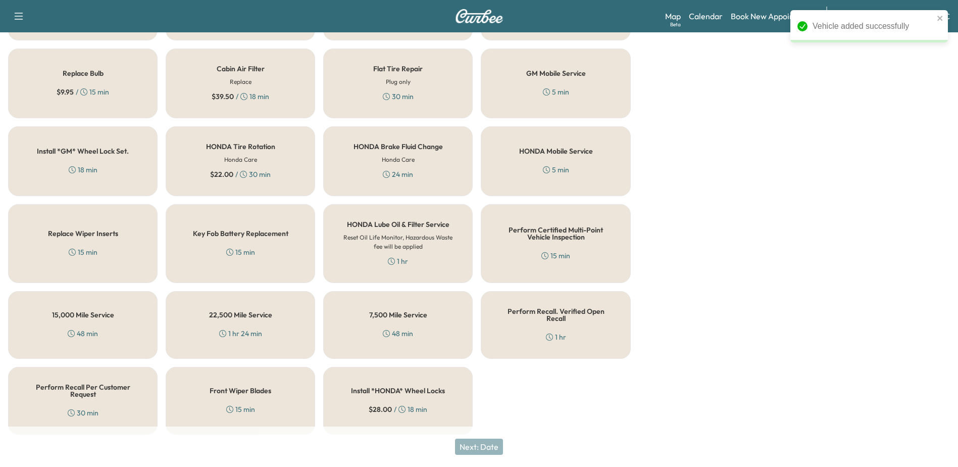
scroll to position [304, 0]
click at [585, 327] on div "Perform Recall. Verified Open Recall 1 hr" at bounding box center [555, 324] width 149 height 68
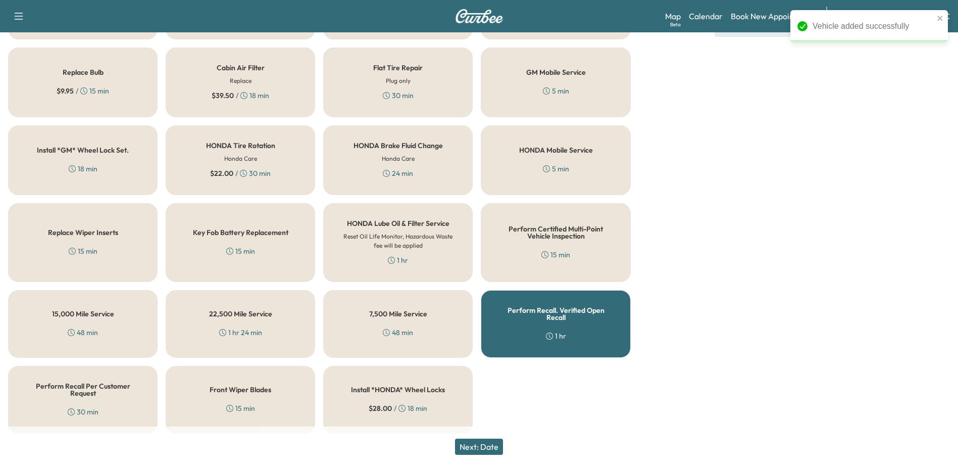
click at [488, 449] on button "Next: Date" at bounding box center [479, 446] width 48 height 16
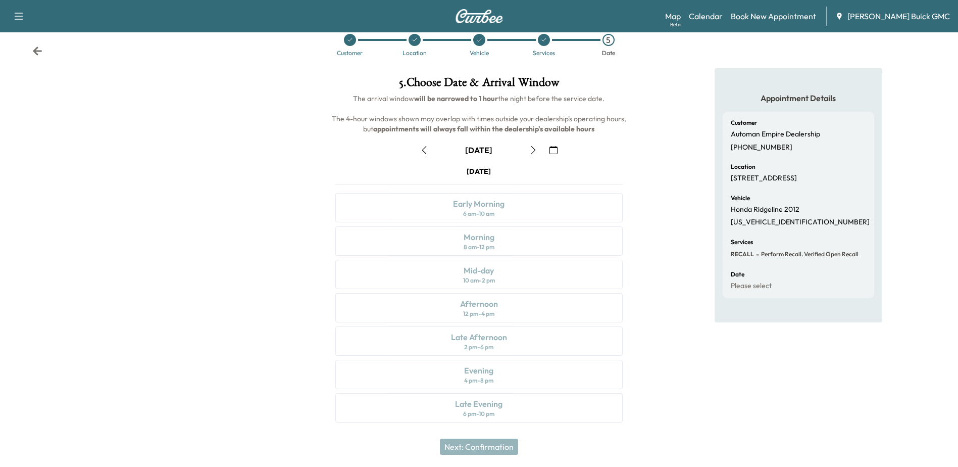
scroll to position [0, 0]
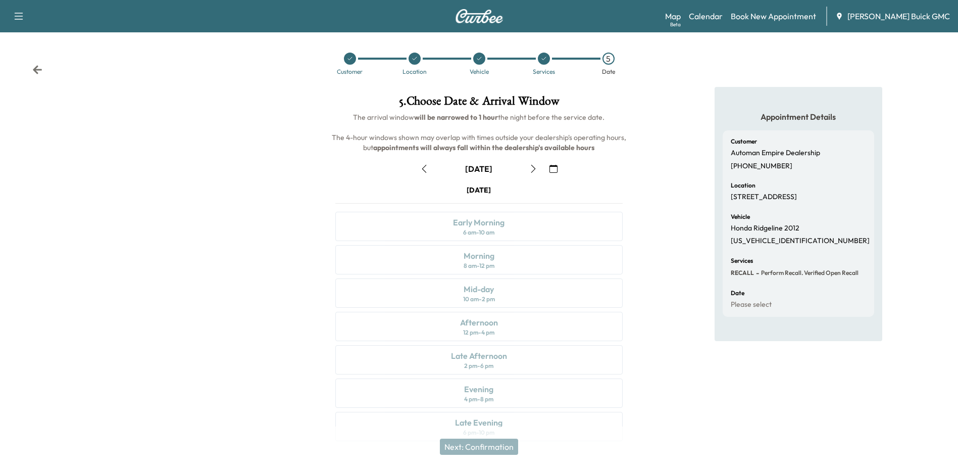
click at [545, 60] on icon at bounding box center [544, 59] width 6 height 6
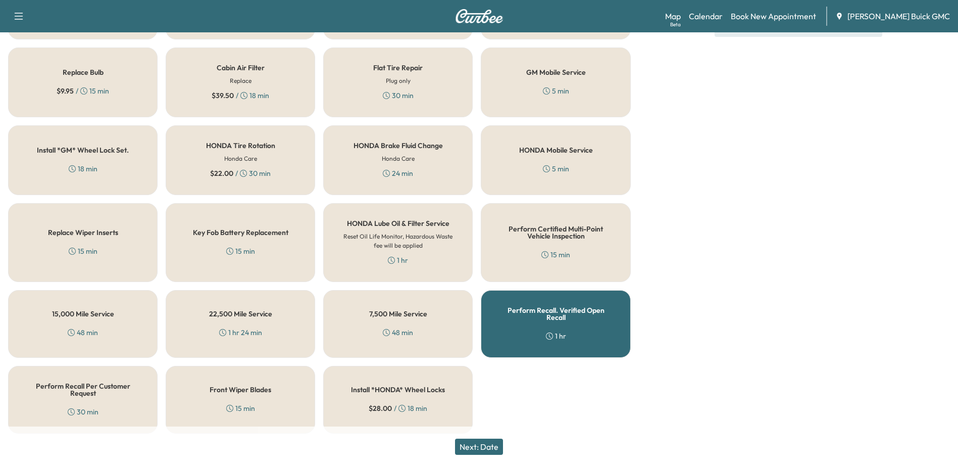
scroll to position [253, 0]
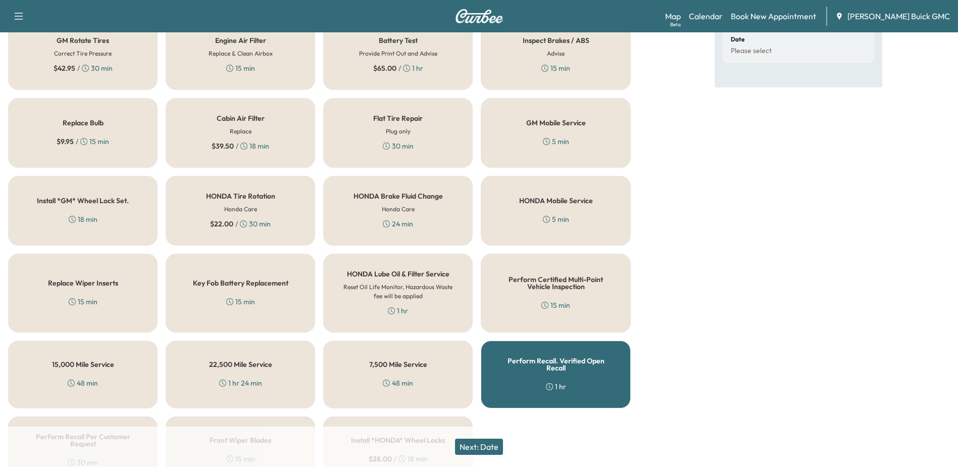
drag, startPoint x: 574, startPoint y: 204, endPoint x: 598, endPoint y: 271, distance: 71.9
click at [574, 204] on h5 "HONDA Mobile Service" at bounding box center [556, 200] width 74 height 7
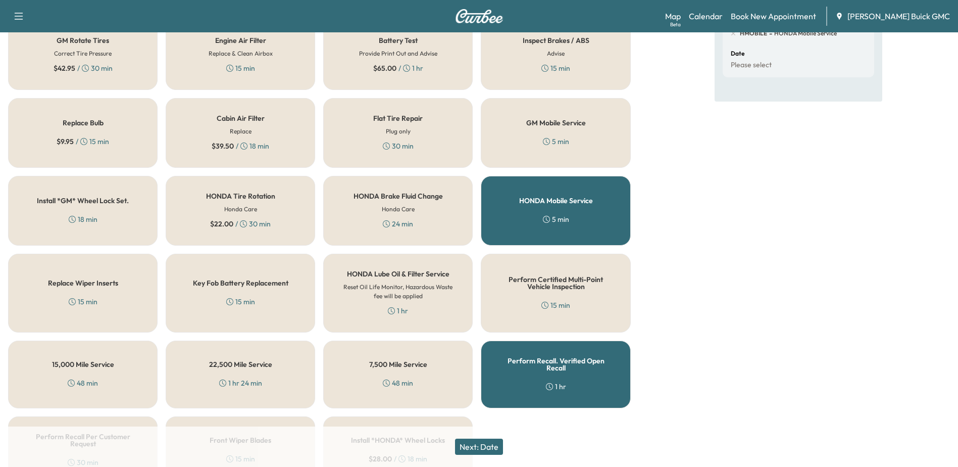
click at [517, 369] on div "Perform Recall. Verified Open Recall 1 hr" at bounding box center [555, 374] width 149 height 68
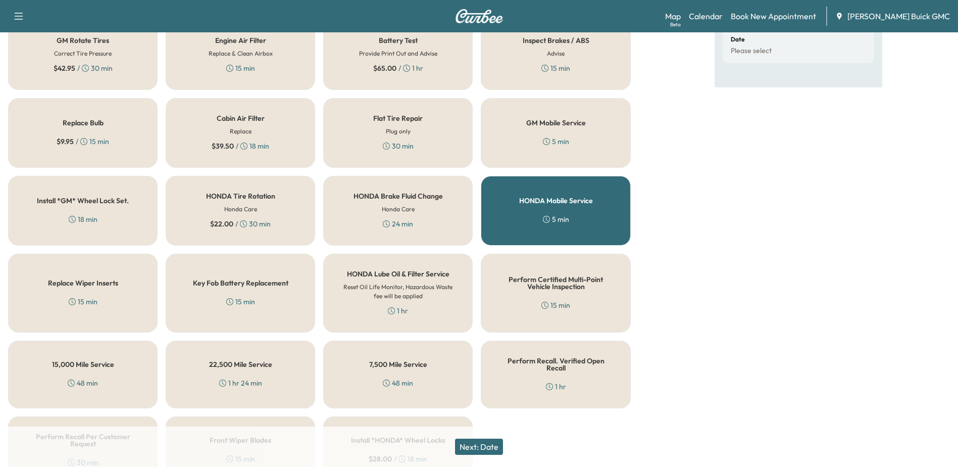
click at [491, 440] on button "Next: Date" at bounding box center [479, 446] width 48 height 16
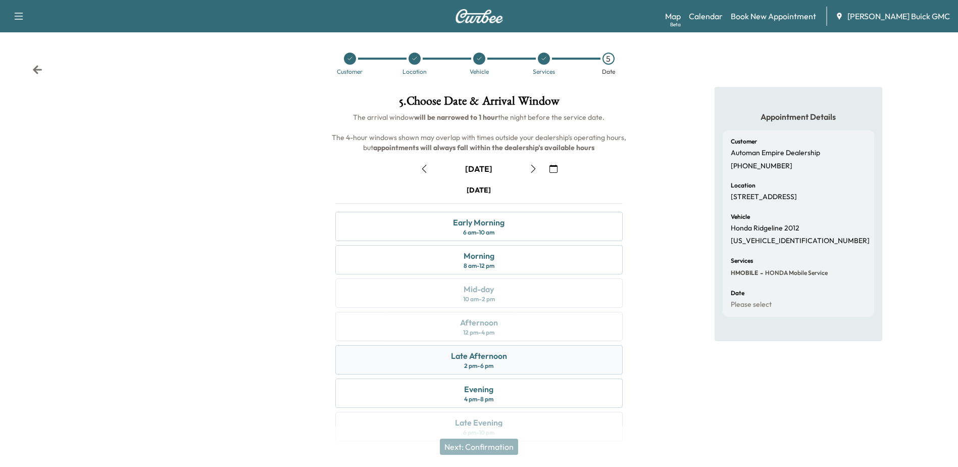
scroll to position [19, 0]
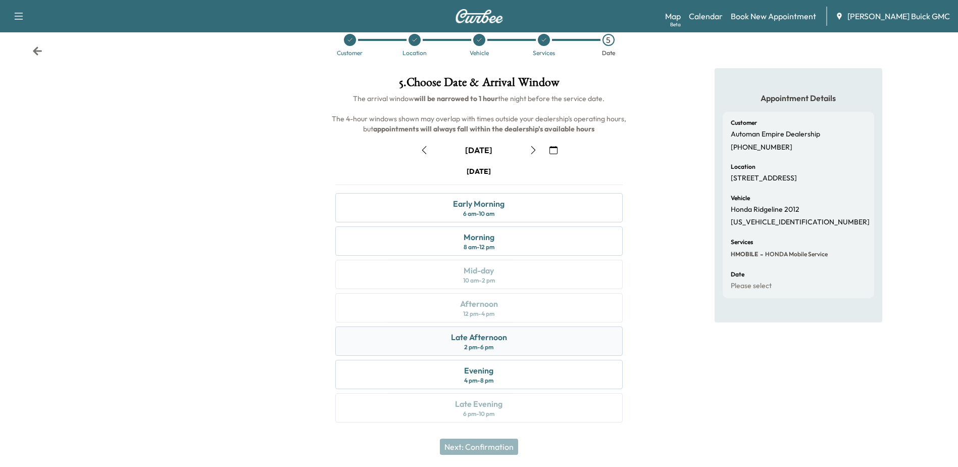
click at [511, 331] on div "Late Afternoon 2 pm - 6 pm" at bounding box center [478, 340] width 287 height 29
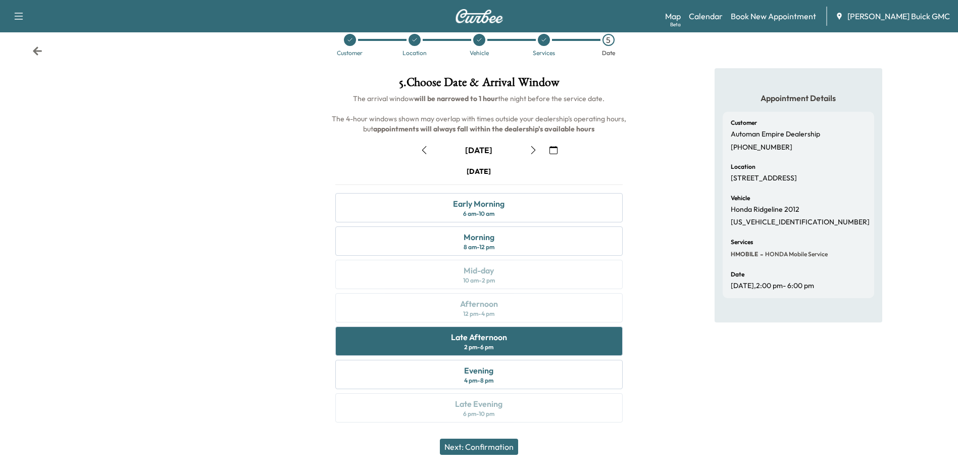
click at [480, 449] on button "Next: Confirmation" at bounding box center [479, 446] width 78 height 16
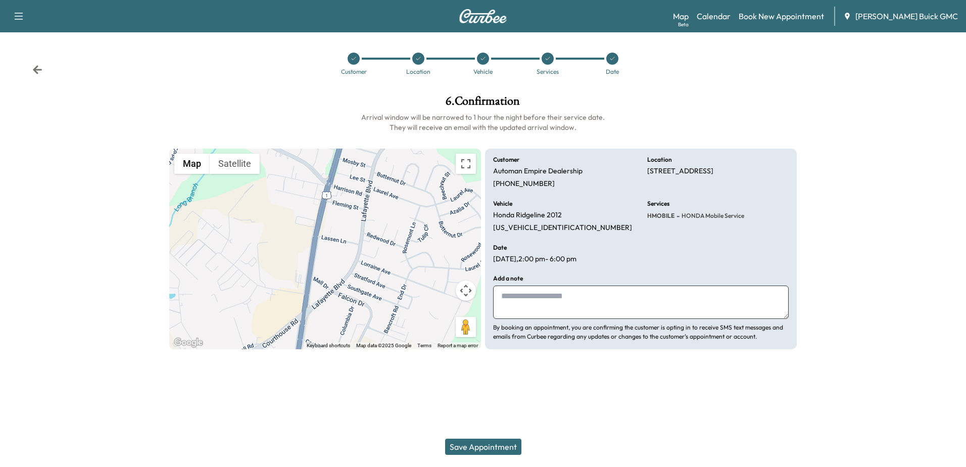
click at [615, 310] on textarea at bounding box center [640, 301] width 295 height 33
type textarea "**********"
drag, startPoint x: 458, startPoint y: 445, endPoint x: 965, endPoint y: 424, distance: 507.5
click at [461, 445] on button "Save Appointment" at bounding box center [483, 446] width 76 height 16
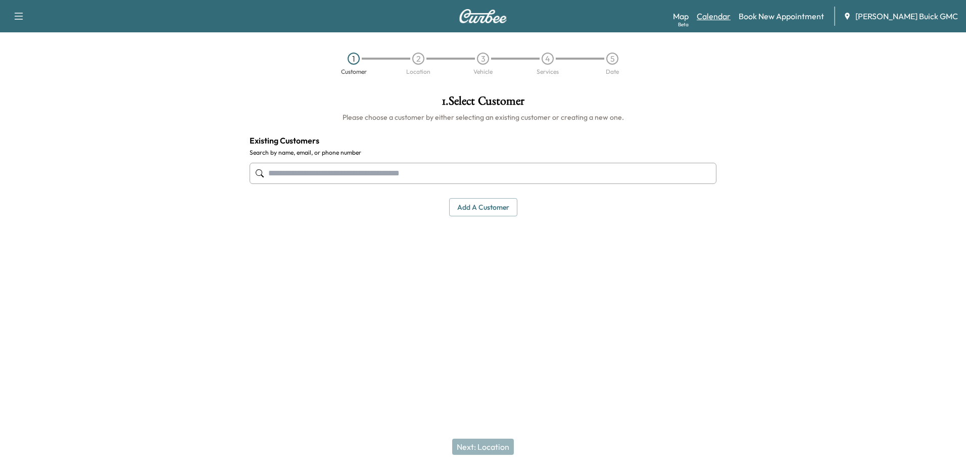
click at [730, 14] on link "Calendar" at bounding box center [713, 16] width 34 height 12
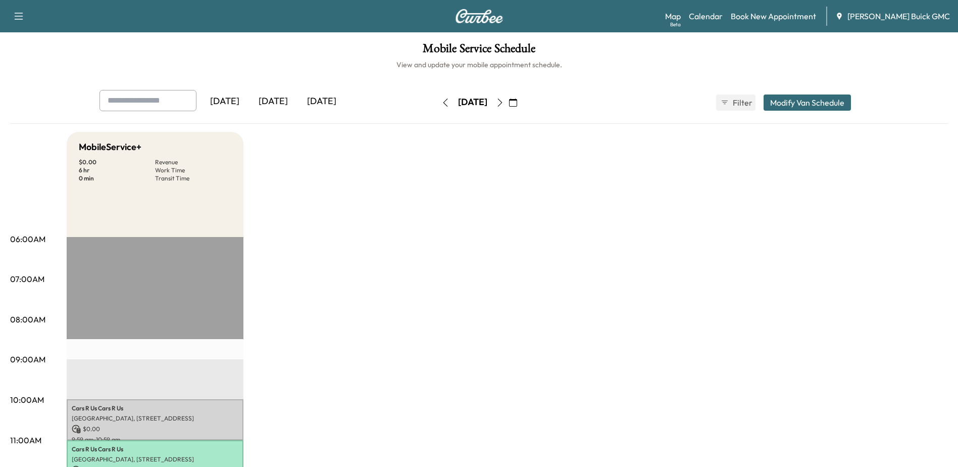
click at [504, 106] on icon "button" at bounding box center [500, 102] width 8 height 8
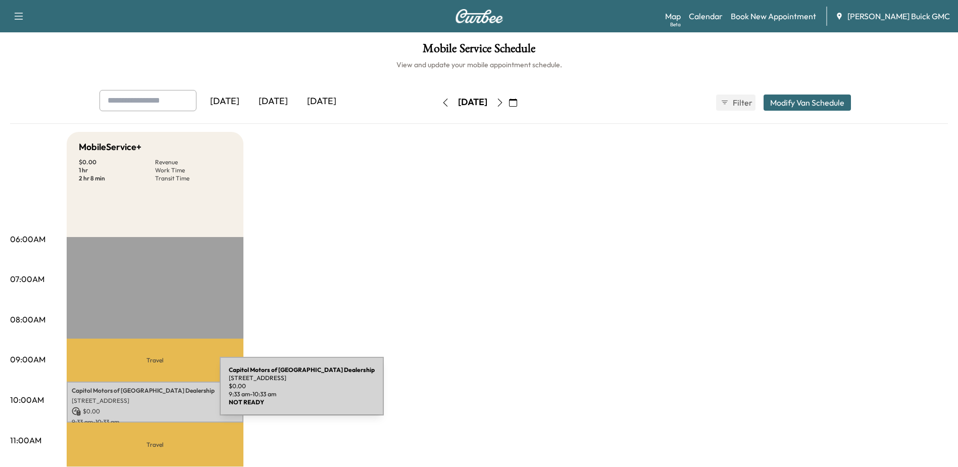
click at [146, 393] on div "Capitol Motors of Central Park Dealership 3050 Plank Rd, Fredericksburg, VA 224…" at bounding box center [155, 401] width 177 height 41
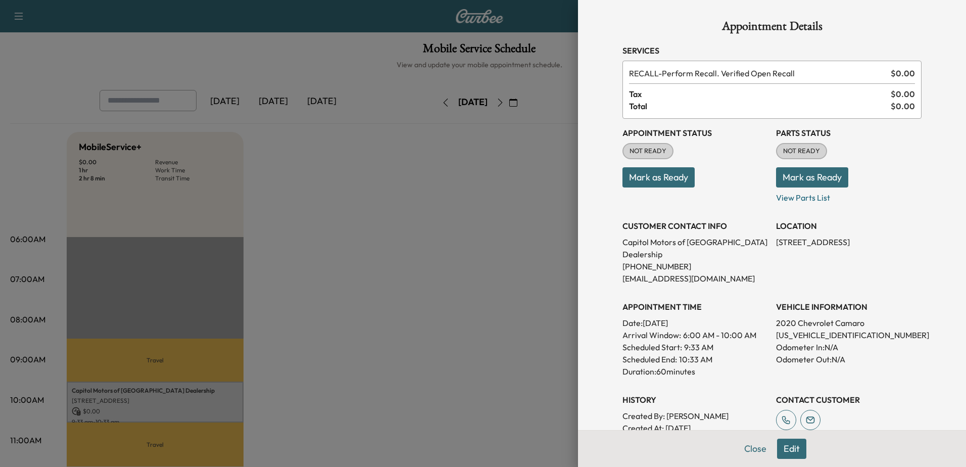
drag, startPoint x: 667, startPoint y: 12, endPoint x: 666, endPoint y: 21, distance: 9.2
click at [667, 12] on div "Appointment Details Services RECALL - Perform Recall. Verified Open Recall $ 0.…" at bounding box center [771, 322] width 323 height 644
click at [463, 303] on div at bounding box center [483, 233] width 966 height 467
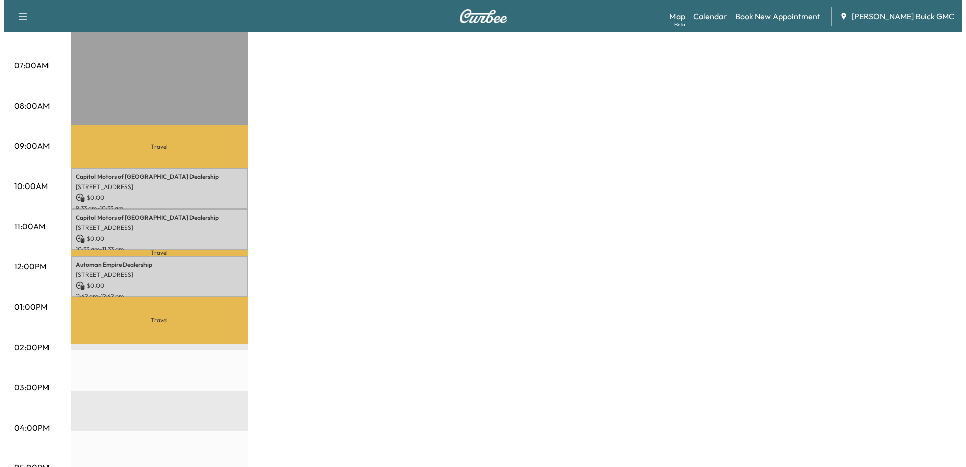
scroll to position [252, 0]
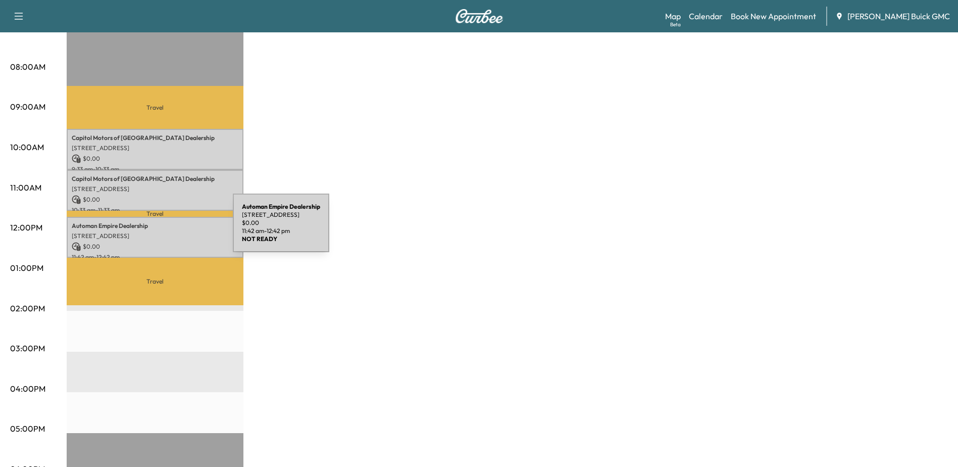
click at [157, 232] on p "[STREET_ADDRESS]" at bounding box center [155, 236] width 167 height 8
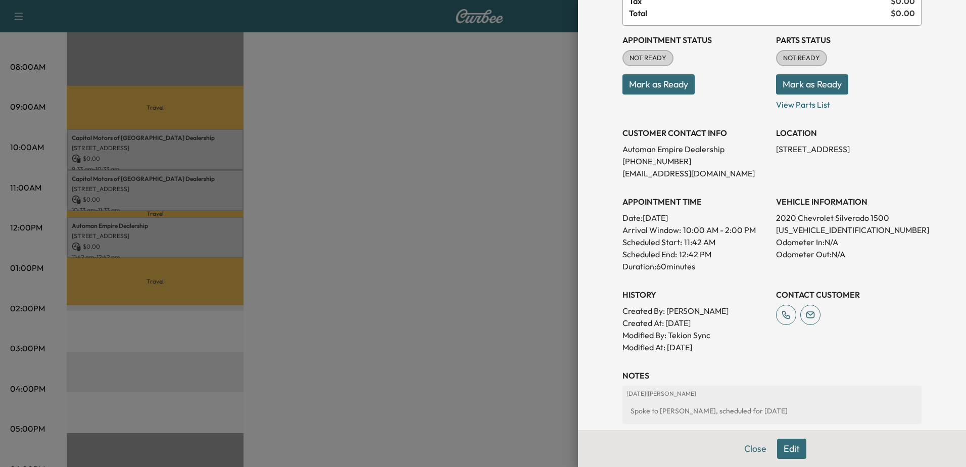
scroll to position [202, 0]
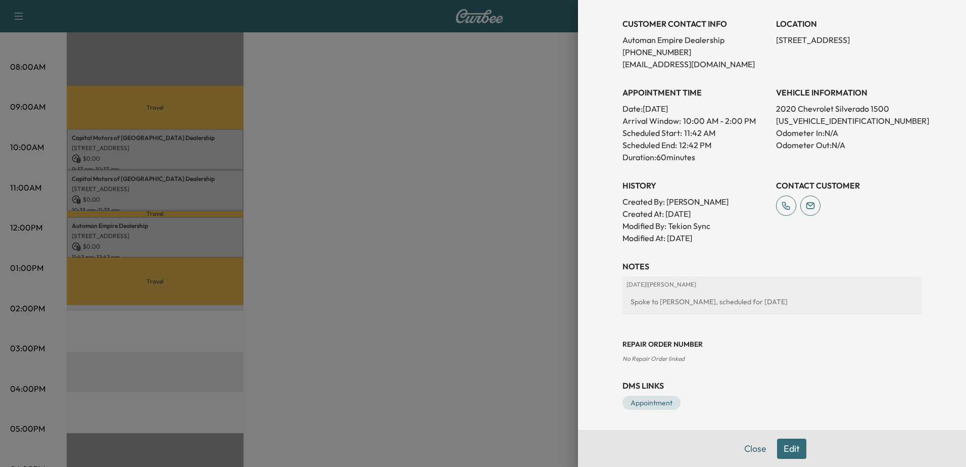
click at [783, 447] on button "Edit" at bounding box center [791, 448] width 29 height 20
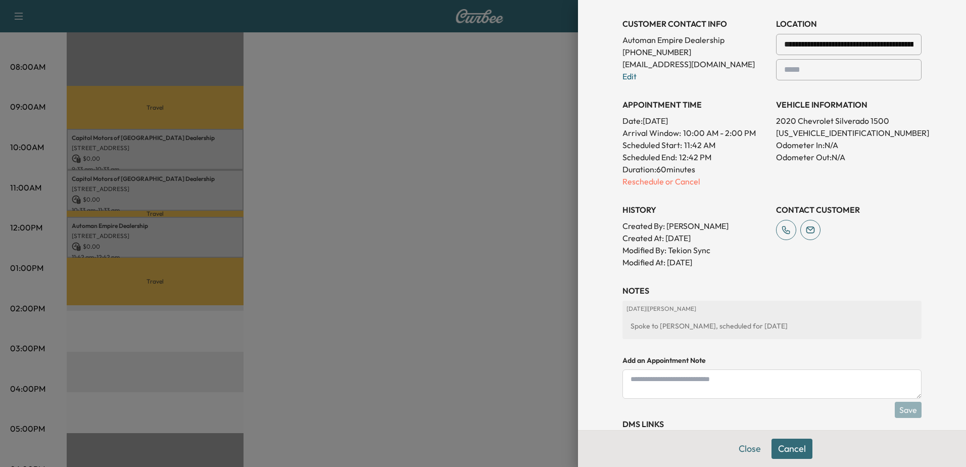
drag, startPoint x: 690, startPoint y: 389, endPoint x: 695, endPoint y: 387, distance: 5.3
click at [690, 389] on textarea at bounding box center [771, 383] width 299 height 29
type textarea "*"
type textarea "**********"
click at [904, 413] on button "Save" at bounding box center [907, 409] width 27 height 16
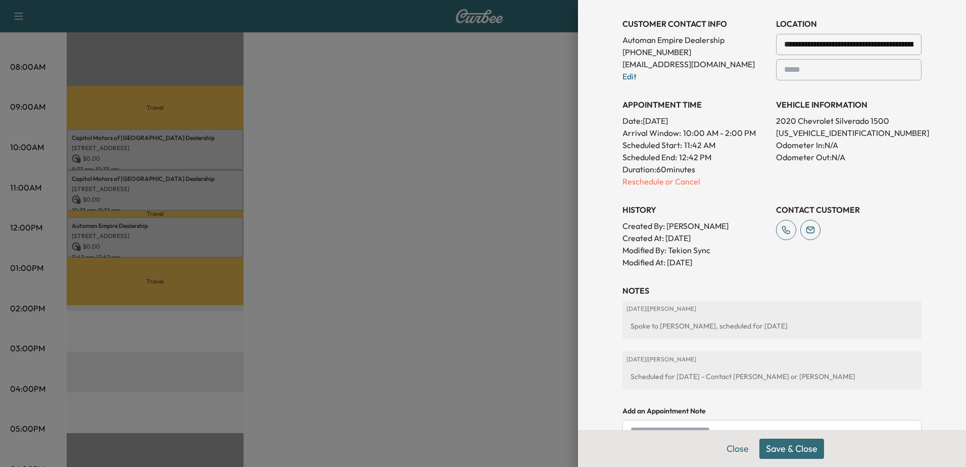
click at [197, 240] on div at bounding box center [483, 233] width 966 height 467
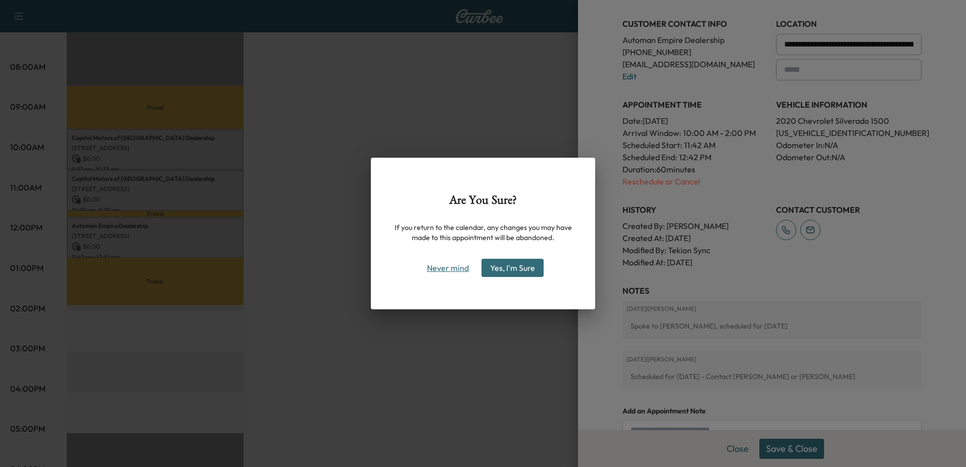
click at [444, 267] on button "Never mind" at bounding box center [447, 268] width 51 height 16
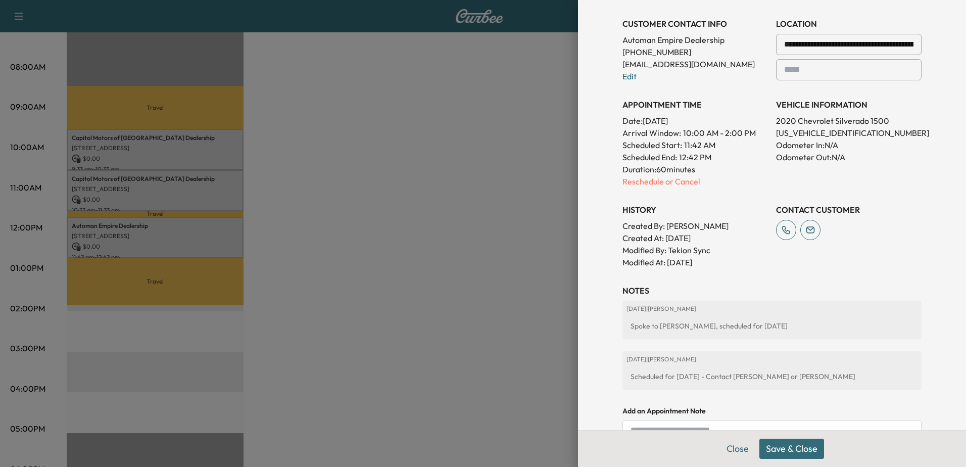
click at [788, 449] on button "Save & Close" at bounding box center [791, 448] width 65 height 20
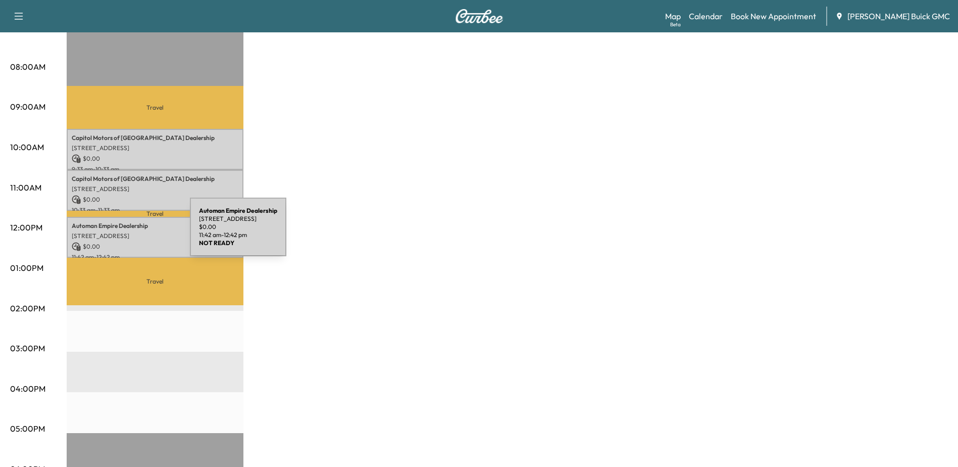
click at [114, 233] on p "[STREET_ADDRESS]" at bounding box center [155, 236] width 167 height 8
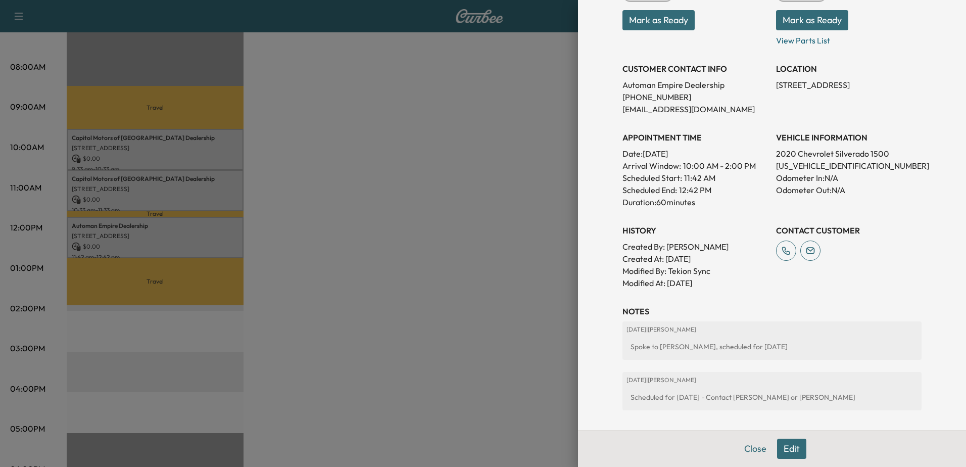
scroll to position [252, 0]
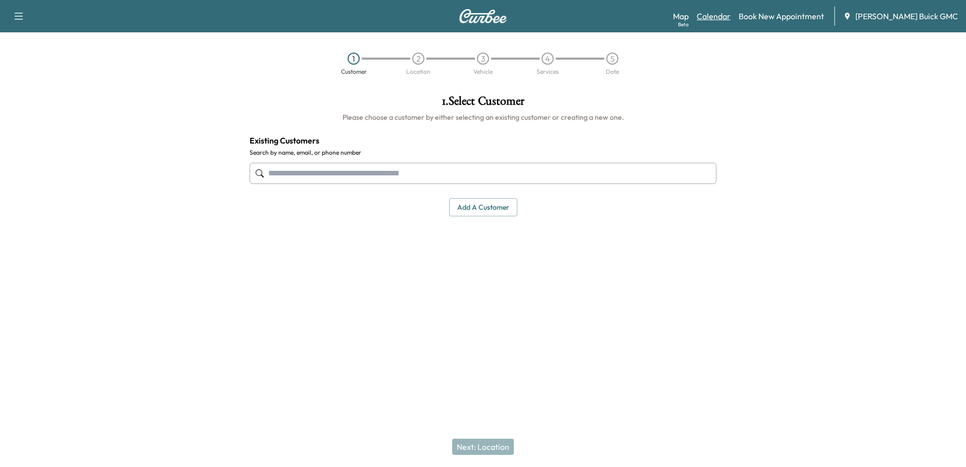
click at [730, 11] on link "Calendar" at bounding box center [713, 16] width 34 height 12
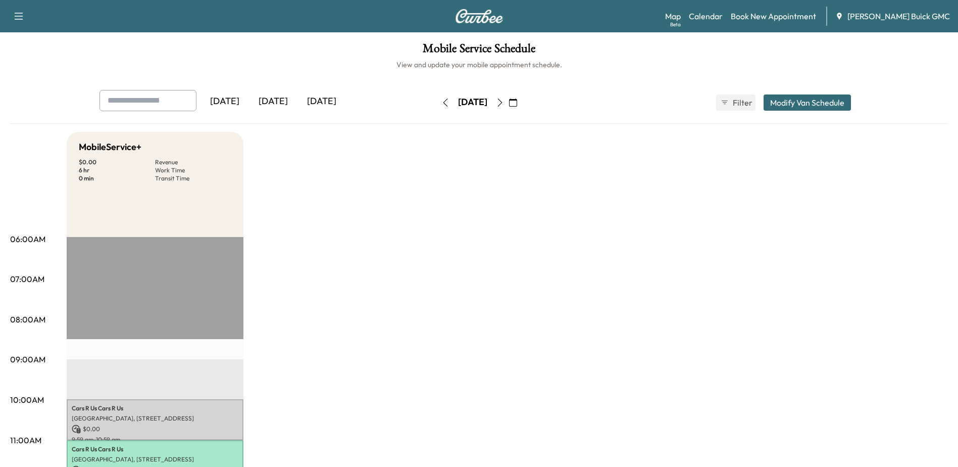
drag, startPoint x: 522, startPoint y: 100, endPoint x: 529, endPoint y: 187, distance: 87.1
click at [504, 100] on icon "button" at bounding box center [500, 102] width 8 height 8
